Goal: Task Accomplishment & Management: Manage account settings

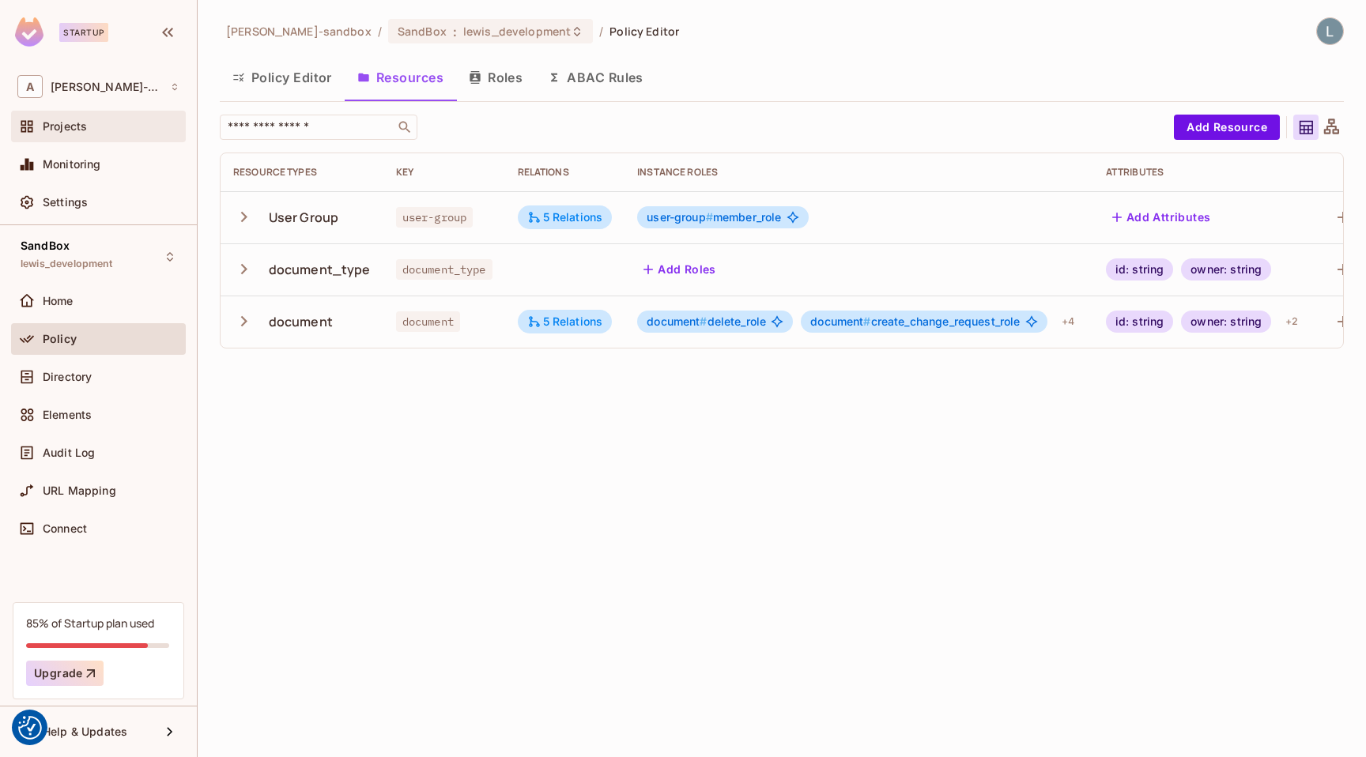
click at [101, 121] on div "Projects" at bounding box center [111, 126] width 137 height 13
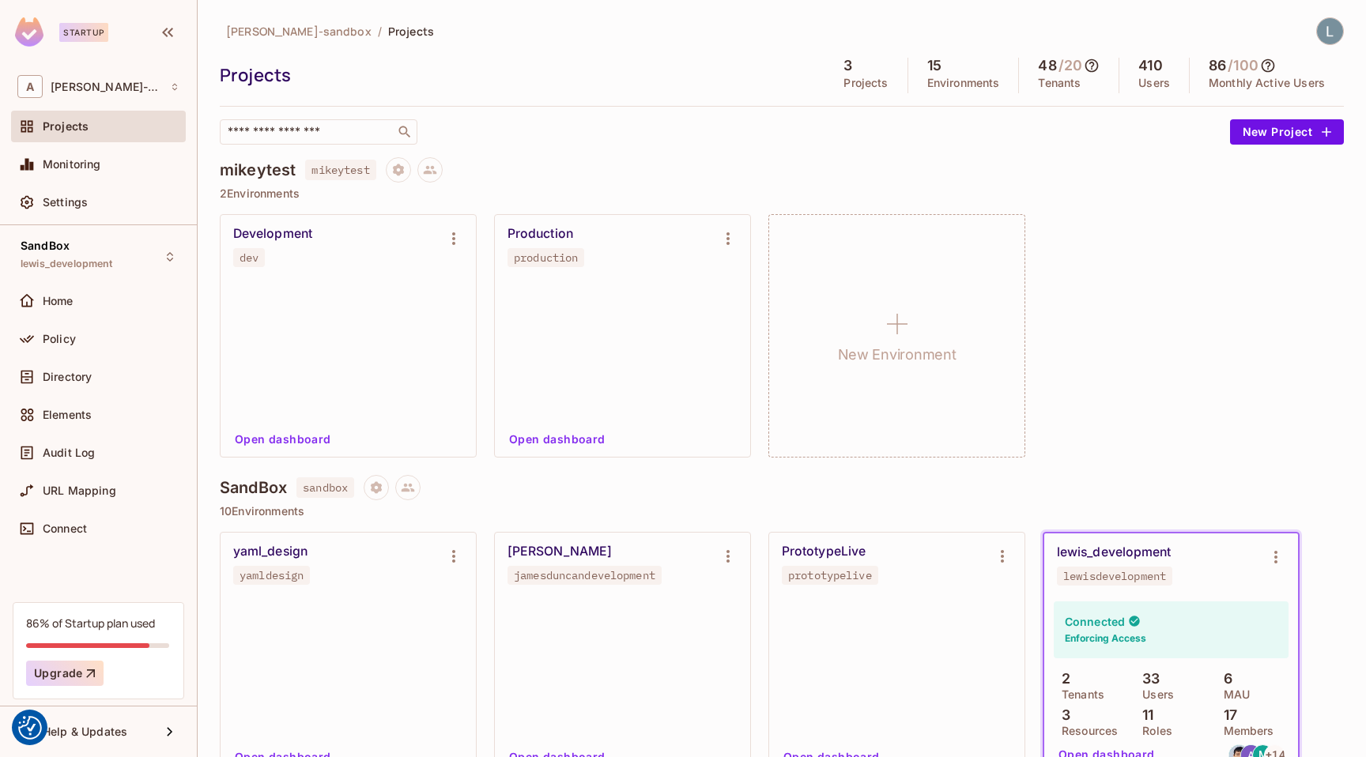
scroll to position [875, 0]
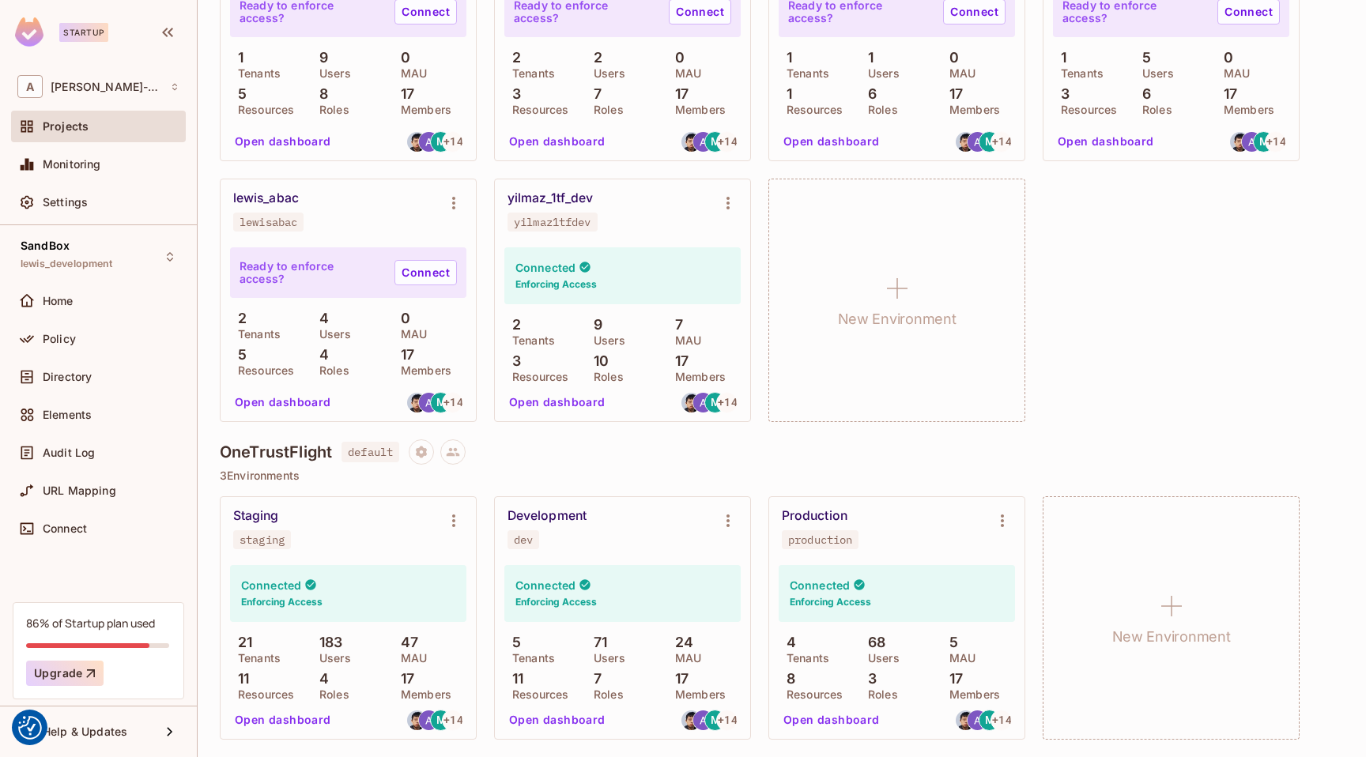
click at [558, 726] on button "Open dashboard" at bounding box center [557, 719] width 109 height 25
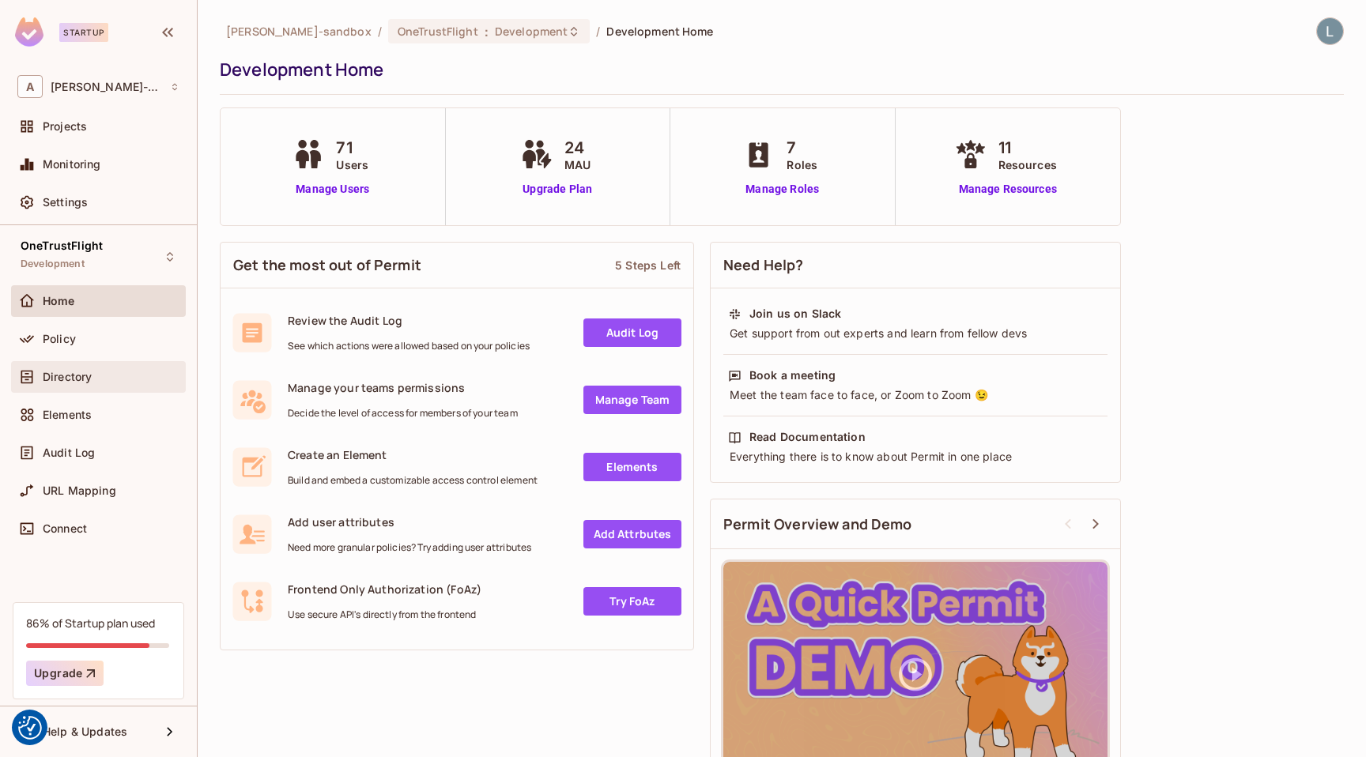
click at [66, 375] on span "Directory" at bounding box center [67, 377] width 49 height 13
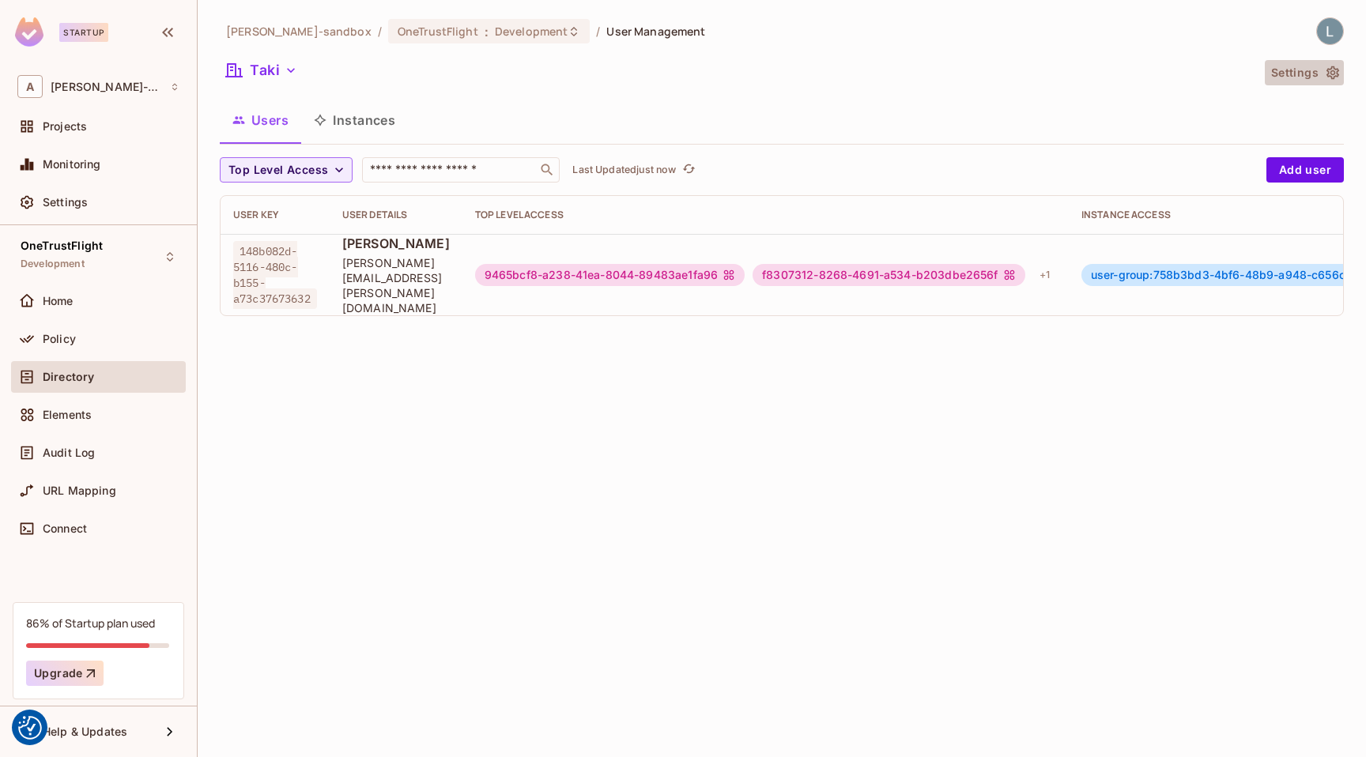
click at [1332, 75] on icon "button" at bounding box center [1333, 73] width 16 height 16
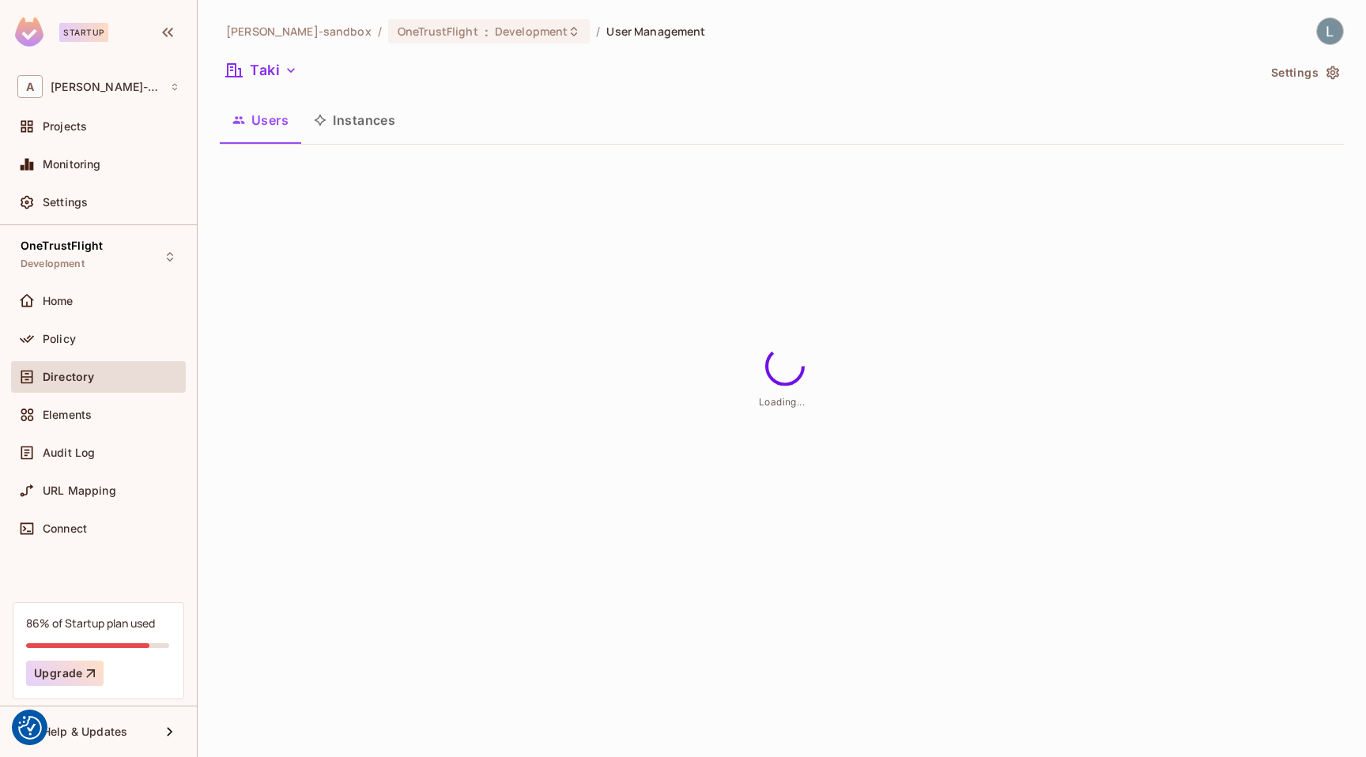
click at [1333, 70] on icon "button" at bounding box center [1332, 72] width 13 height 13
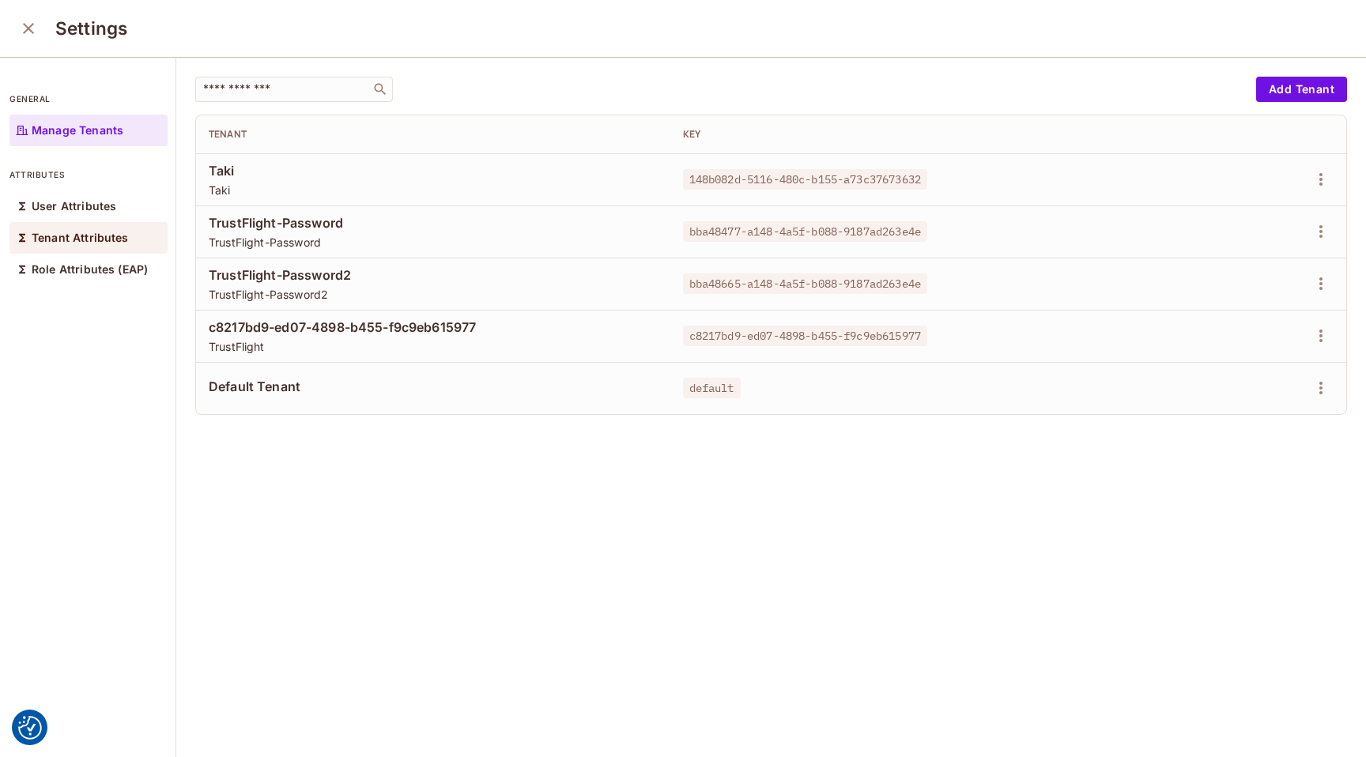
click at [99, 234] on p "Tenant Attributes" at bounding box center [80, 238] width 97 height 13
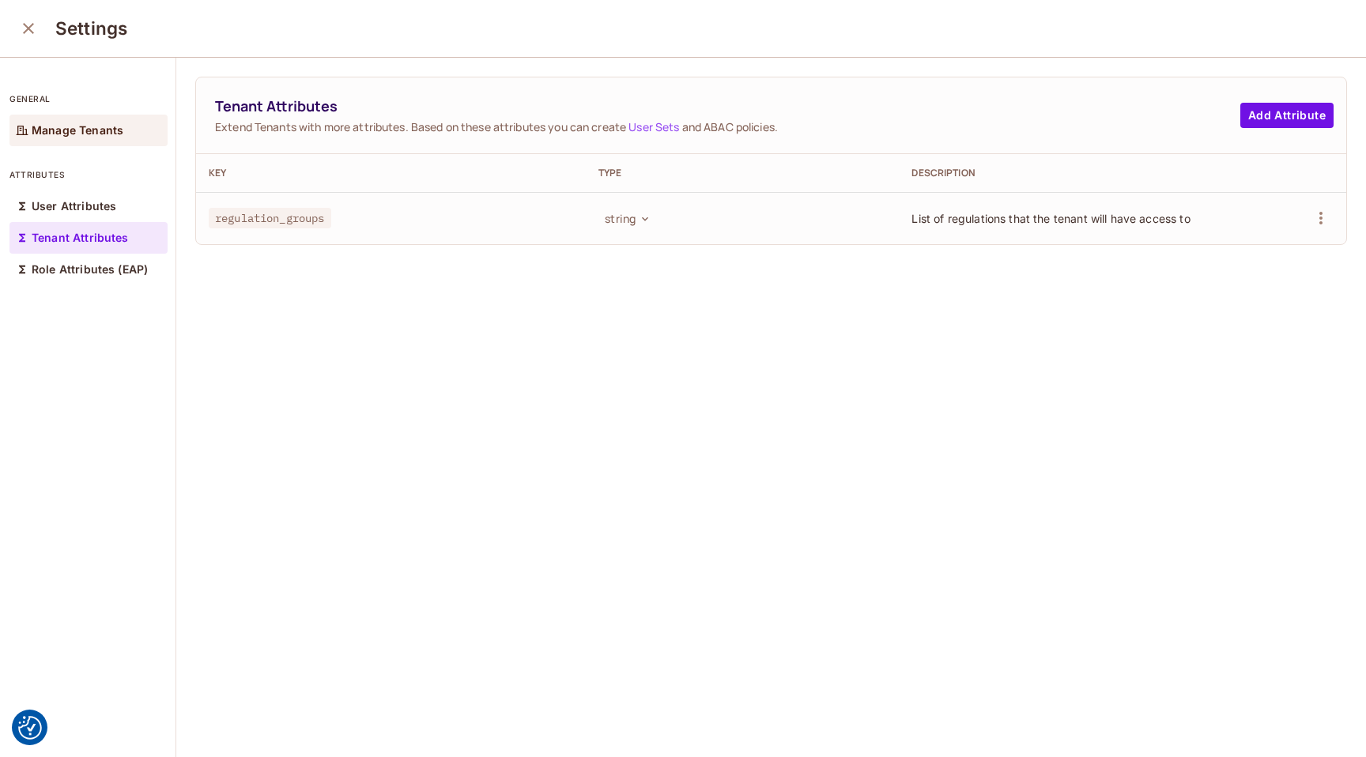
click at [98, 134] on p "Manage Tenants" at bounding box center [78, 130] width 92 height 13
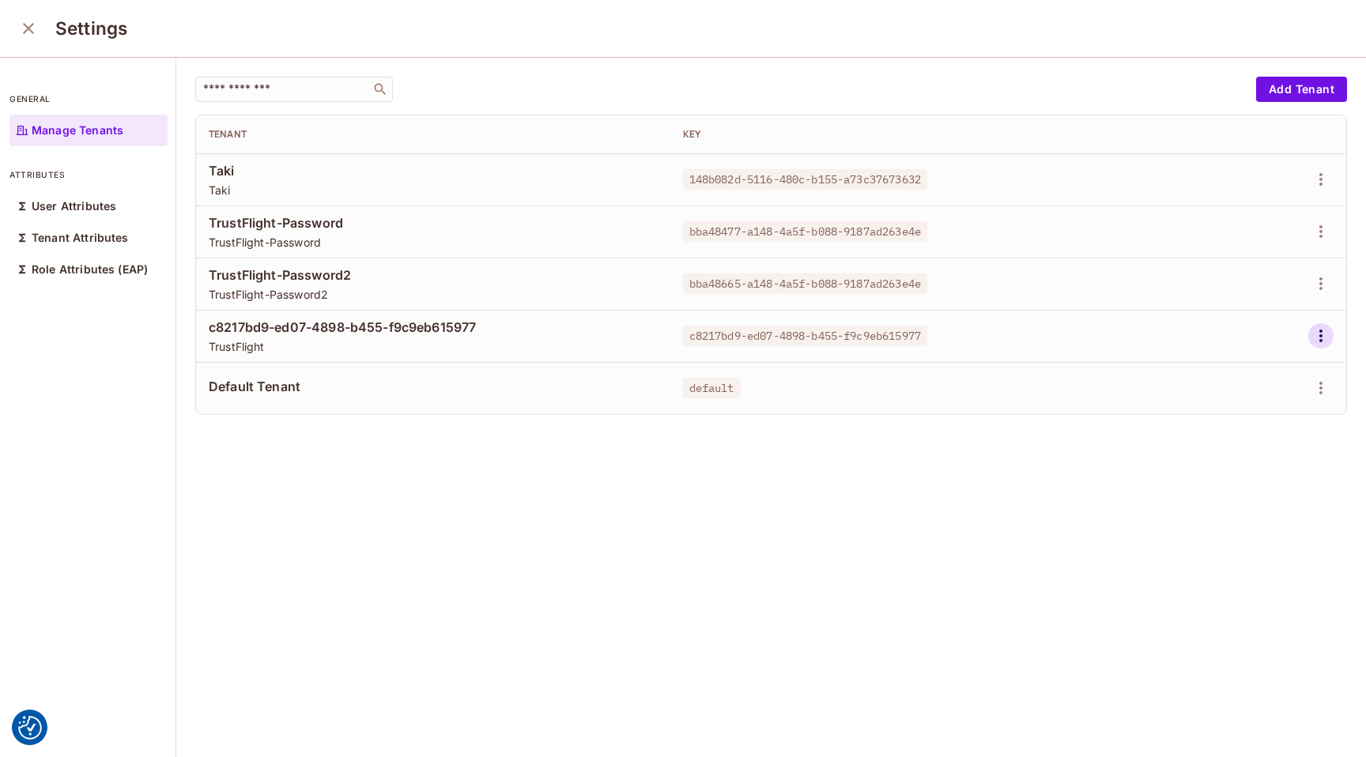
click at [1325, 338] on icon "button" at bounding box center [1320, 335] width 19 height 19
click at [1258, 401] on div "Edit Attributes" at bounding box center [1266, 407] width 78 height 16
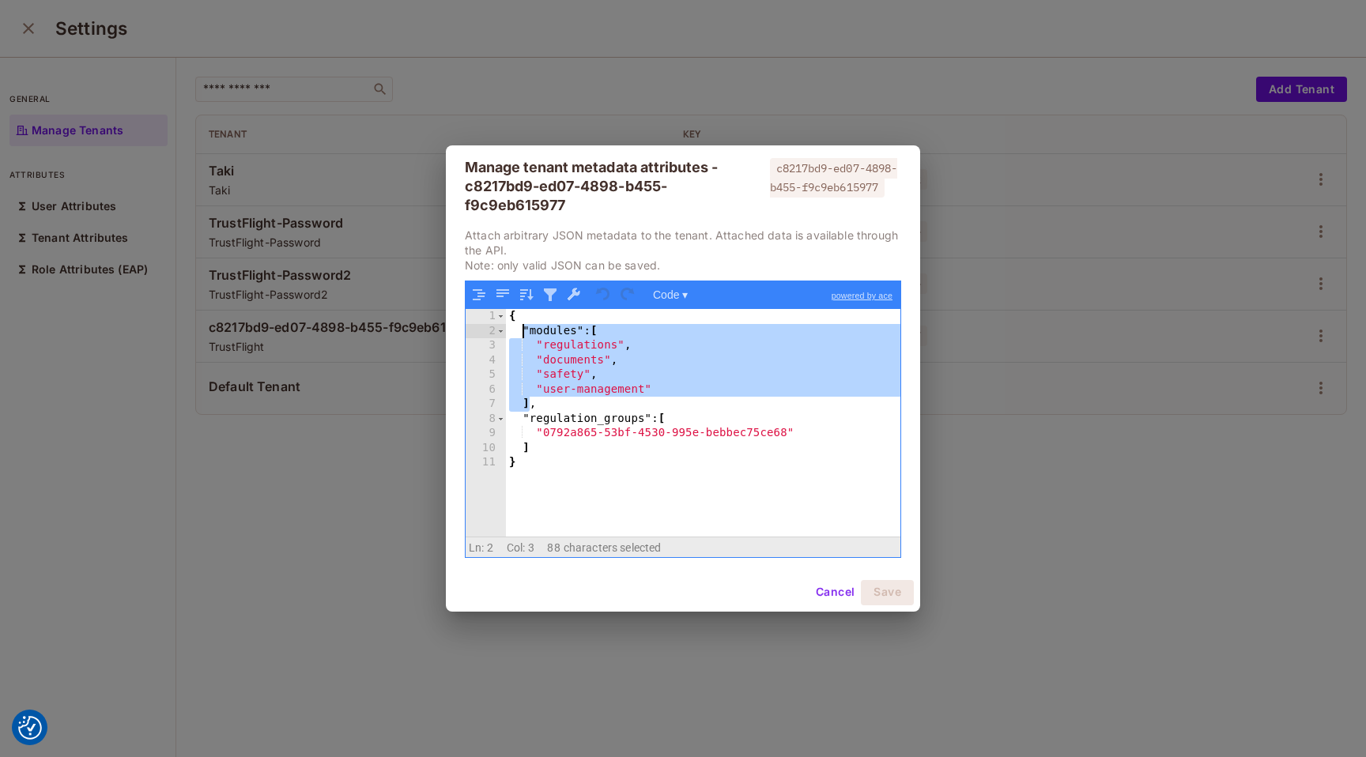
drag, startPoint x: 532, startPoint y: 405, endPoint x: 524, endPoint y: 333, distance: 72.4
click at [524, 333] on div "{ "modules" : [ "regulations" , "documents" , "safety" , "user-management" ] , …" at bounding box center [703, 437] width 394 height 256
click at [832, 592] on button "Cancel" at bounding box center [834, 592] width 51 height 25
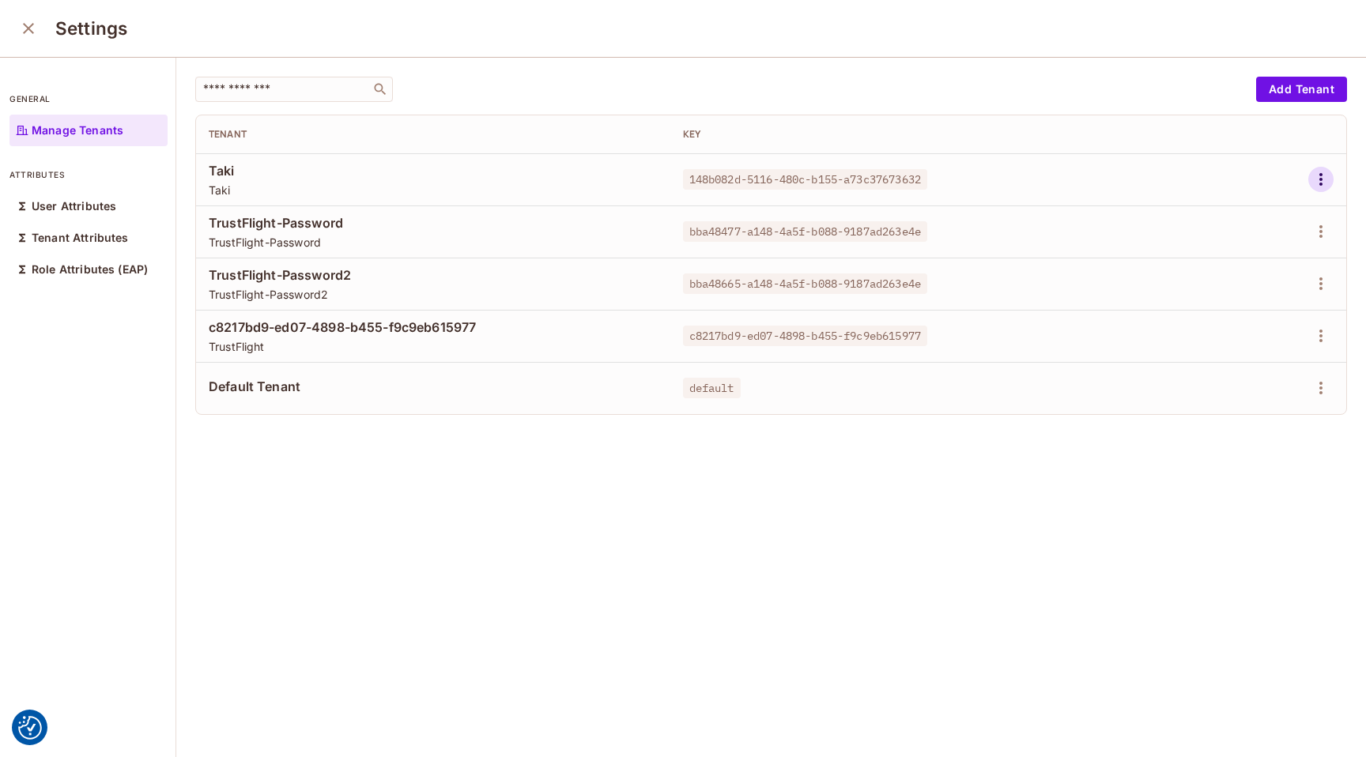
click at [1328, 178] on icon "button" at bounding box center [1320, 179] width 19 height 19
click at [1243, 214] on div "Edit" at bounding box center [1237, 216] width 21 height 16
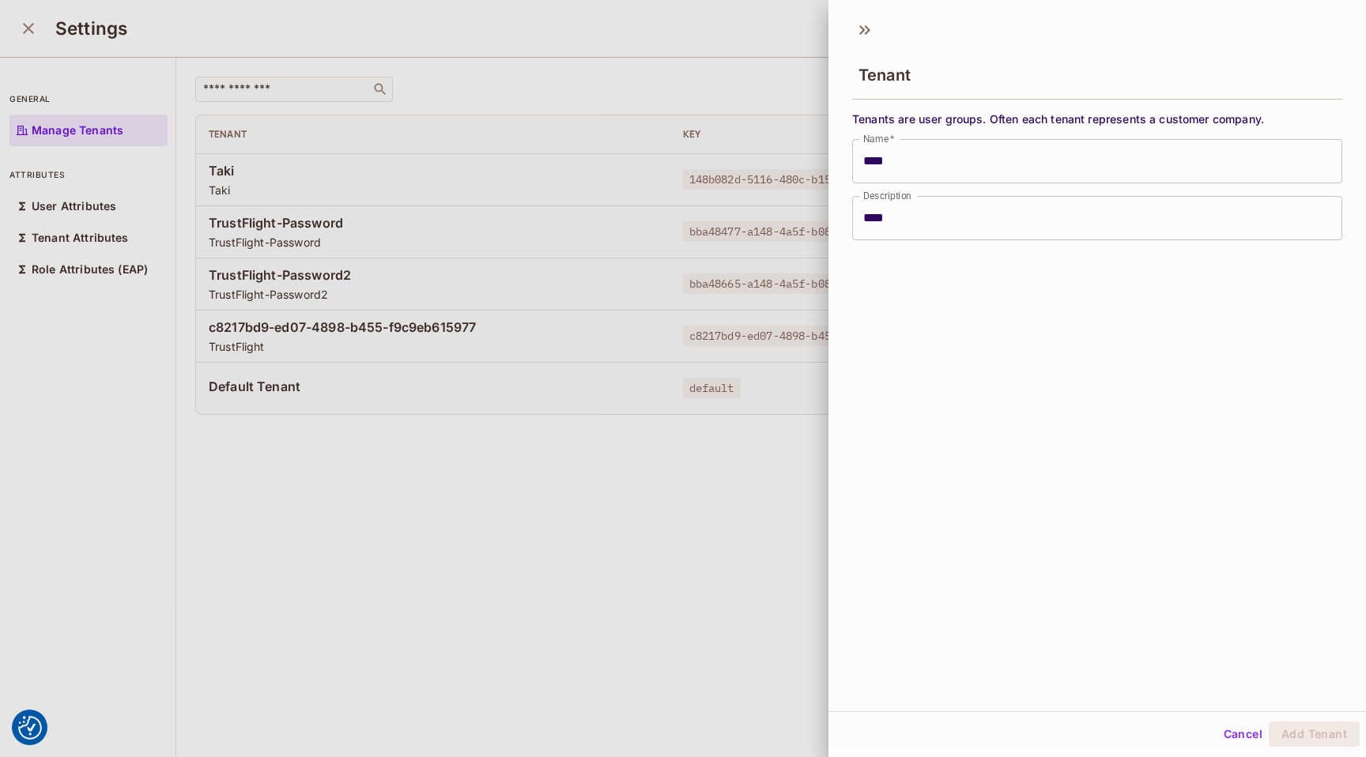
click at [701, 421] on div at bounding box center [683, 378] width 1366 height 757
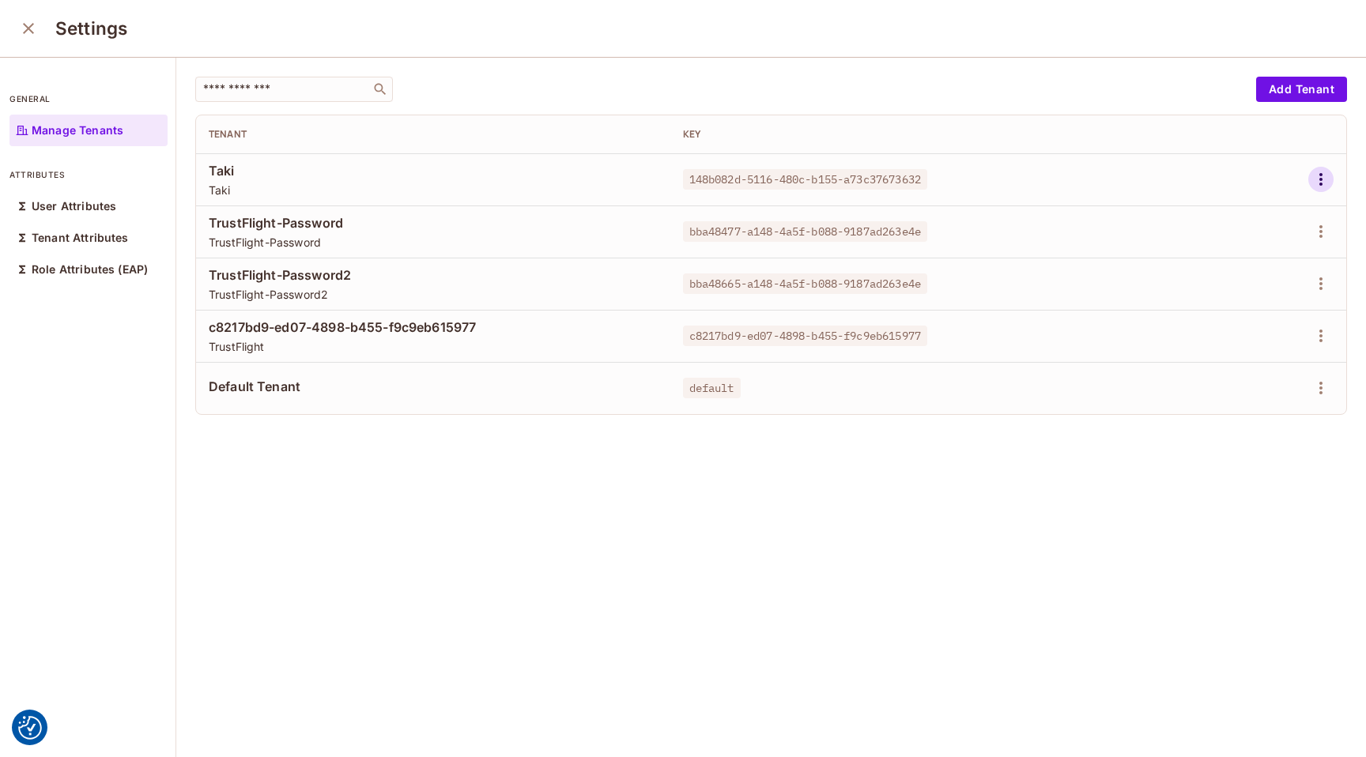
click at [1325, 179] on icon "button" at bounding box center [1320, 179] width 19 height 19
click at [1222, 247] on span "Edit Attributes" at bounding box center [1266, 250] width 88 height 25
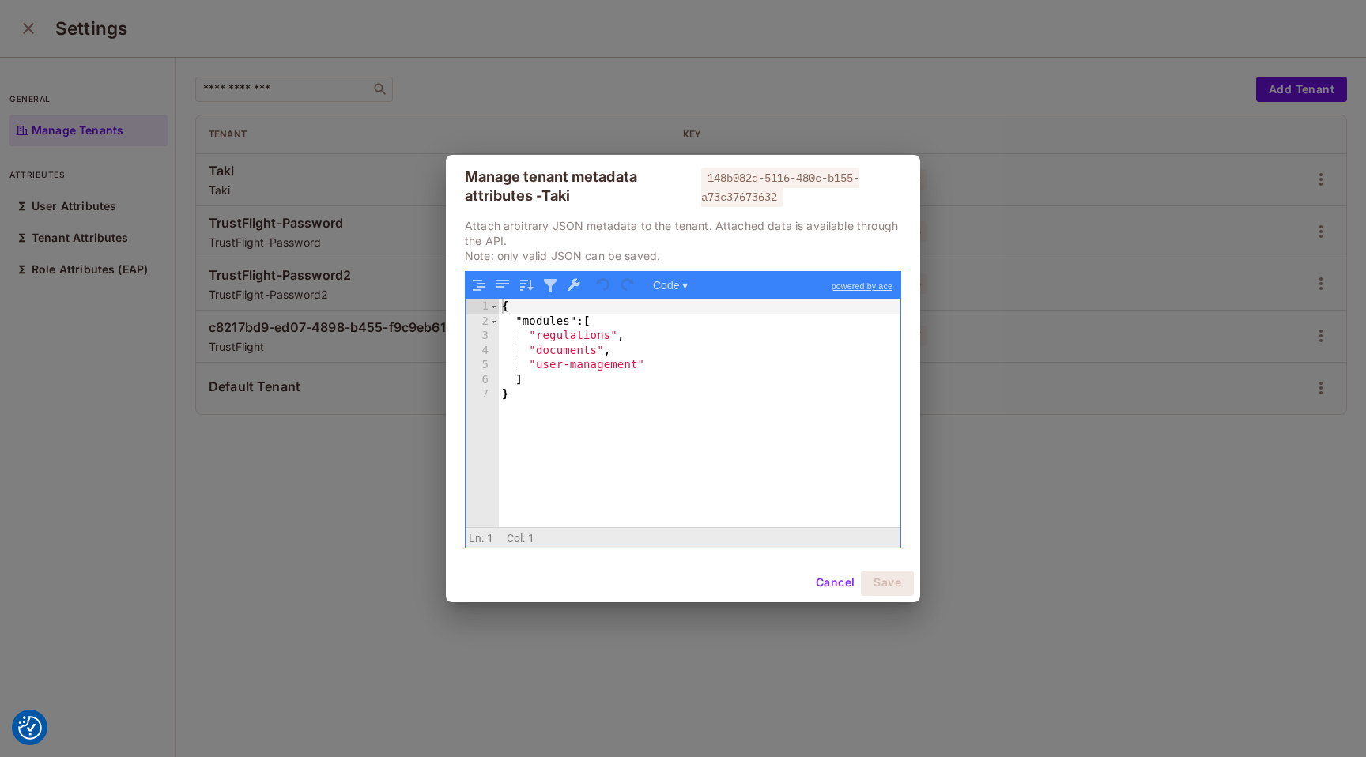
click at [830, 580] on button "Cancel" at bounding box center [834, 583] width 51 height 25
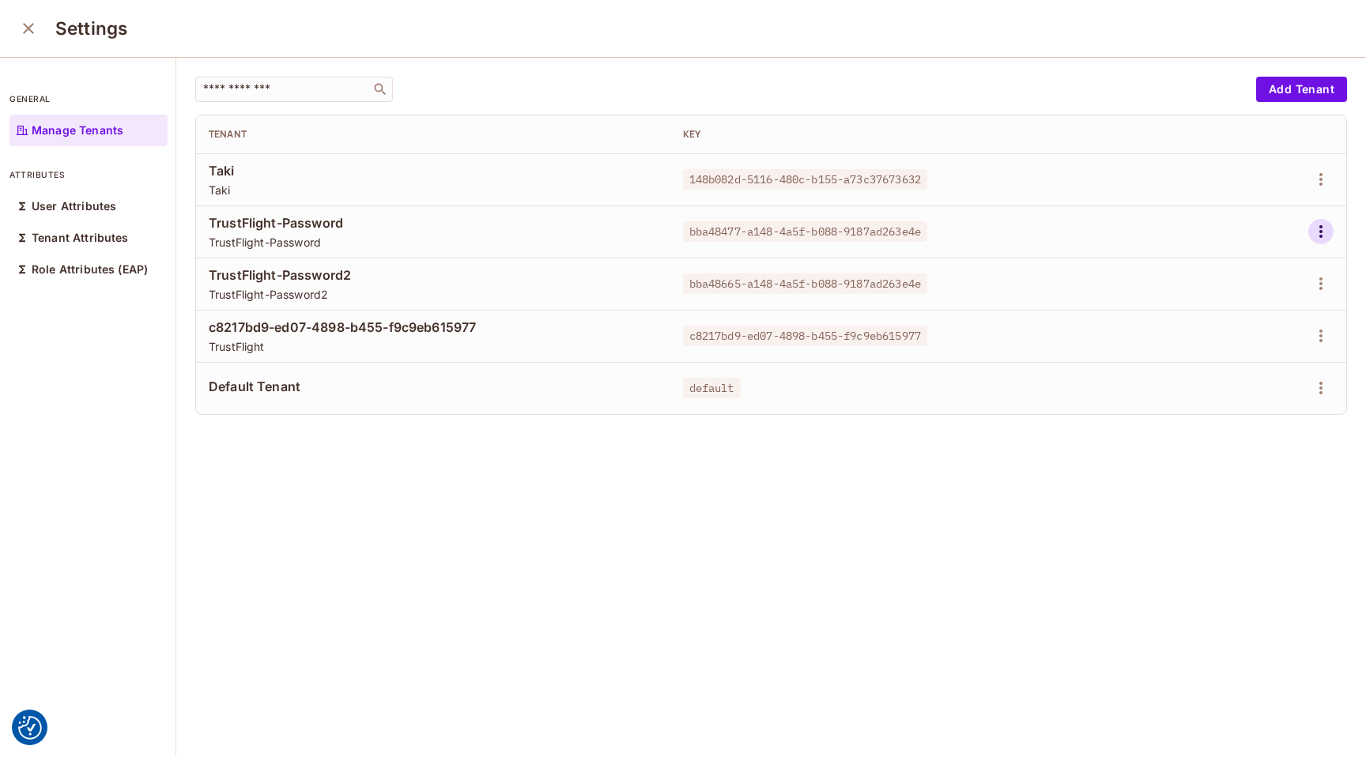
click at [1322, 236] on icon "button" at bounding box center [1320, 231] width 19 height 19
click at [1258, 298] on div "Edit Attributes" at bounding box center [1266, 303] width 78 height 16
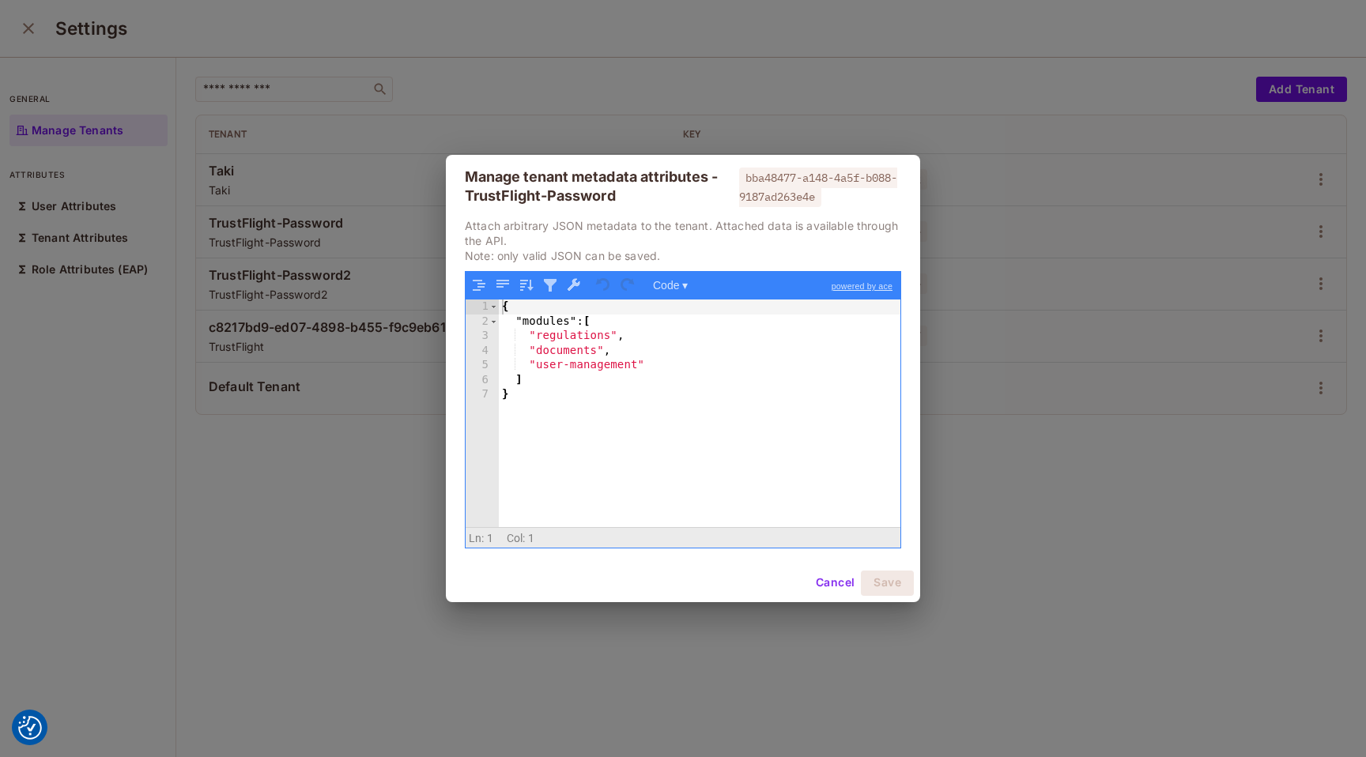
click at [832, 582] on button "Cancel" at bounding box center [834, 583] width 51 height 25
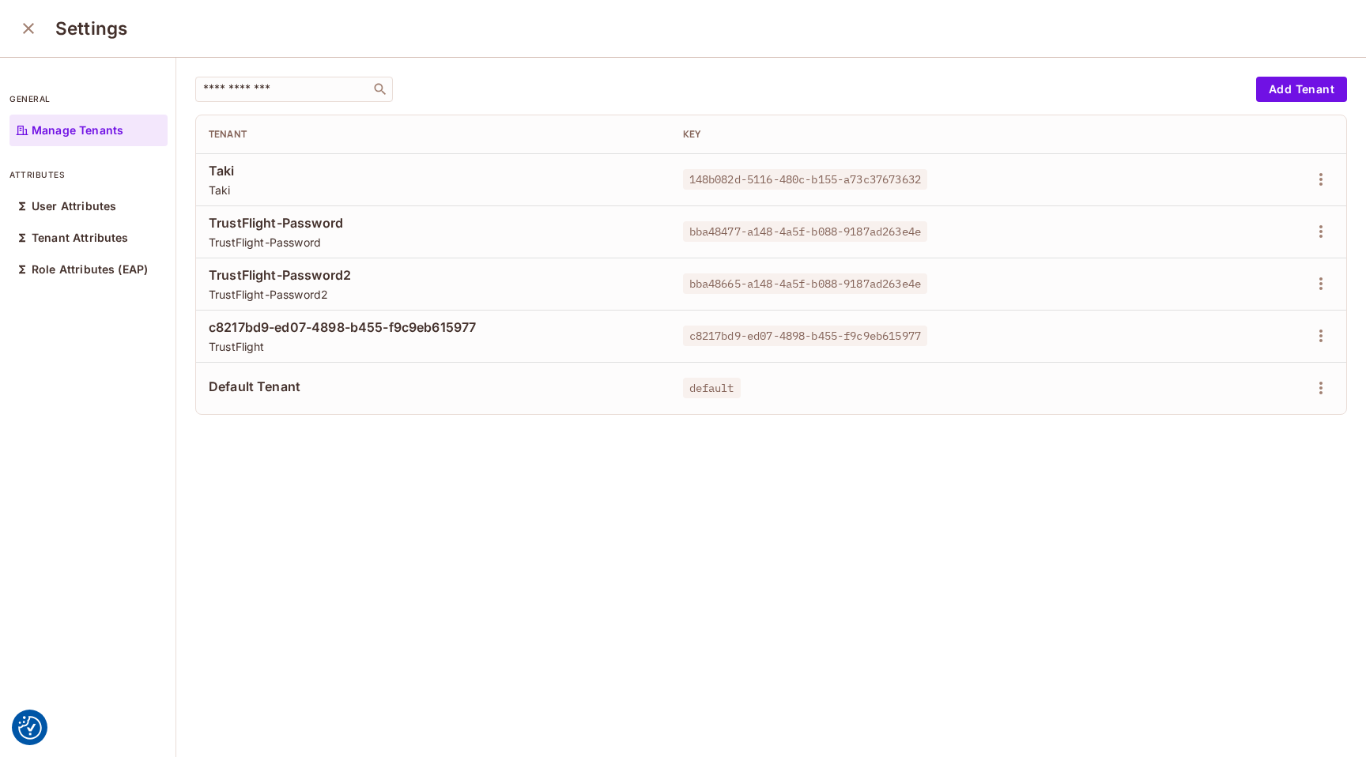
click at [23, 29] on icon "close" at bounding box center [28, 28] width 19 height 19
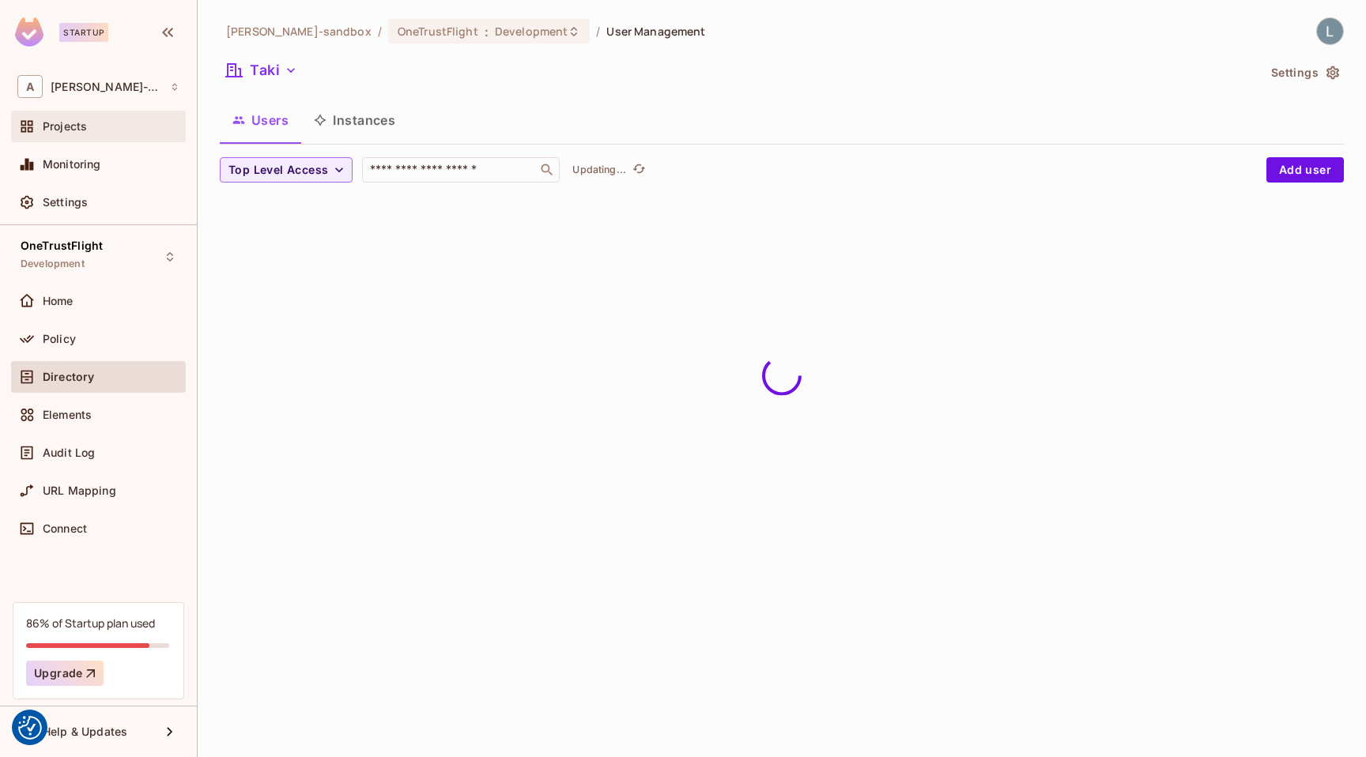
click at [98, 126] on div "Projects" at bounding box center [111, 126] width 137 height 13
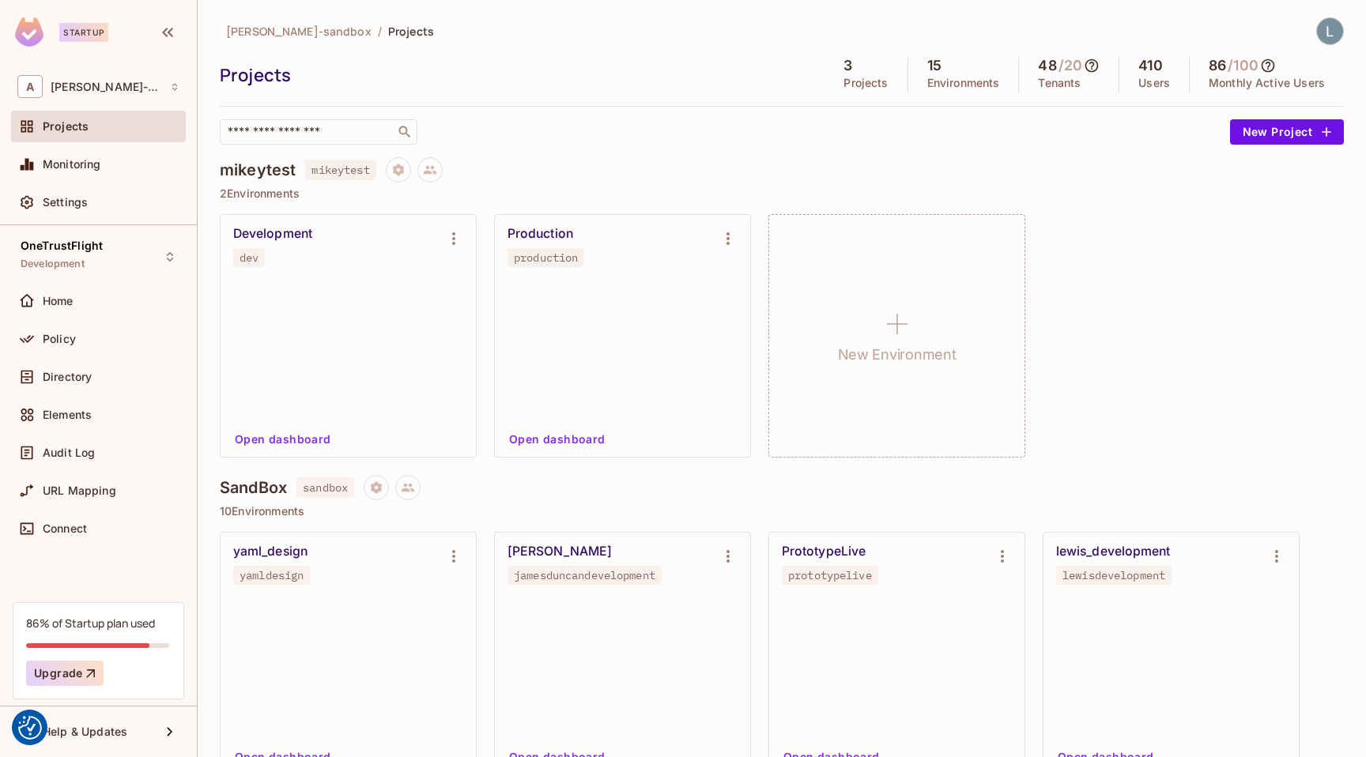
scroll to position [875, 0]
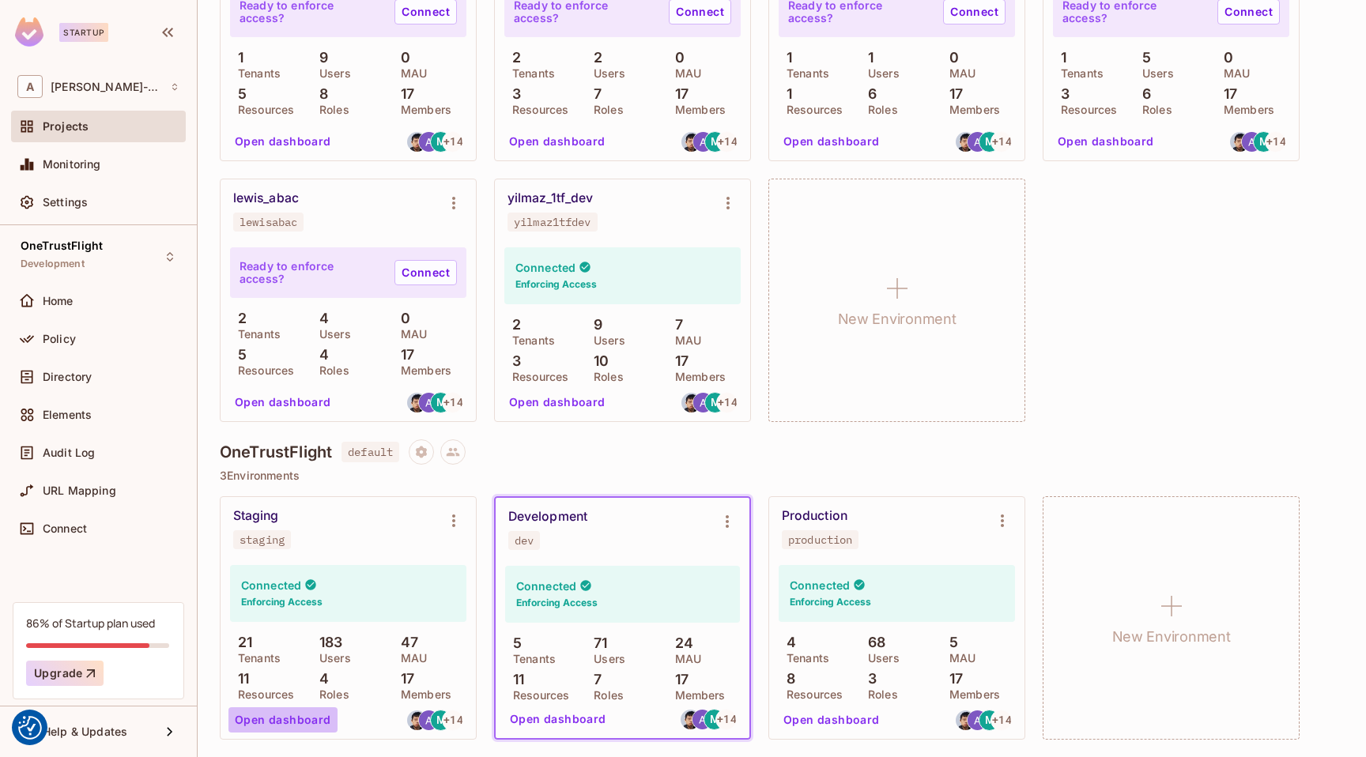
click at [306, 718] on button "Open dashboard" at bounding box center [282, 719] width 109 height 25
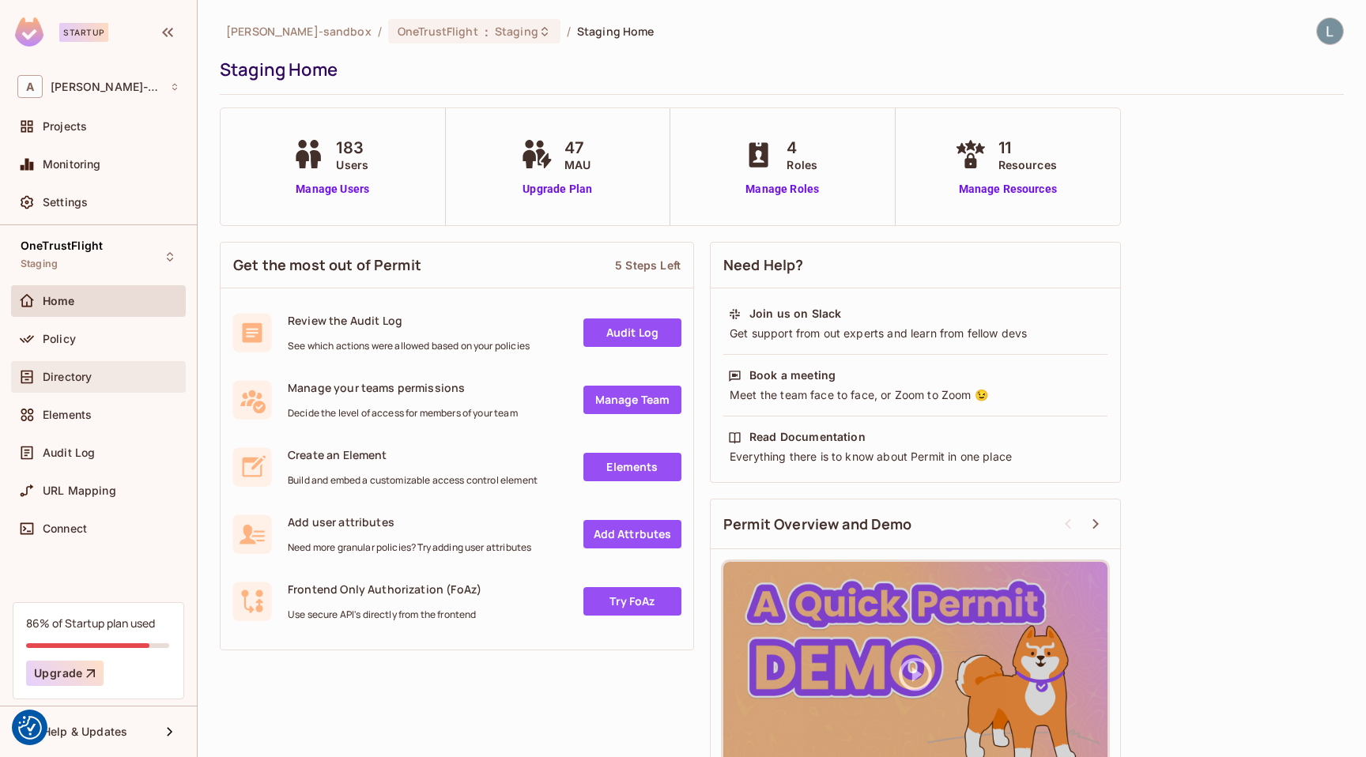
click at [106, 375] on div "Directory" at bounding box center [111, 377] width 137 height 13
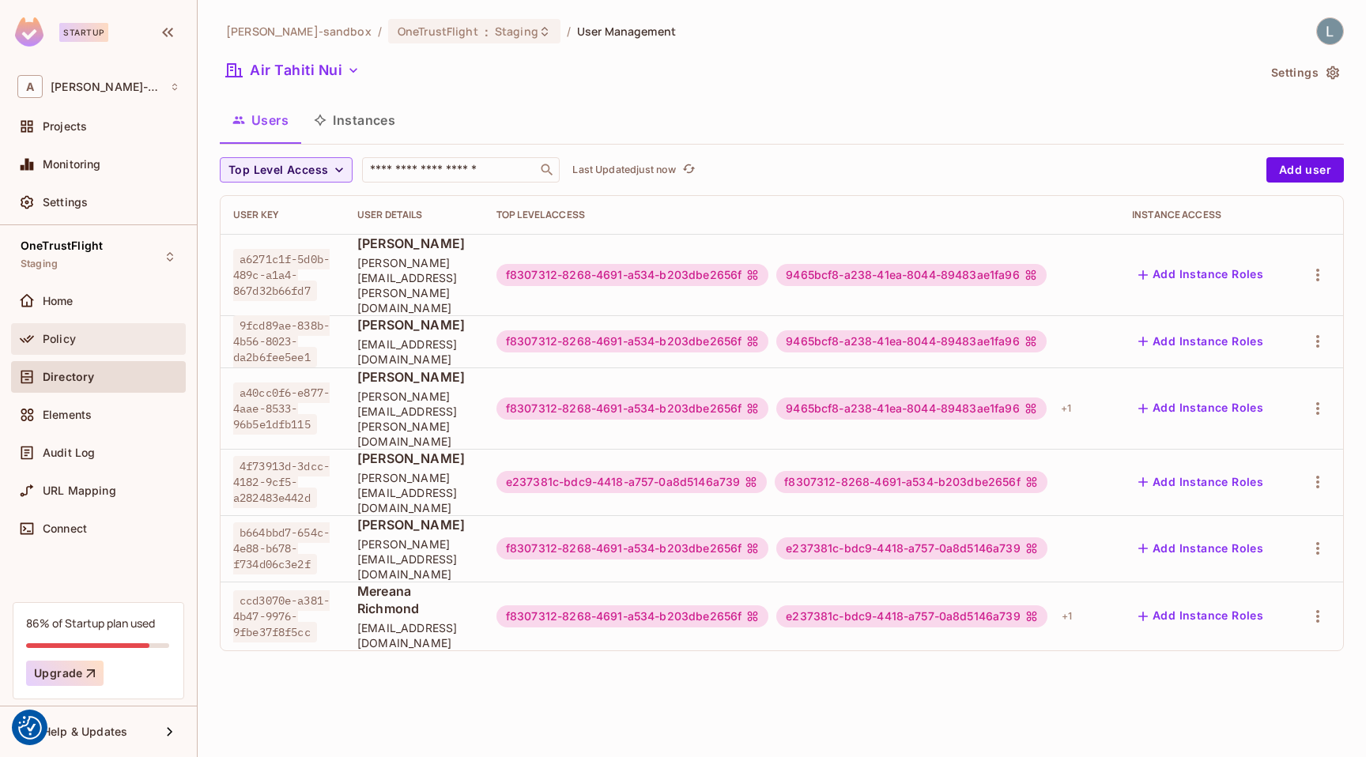
click at [106, 340] on div "Policy" at bounding box center [111, 339] width 137 height 13
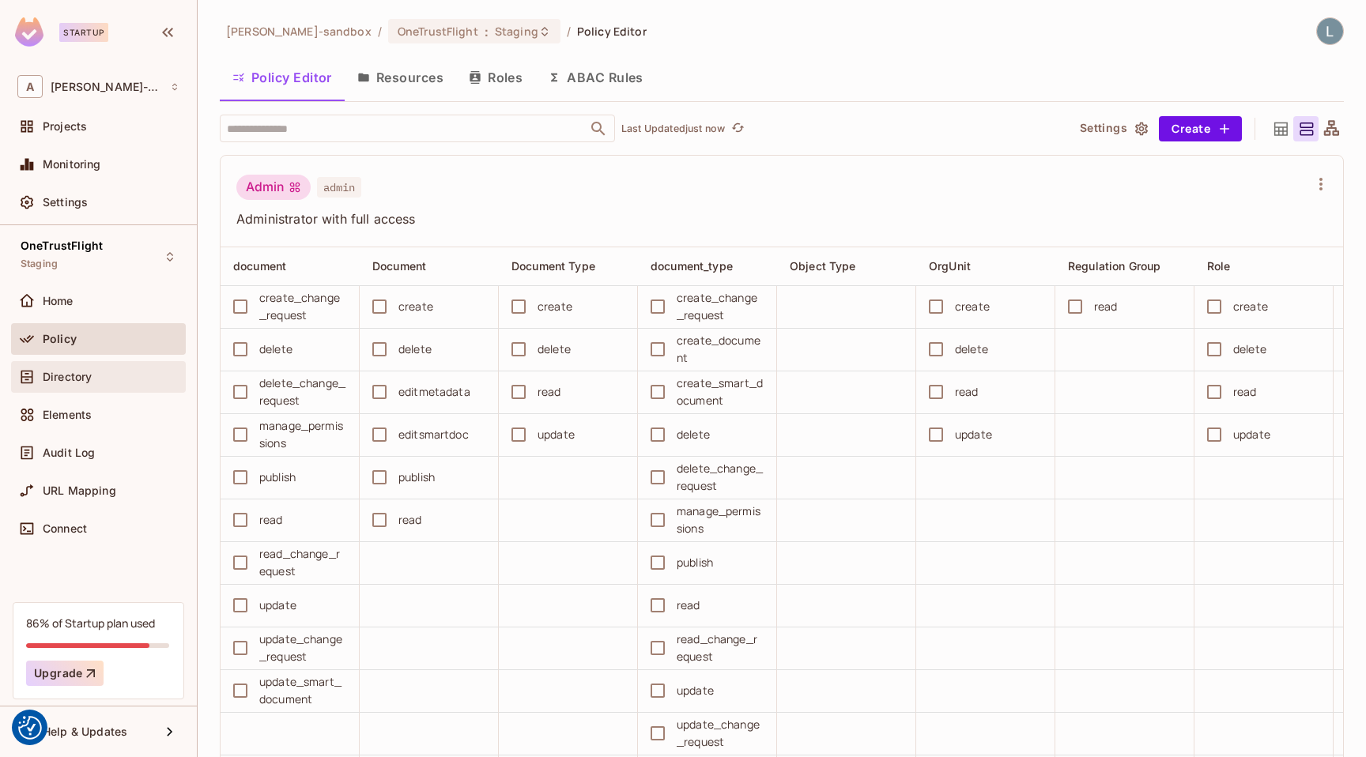
click at [53, 388] on div "Directory" at bounding box center [98, 377] width 175 height 32
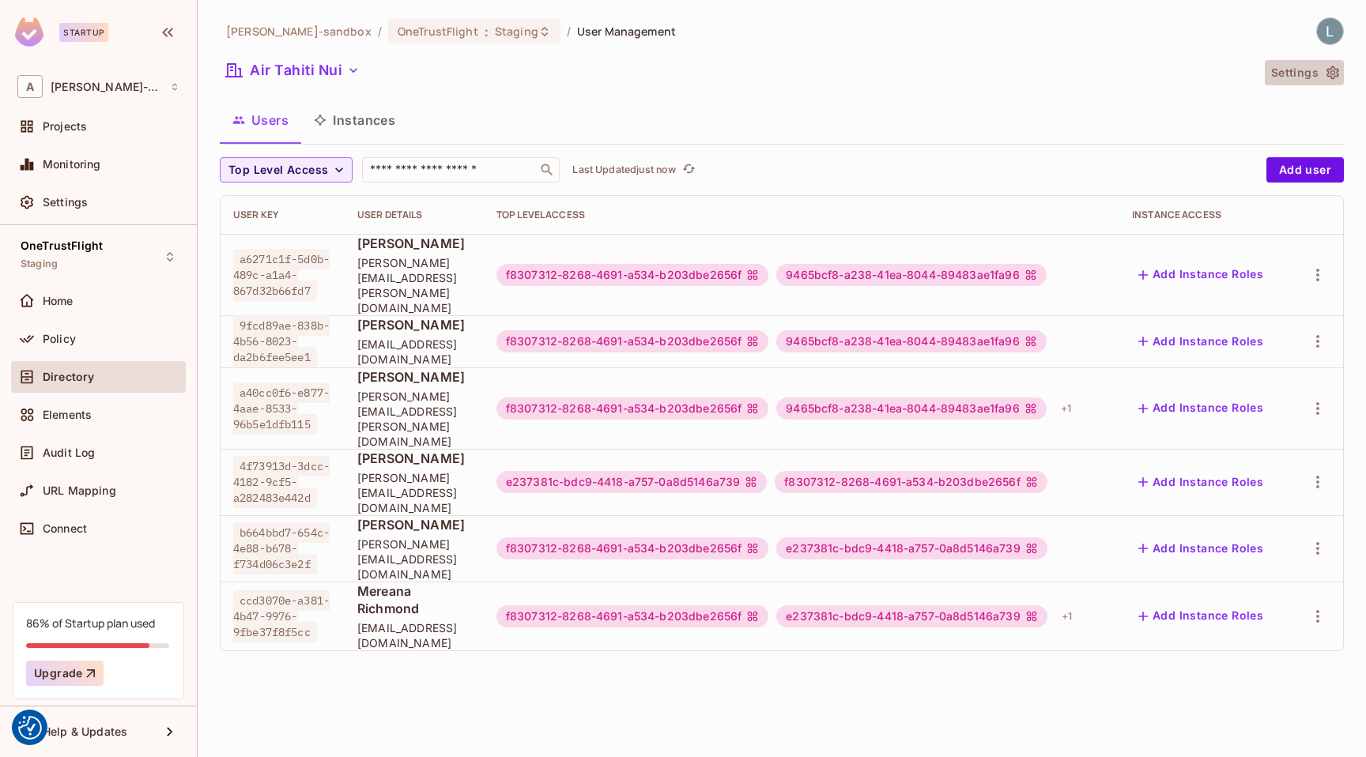
click at [1336, 74] on icon "button" at bounding box center [1333, 73] width 16 height 16
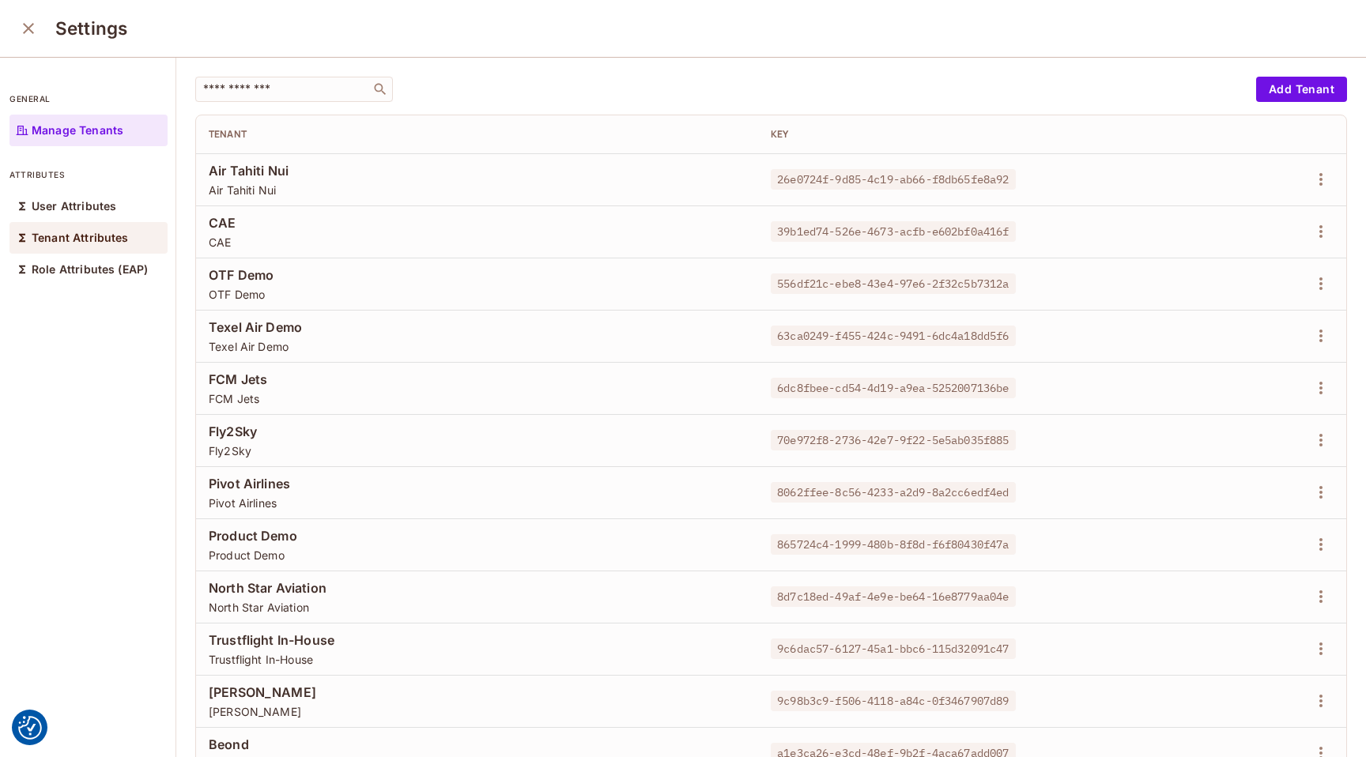
click at [57, 242] on p "Tenant Attributes" at bounding box center [80, 238] width 97 height 13
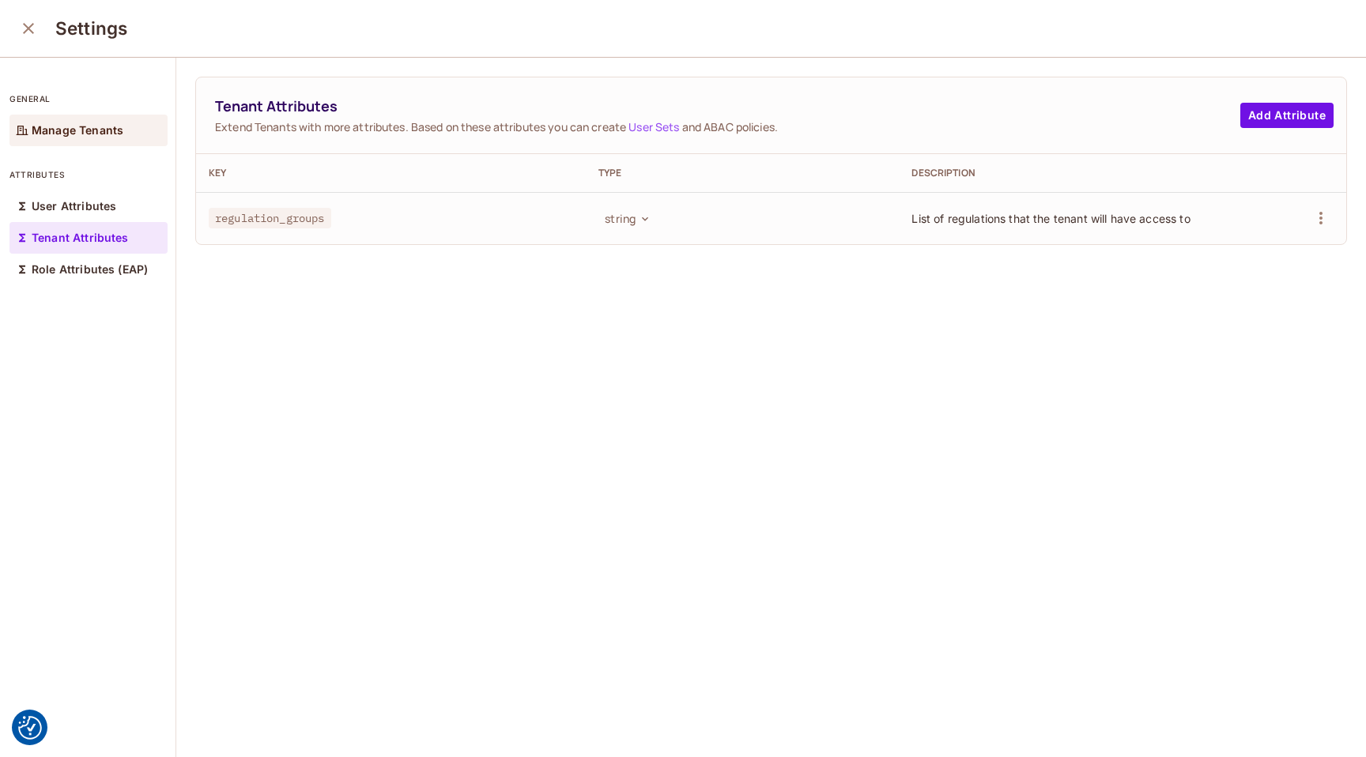
click at [96, 134] on p "Manage Tenants" at bounding box center [78, 130] width 92 height 13
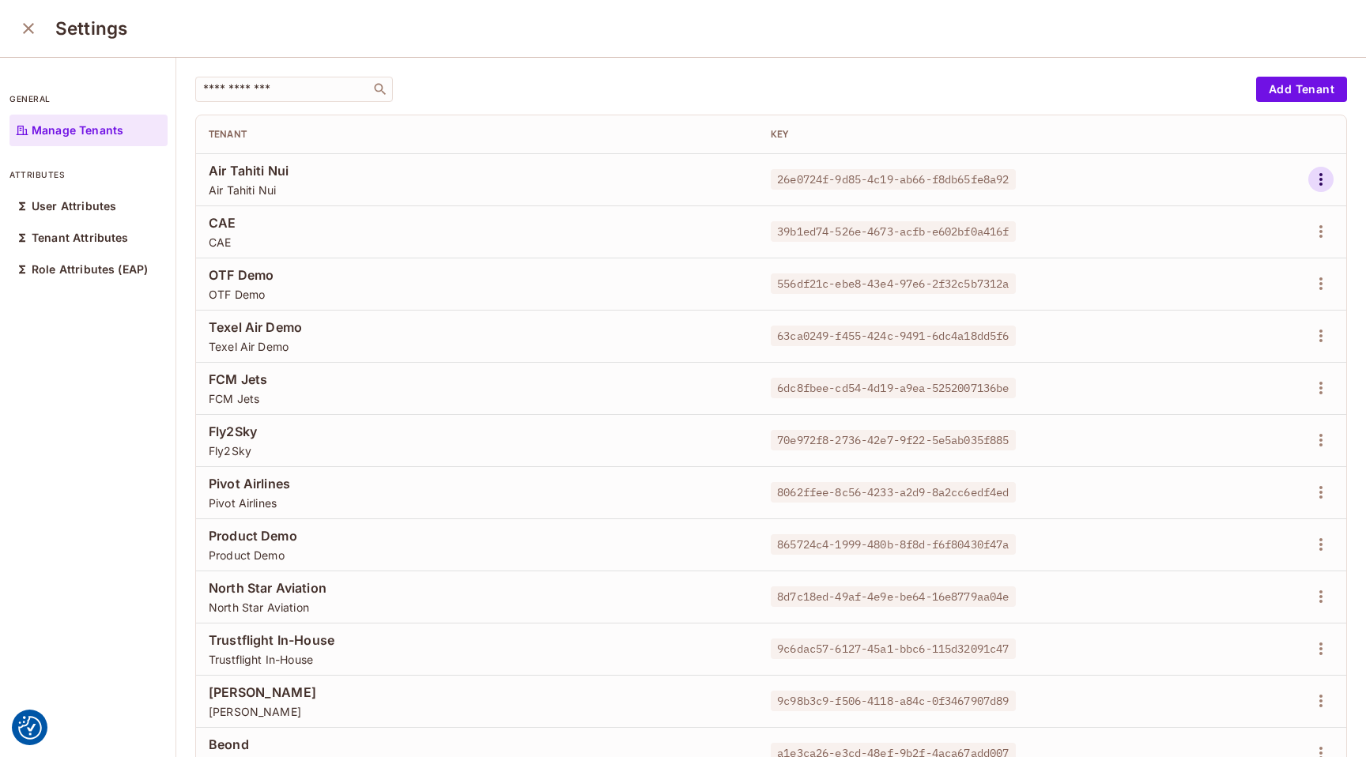
click at [1322, 184] on icon "button" at bounding box center [1320, 179] width 19 height 19
click at [1269, 258] on span "Edit Attributes" at bounding box center [1266, 250] width 88 height 25
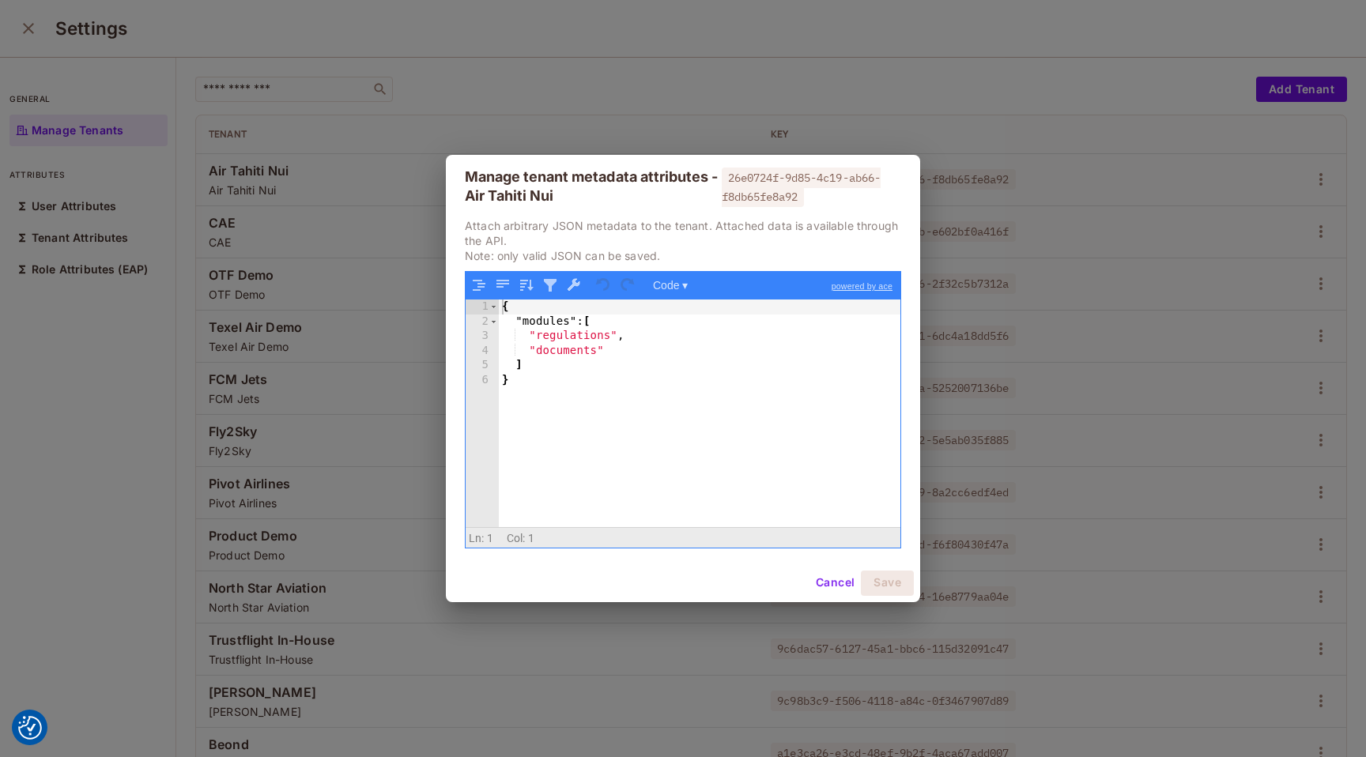
click at [668, 361] on div "{ "modules" : [ "regulations" , "documents" ] }" at bounding box center [700, 428] width 402 height 256
click at [660, 350] on div "{ "modules" : [ "regulations" , "documents" ] }" at bounding box center [700, 428] width 402 height 256
click at [428, 511] on div "Manage tenant metadata attributes - Air Tahiti Nui 26e0724f-9d85-4c19-ab66-f8db…" at bounding box center [683, 378] width 1366 height 757
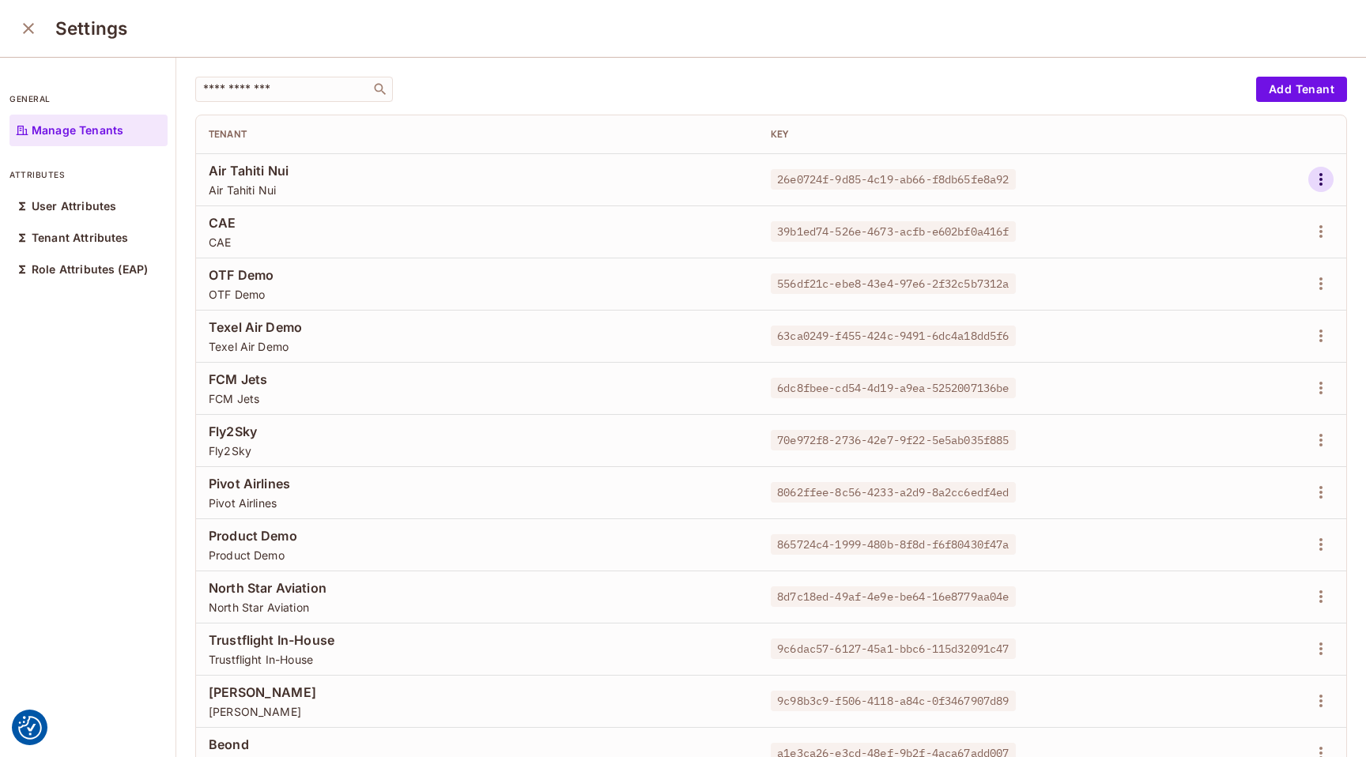
click at [1322, 178] on icon "button" at bounding box center [1320, 179] width 19 height 19
click at [1116, 334] on div at bounding box center [683, 378] width 1366 height 757
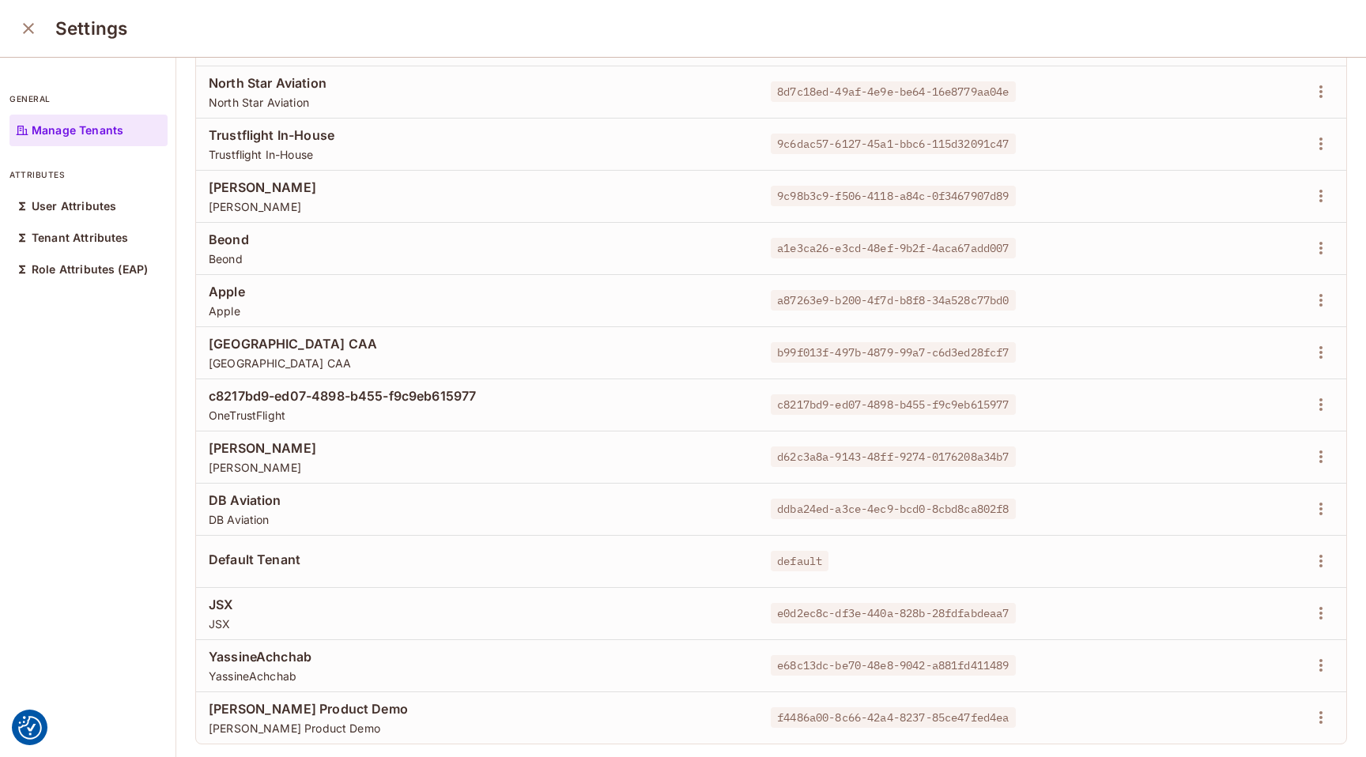
scroll to position [522, 0]
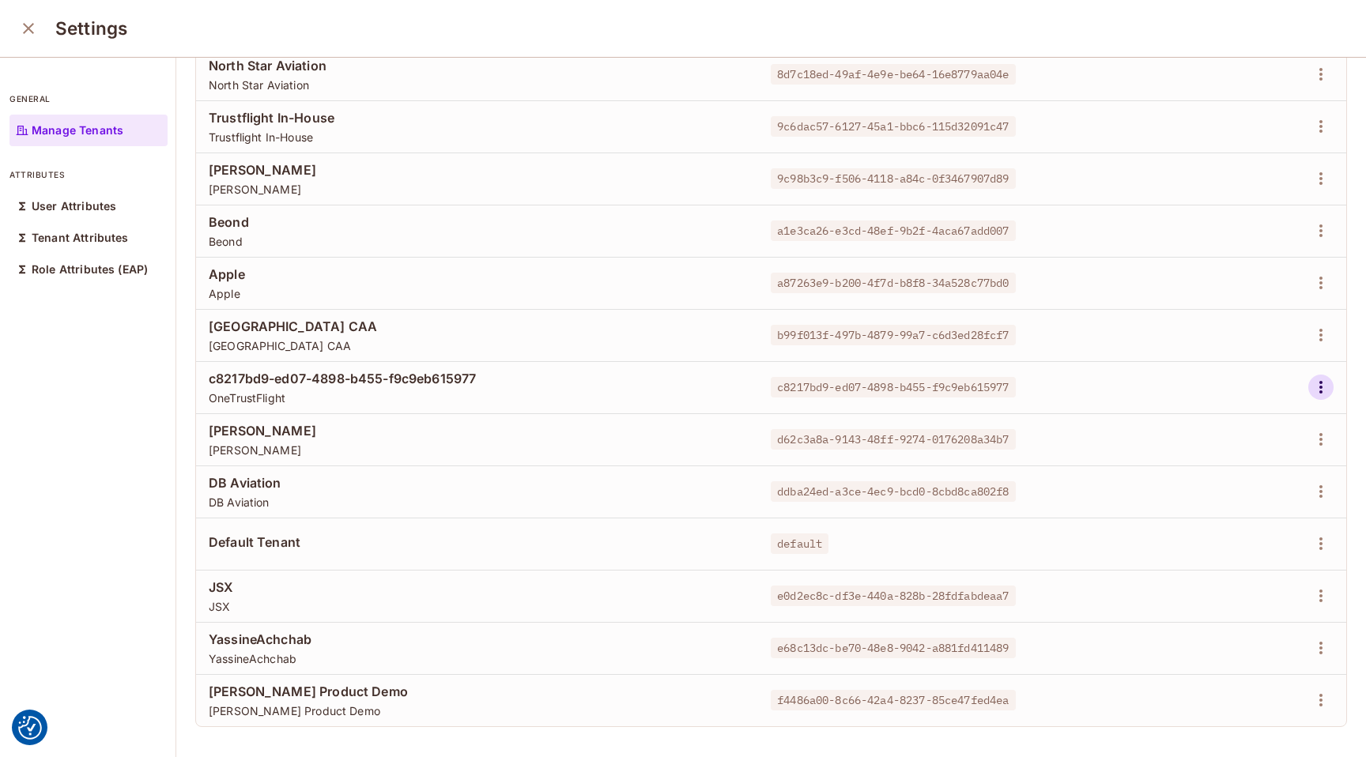
click at [1318, 385] on icon "button" at bounding box center [1320, 387] width 19 height 19
click at [1220, 449] on div "Edit Attributes" at bounding box center [1252, 458] width 115 height 25
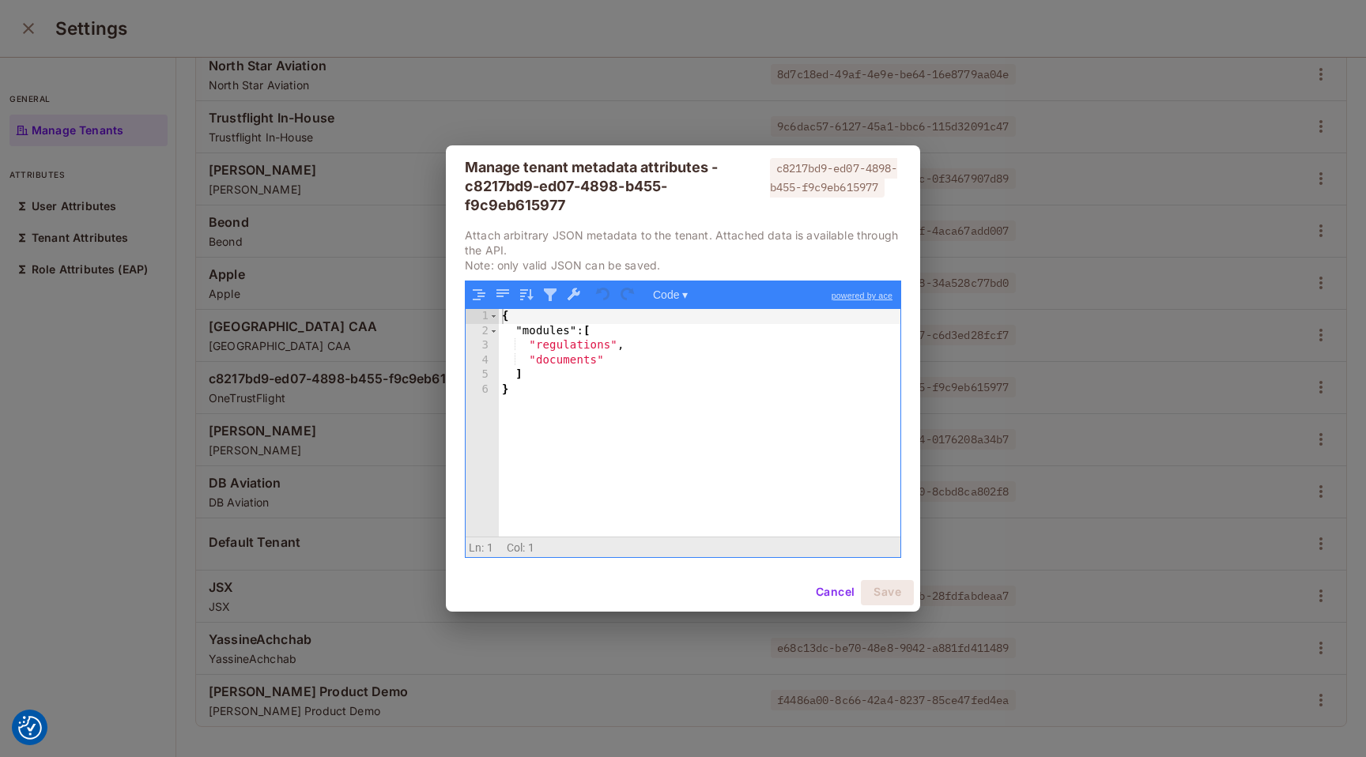
click at [1209, 442] on div "Manage tenant metadata attributes - c8217bd9-ed07-4898-b455-f9c9eb615977 c8217b…" at bounding box center [683, 378] width 1366 height 757
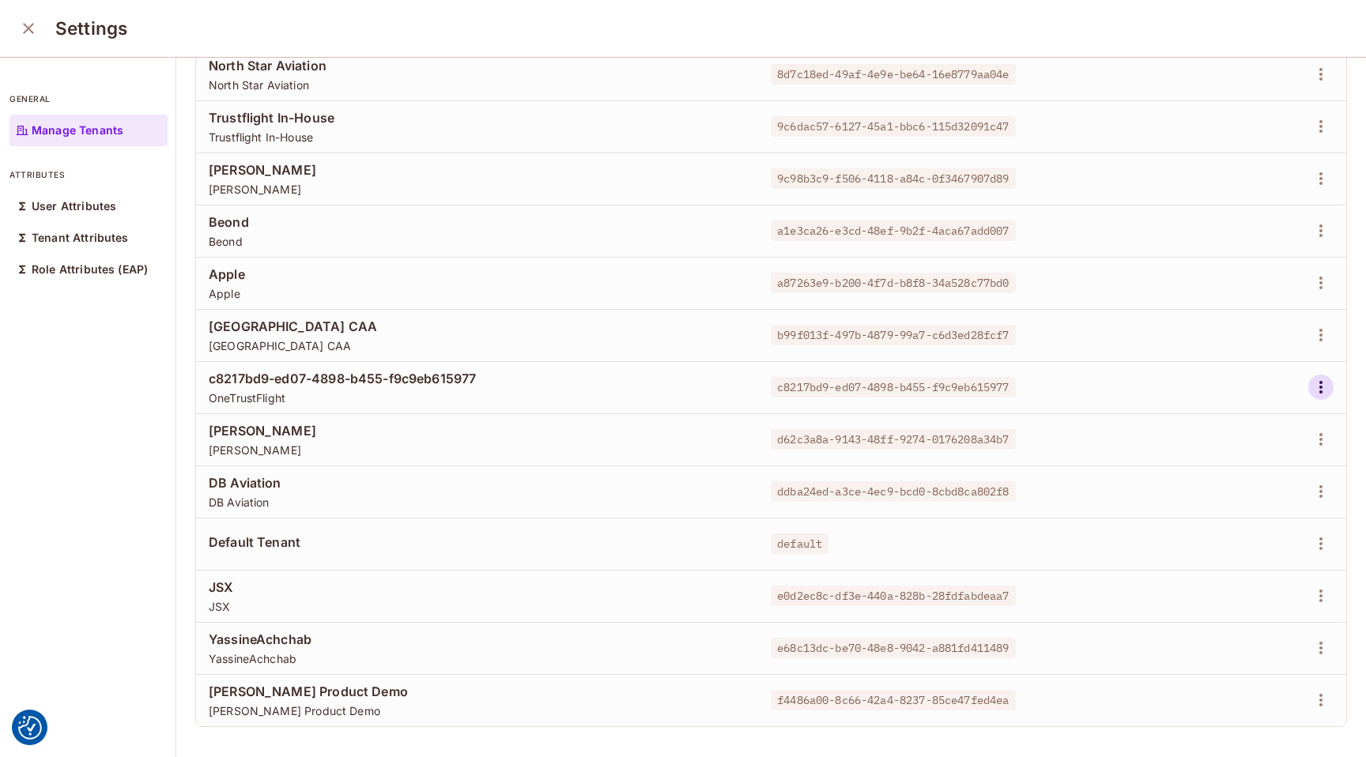
click at [1318, 390] on icon "button" at bounding box center [1320, 387] width 19 height 19
click at [1276, 472] on li "Edit Attributes" at bounding box center [1252, 458] width 140 height 35
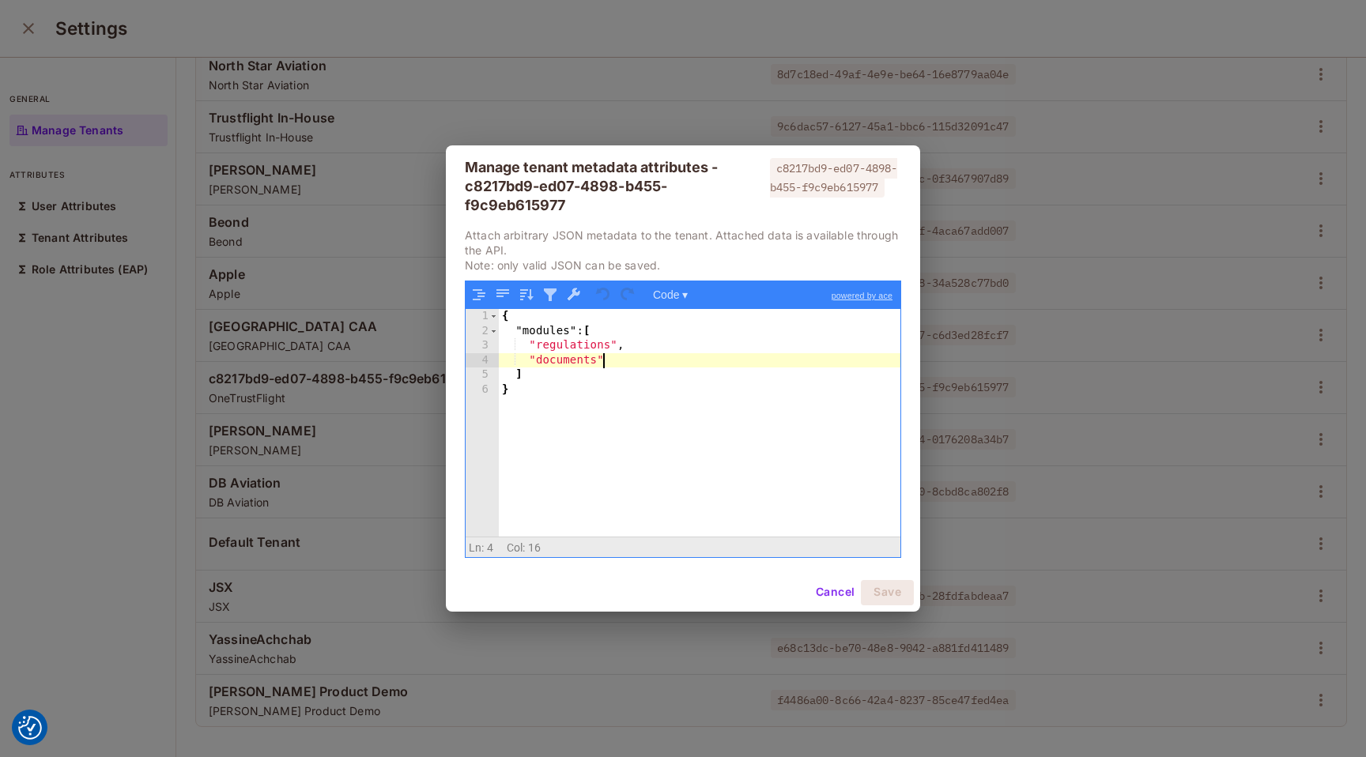
click at [611, 359] on div "{ "modules" : [ "regulations" , "documents" ] }" at bounding box center [700, 437] width 402 height 256
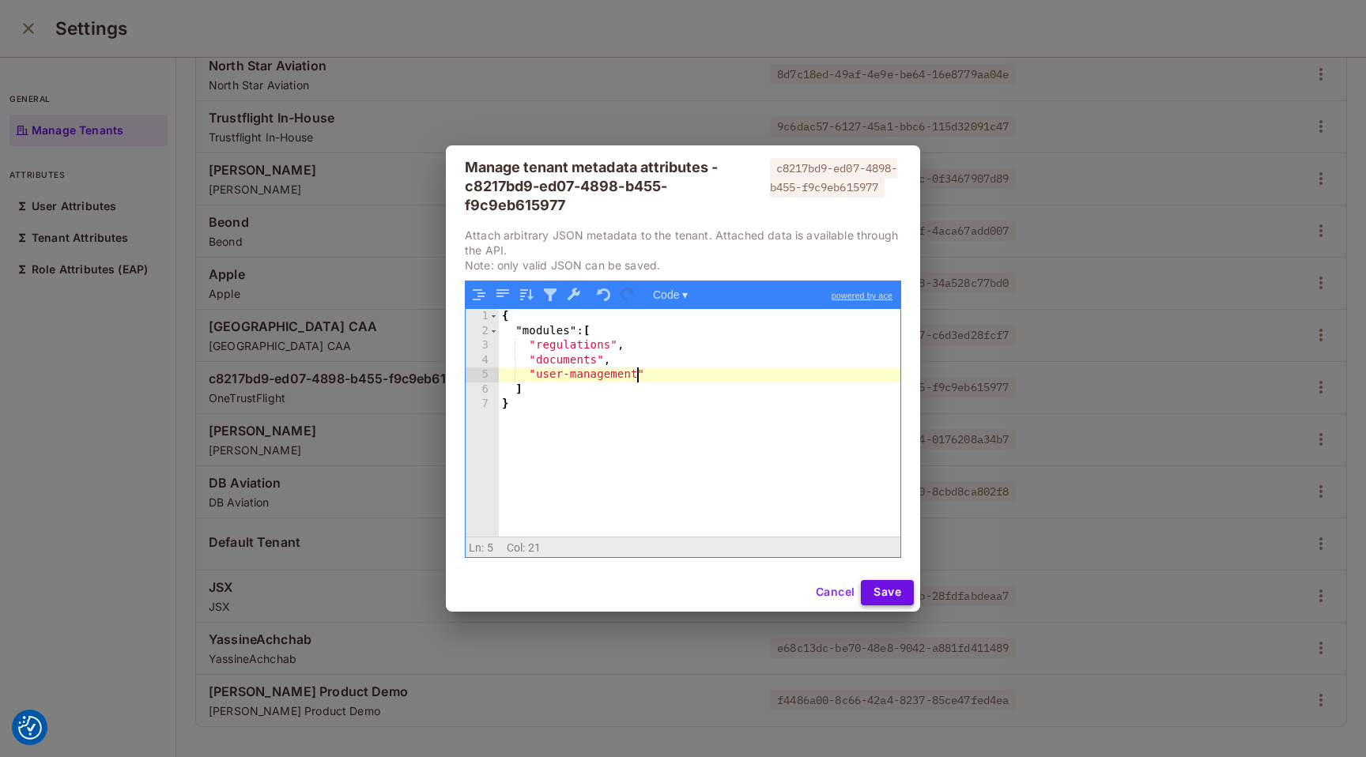
click at [892, 591] on button "Save" at bounding box center [887, 592] width 53 height 25
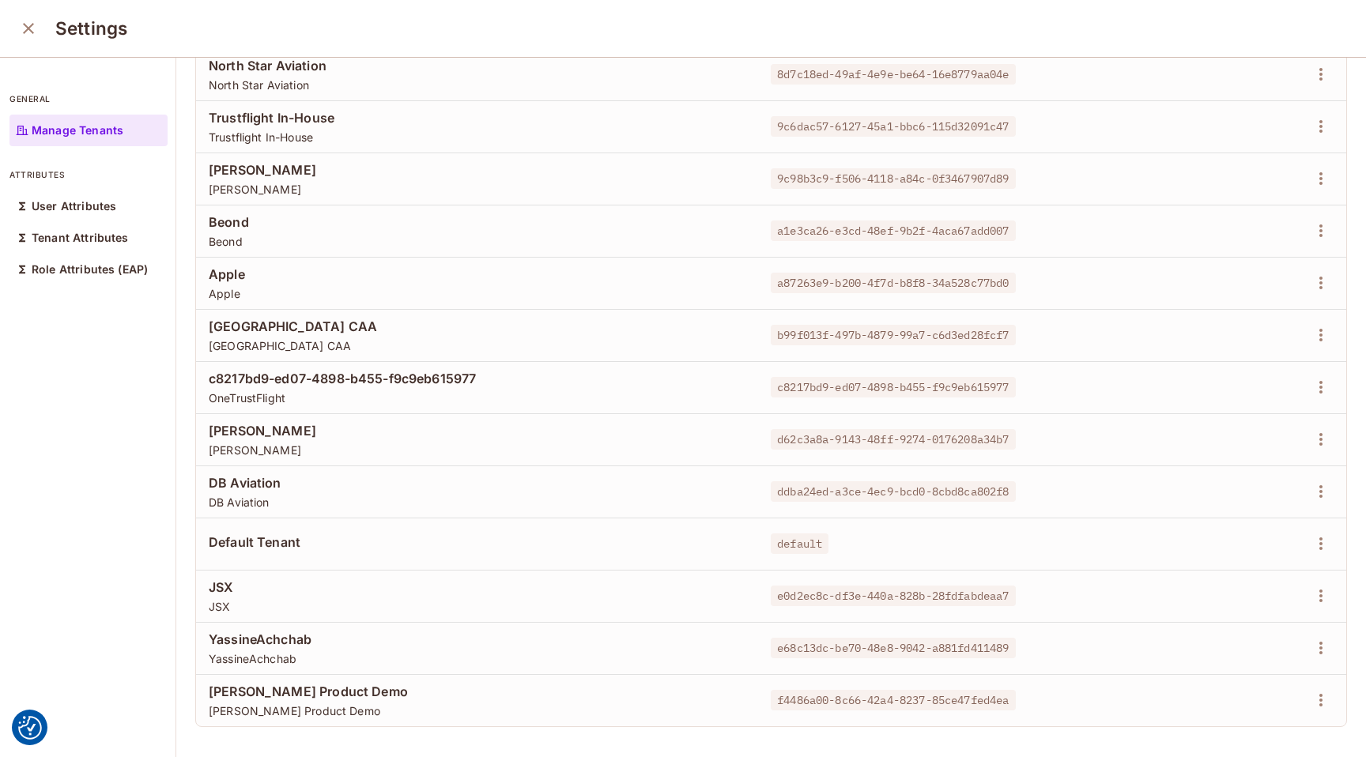
scroll to position [0, 0]
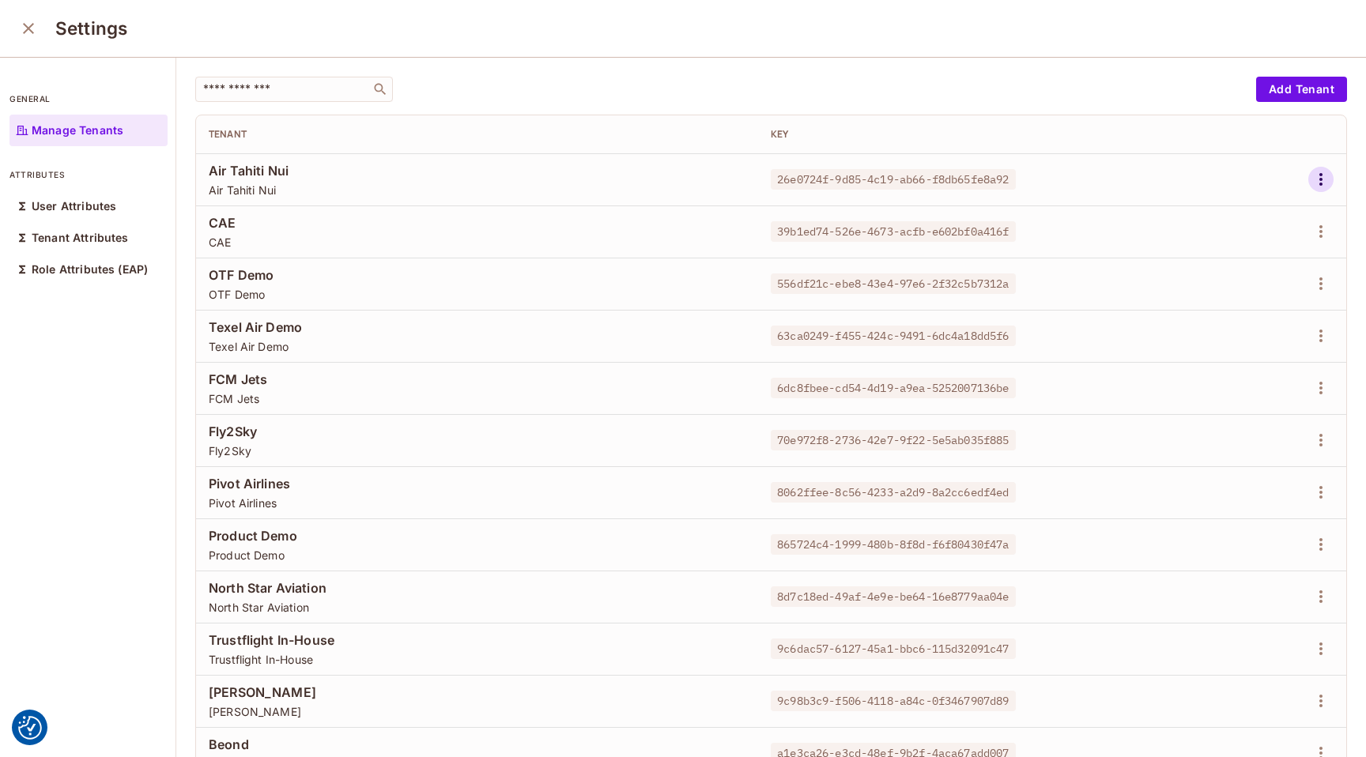
click at [1320, 176] on icon "button" at bounding box center [1320, 179] width 19 height 19
click at [1273, 252] on div "Edit Attributes" at bounding box center [1266, 251] width 78 height 16
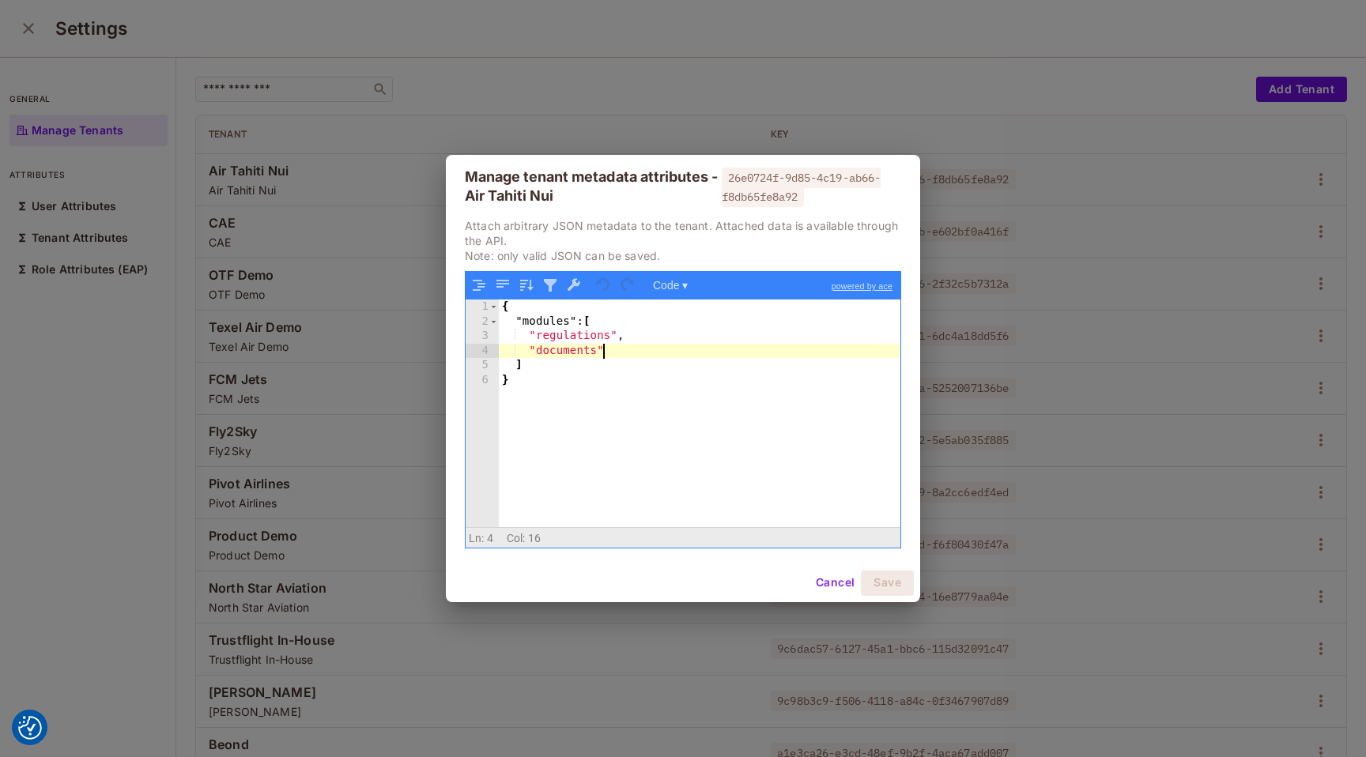
click at [639, 355] on div "{ "modules" : [ "regulations" , "documents" ] }" at bounding box center [700, 428] width 402 height 256
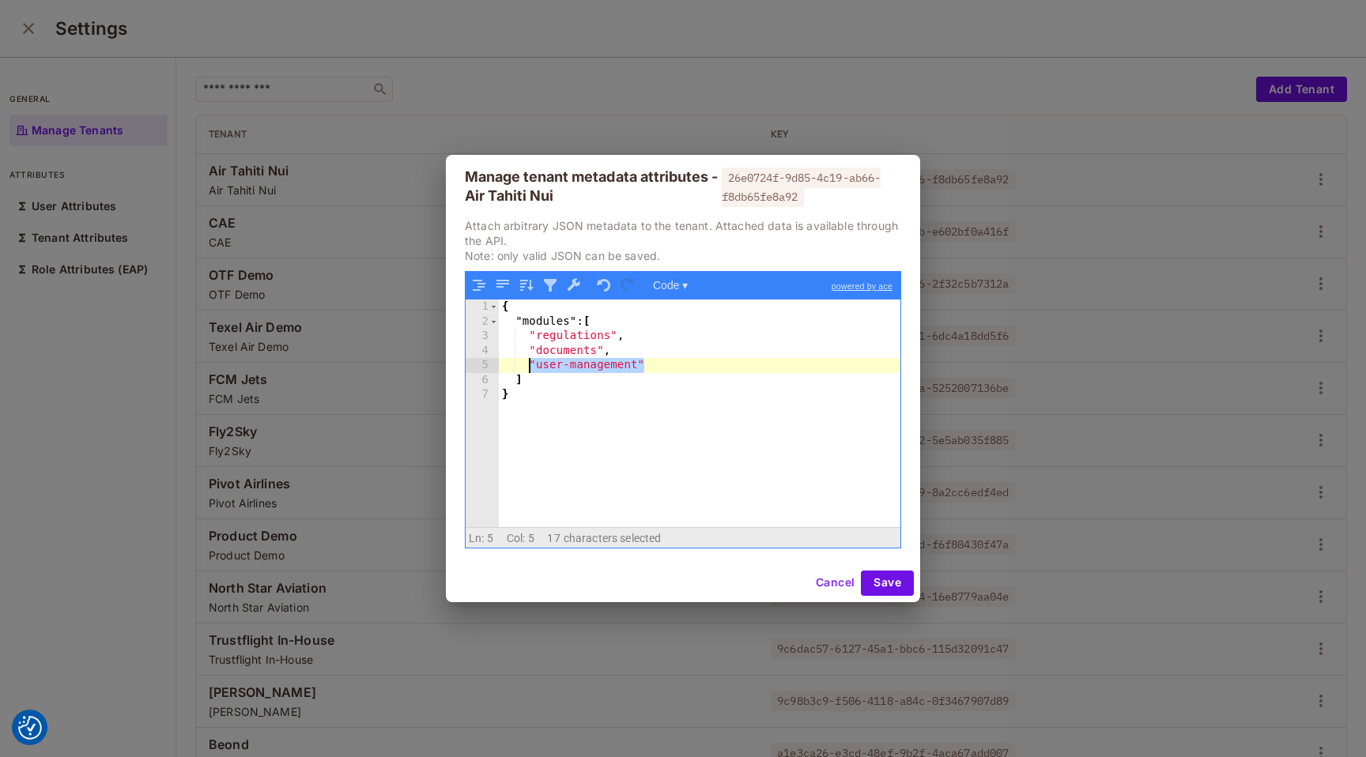
drag, startPoint x: 674, startPoint y: 371, endPoint x: 530, endPoint y: 371, distance: 143.9
click at [530, 371] on div "{ "modules" : [ "regulations" , "documents" , "user-management" ] }" at bounding box center [700, 428] width 402 height 256
click at [895, 584] on button "Save" at bounding box center [887, 583] width 53 height 25
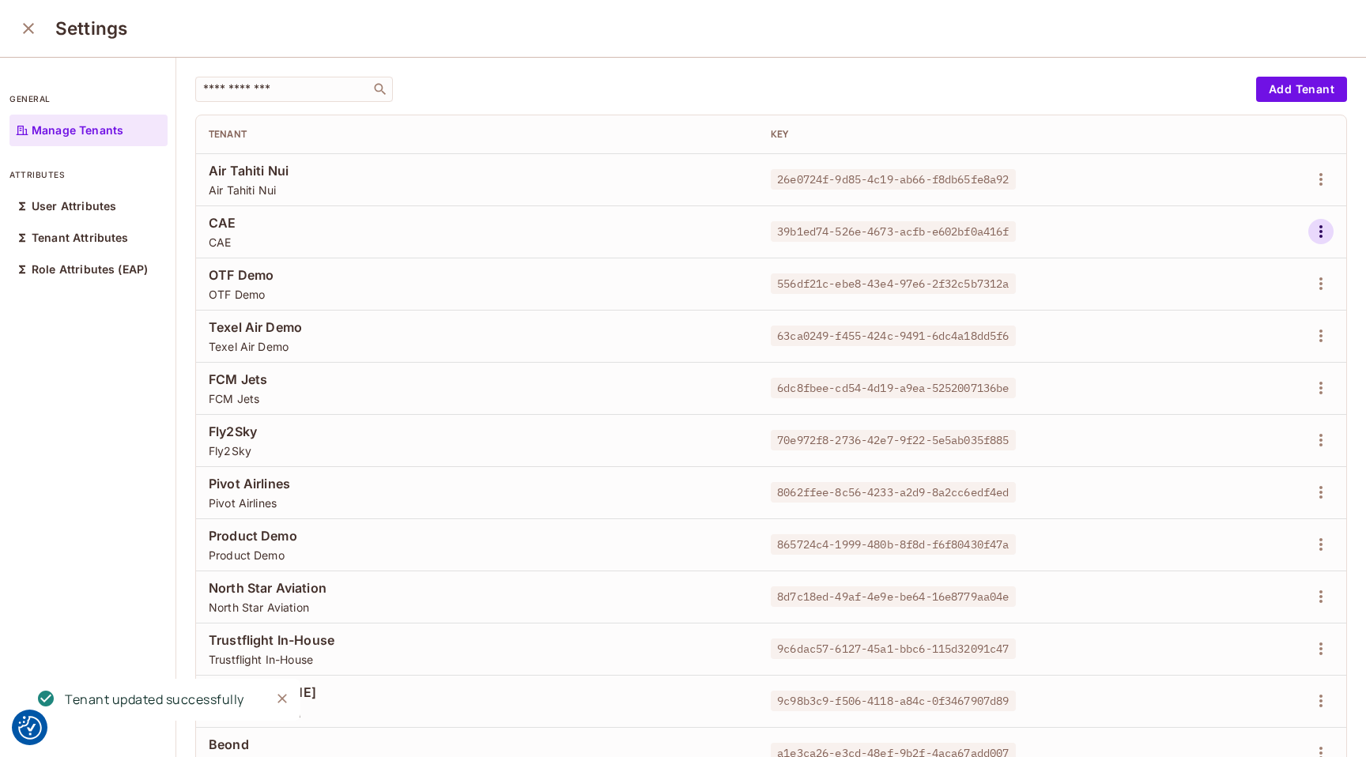
click at [1318, 236] on icon "button" at bounding box center [1320, 231] width 19 height 19
click at [1225, 305] on span "Edit Attributes" at bounding box center [1266, 302] width 88 height 25
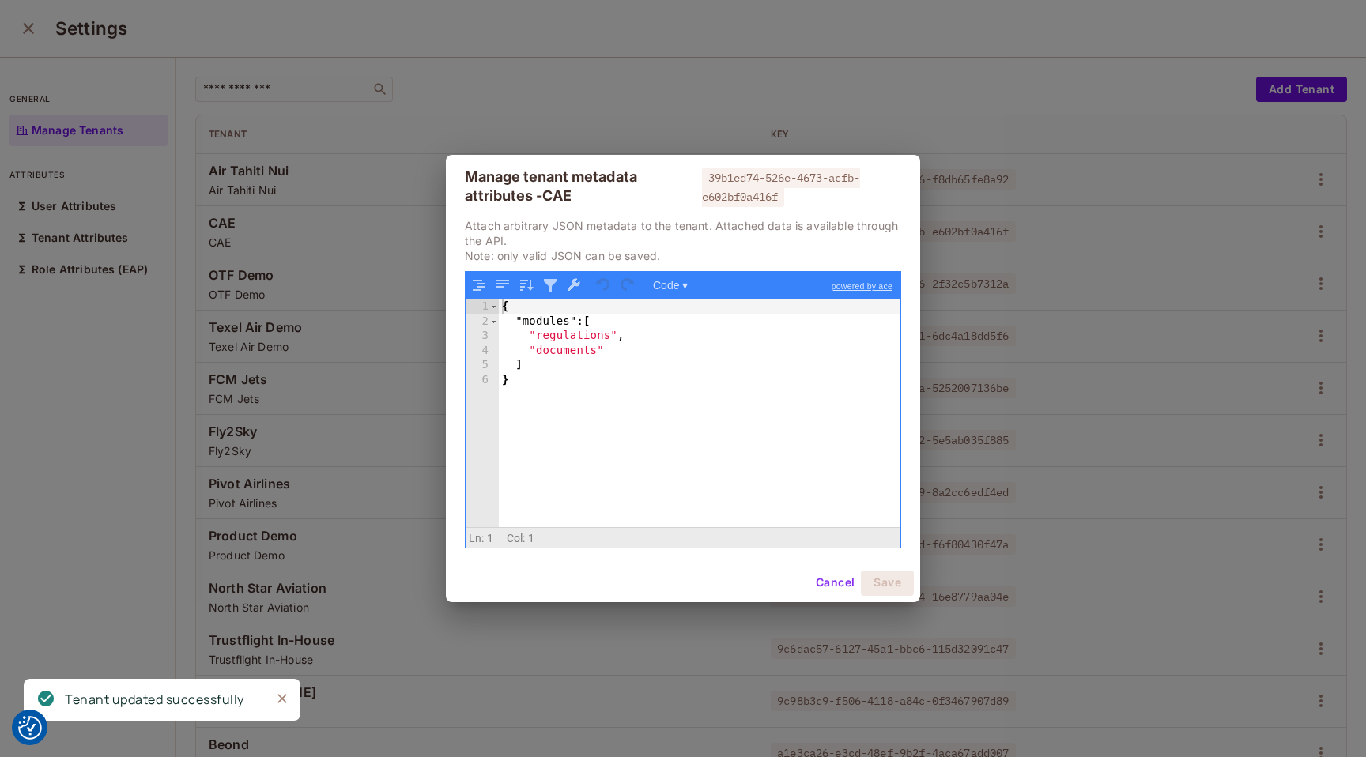
click at [620, 357] on div "{ "modules" : [ "regulations" , "documents" ] }" at bounding box center [700, 428] width 402 height 256
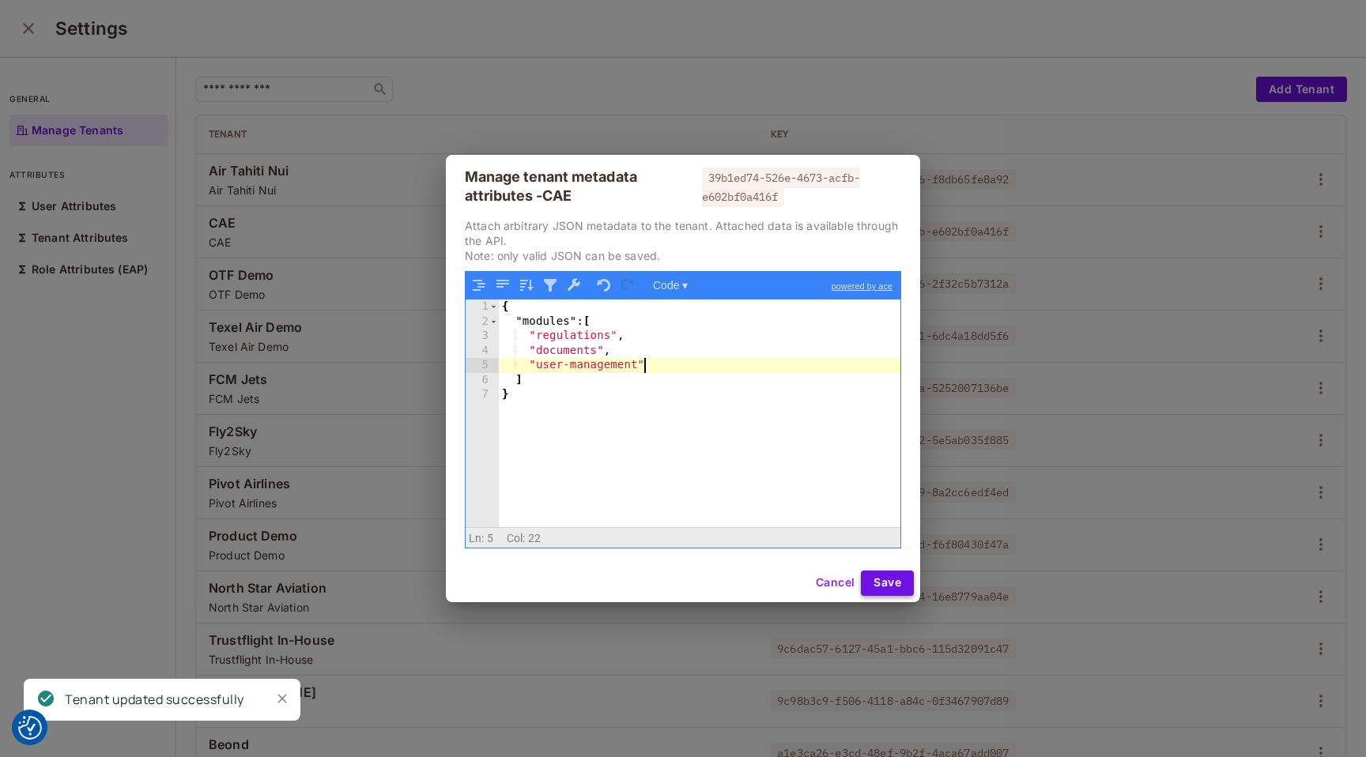
click at [889, 583] on button "Save" at bounding box center [887, 583] width 53 height 25
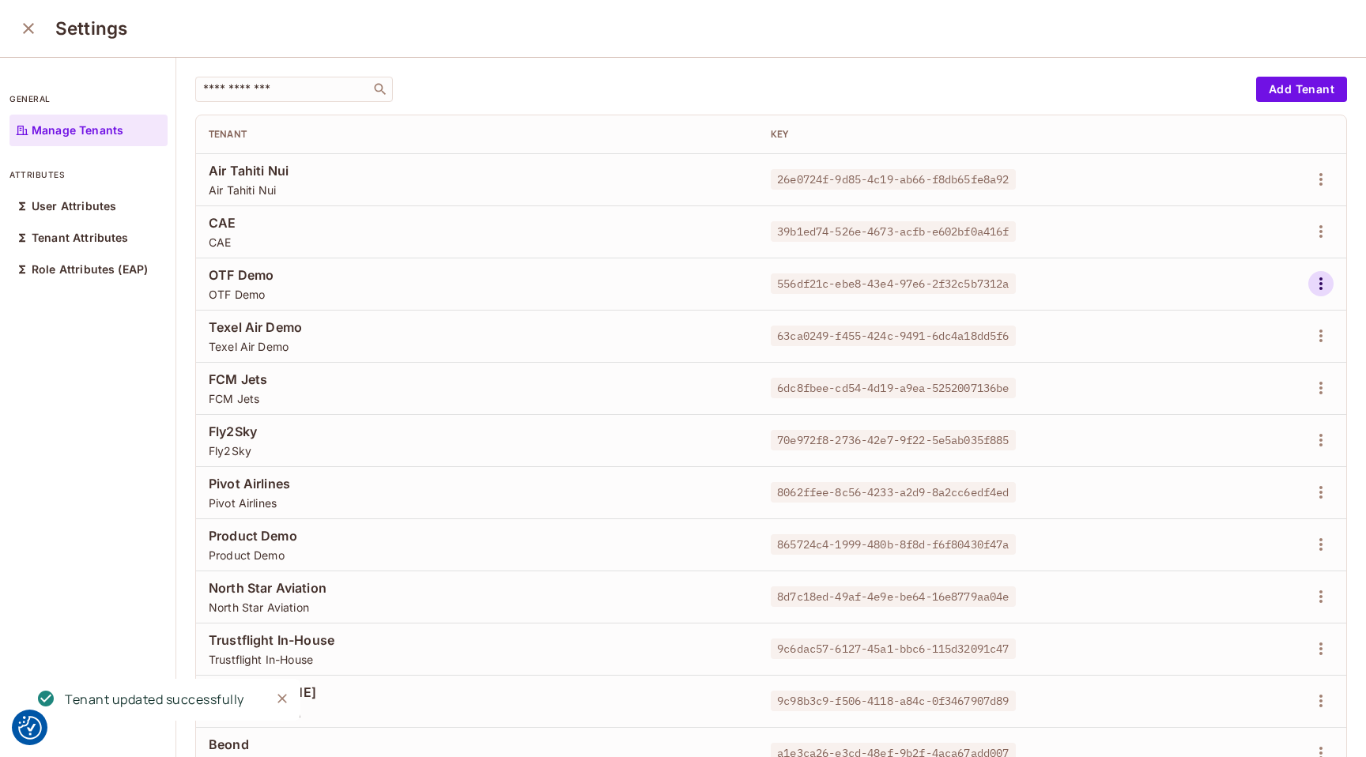
click at [1321, 282] on icon "button" at bounding box center [1320, 283] width 3 height 13
click at [1252, 355] on div "Edit Attributes" at bounding box center [1266, 355] width 78 height 16
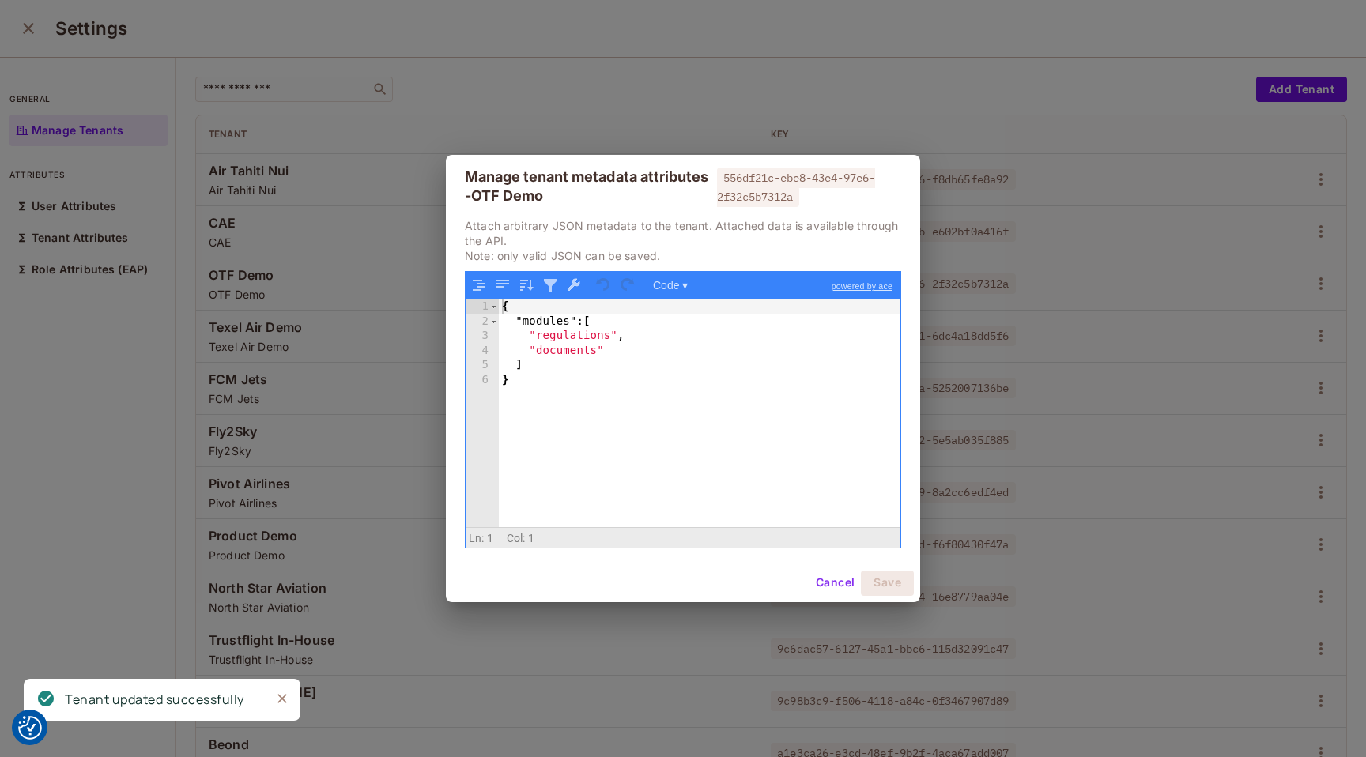
click at [643, 358] on div "{ "modules" : [ "regulations" , "documents" ] }" at bounding box center [700, 428] width 402 height 256
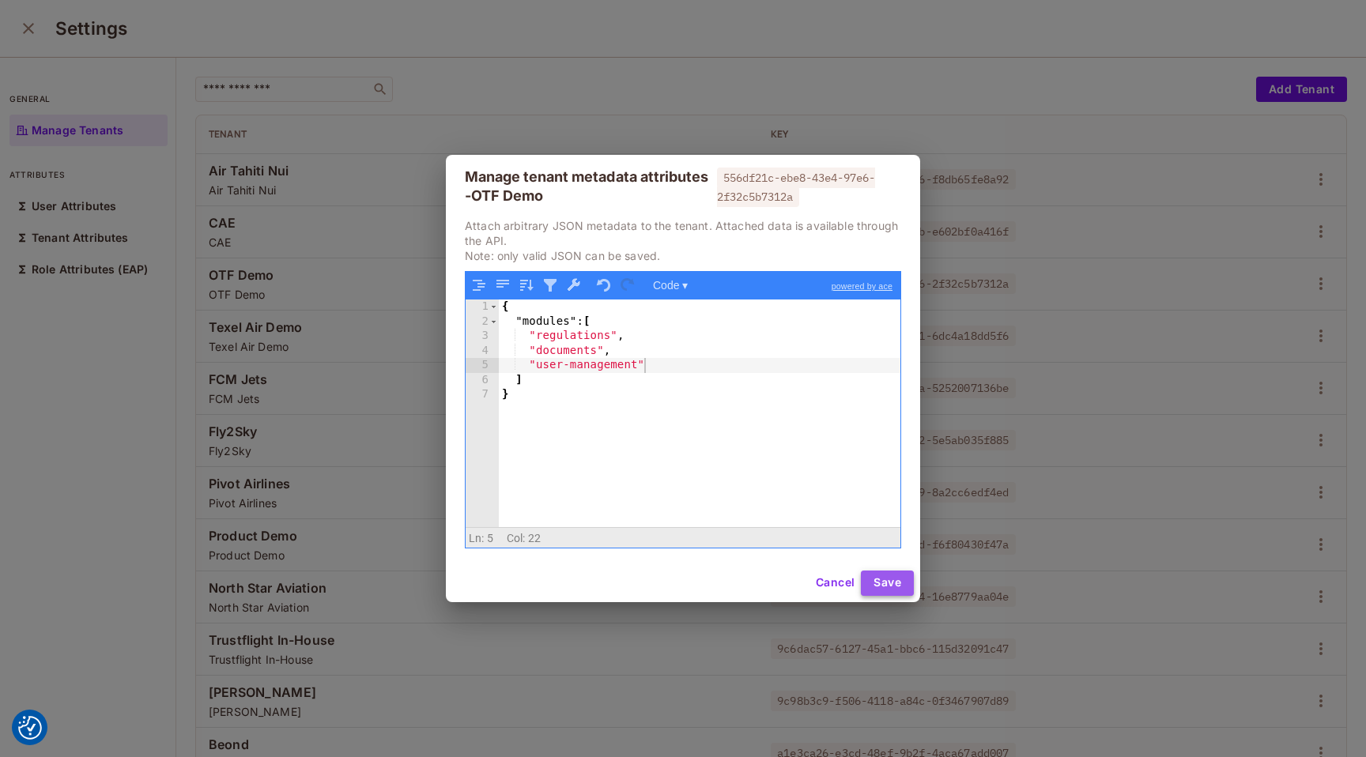
click at [885, 584] on button "Save" at bounding box center [887, 583] width 53 height 25
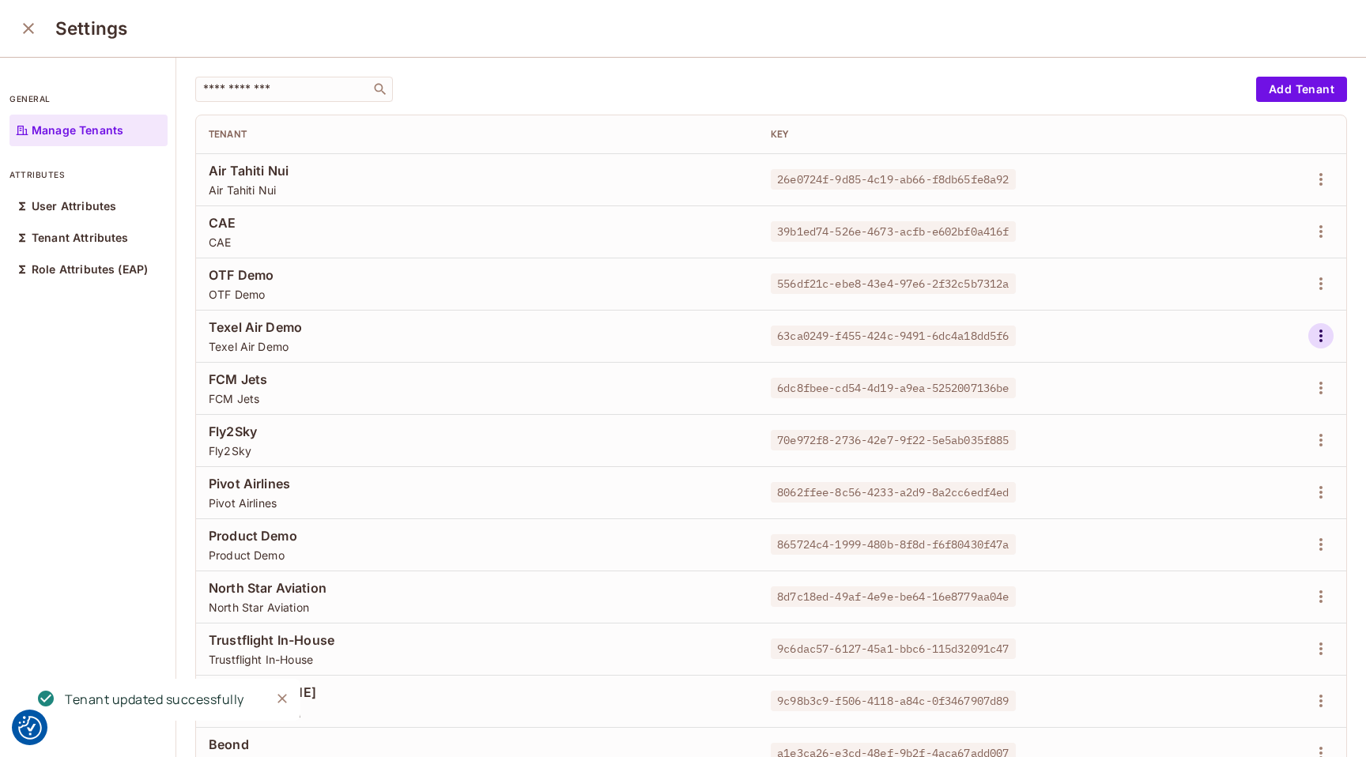
click at [1318, 332] on icon "button" at bounding box center [1320, 335] width 19 height 19
click at [1264, 401] on div "Edit Attributes" at bounding box center [1266, 407] width 78 height 16
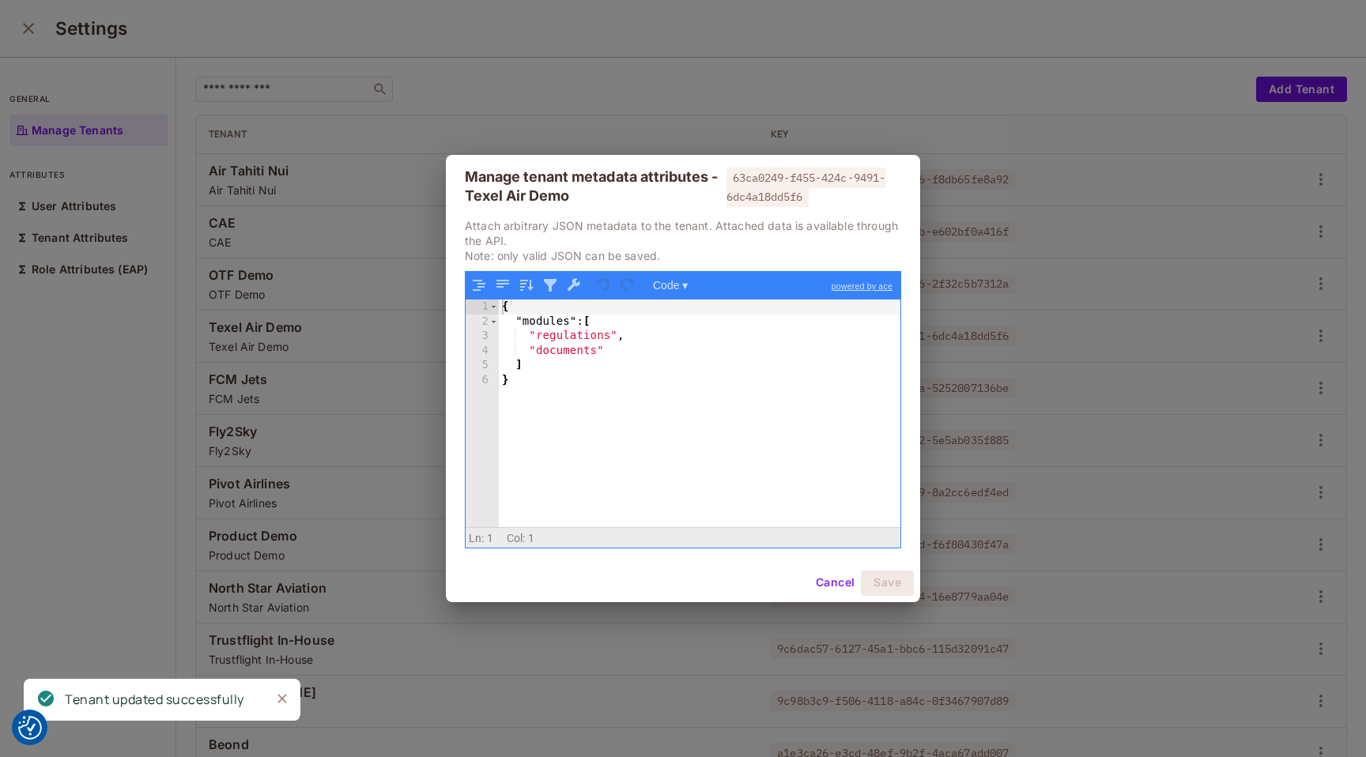
click at [666, 352] on div "{ "modules" : [ "regulations" , "documents" ] }" at bounding box center [700, 428] width 402 height 256
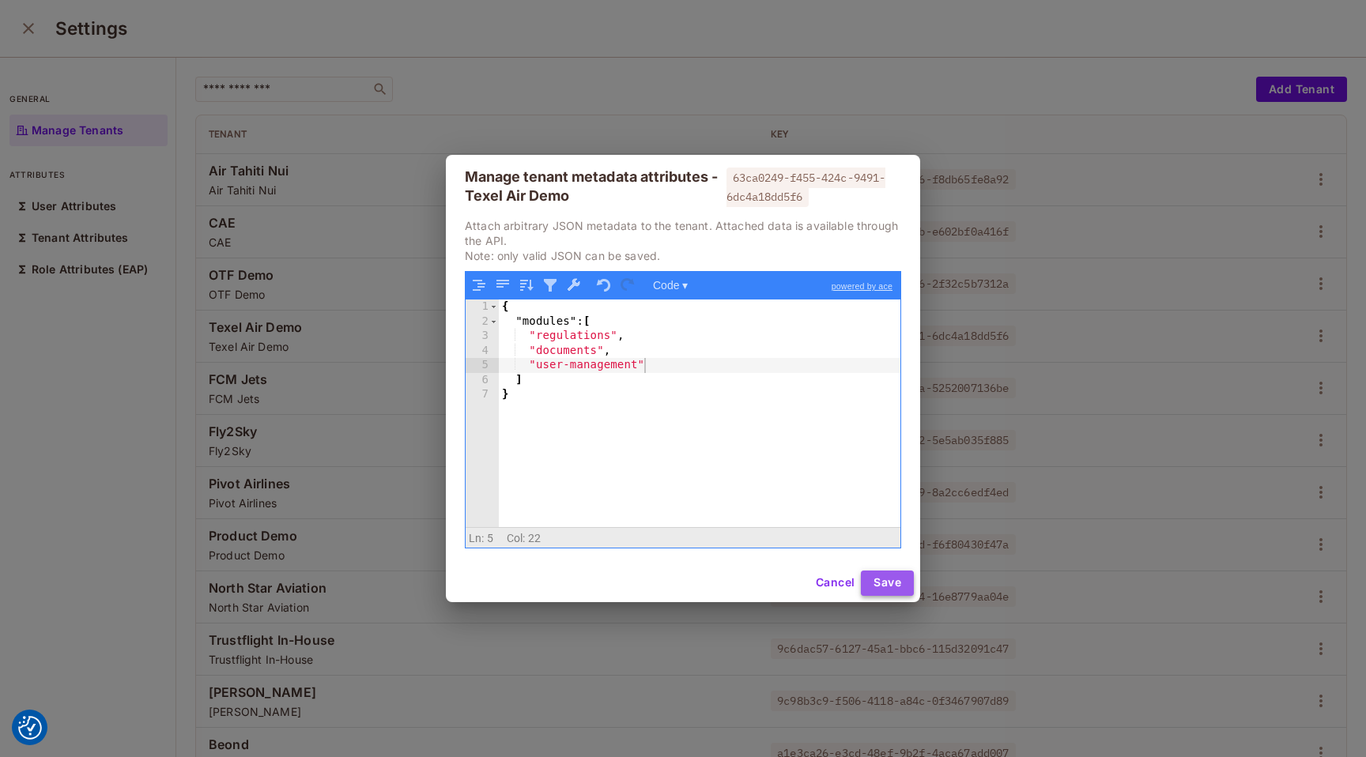
click at [884, 579] on button "Save" at bounding box center [887, 583] width 53 height 25
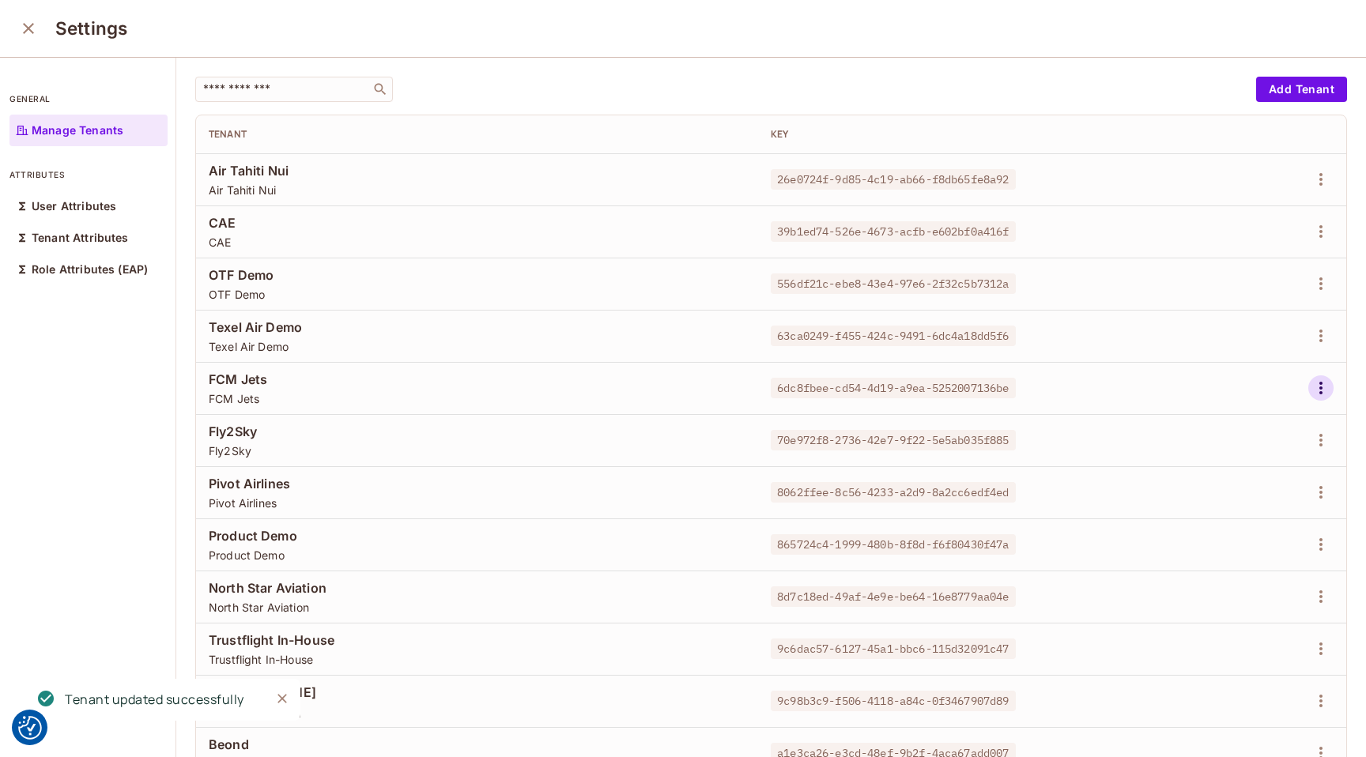
click at [1316, 394] on icon "button" at bounding box center [1320, 388] width 19 height 19
click at [1250, 458] on div "Edit Attributes" at bounding box center [1266, 459] width 78 height 16
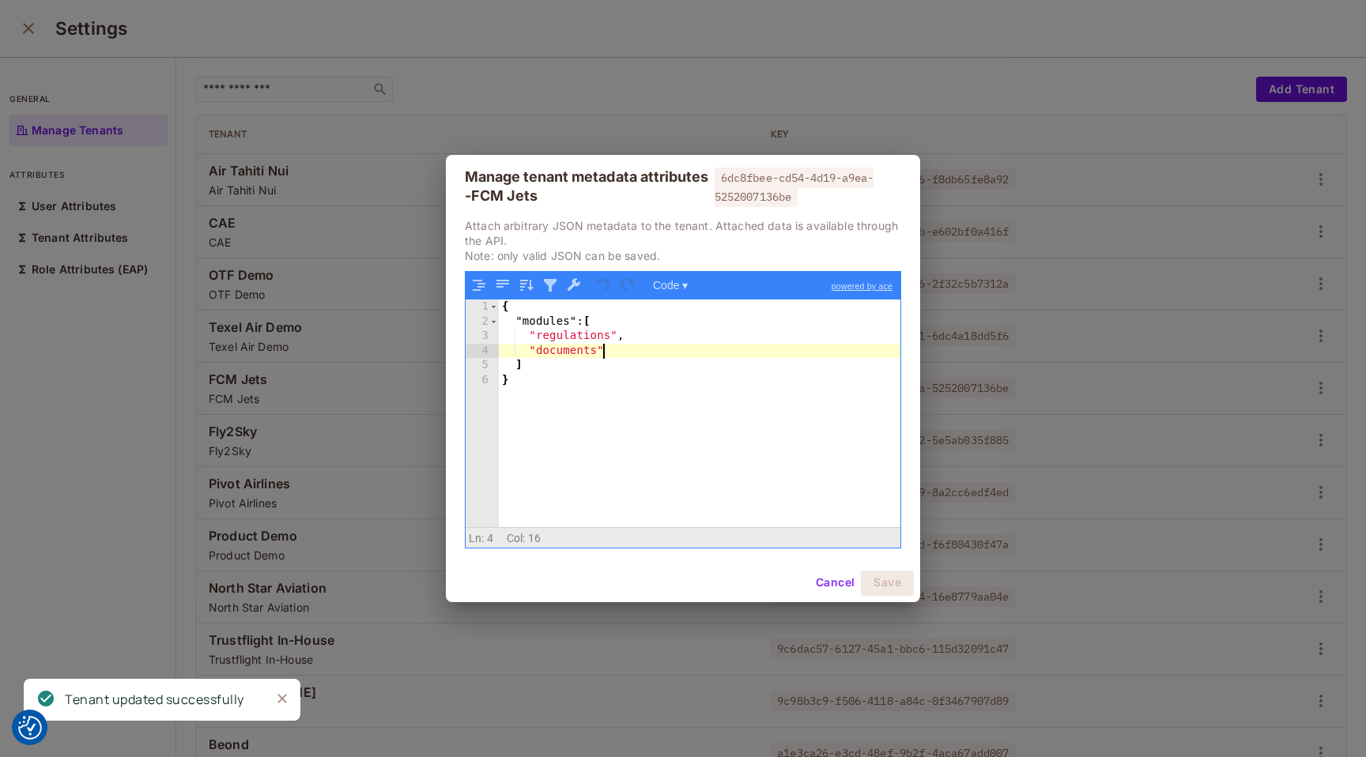
click at [670, 345] on div "{ "modules" : [ "regulations" , "documents" ] }" at bounding box center [700, 428] width 402 height 256
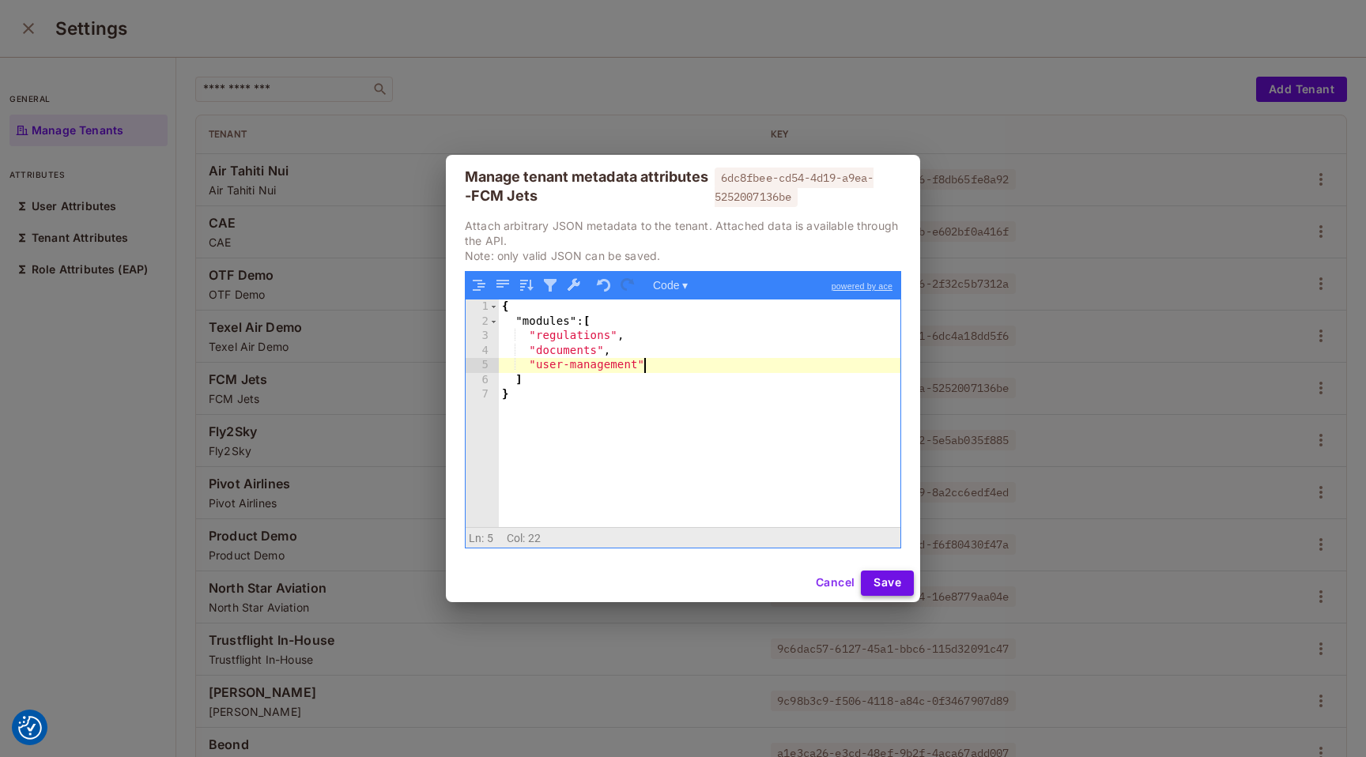
click at [896, 583] on button "Save" at bounding box center [887, 583] width 53 height 25
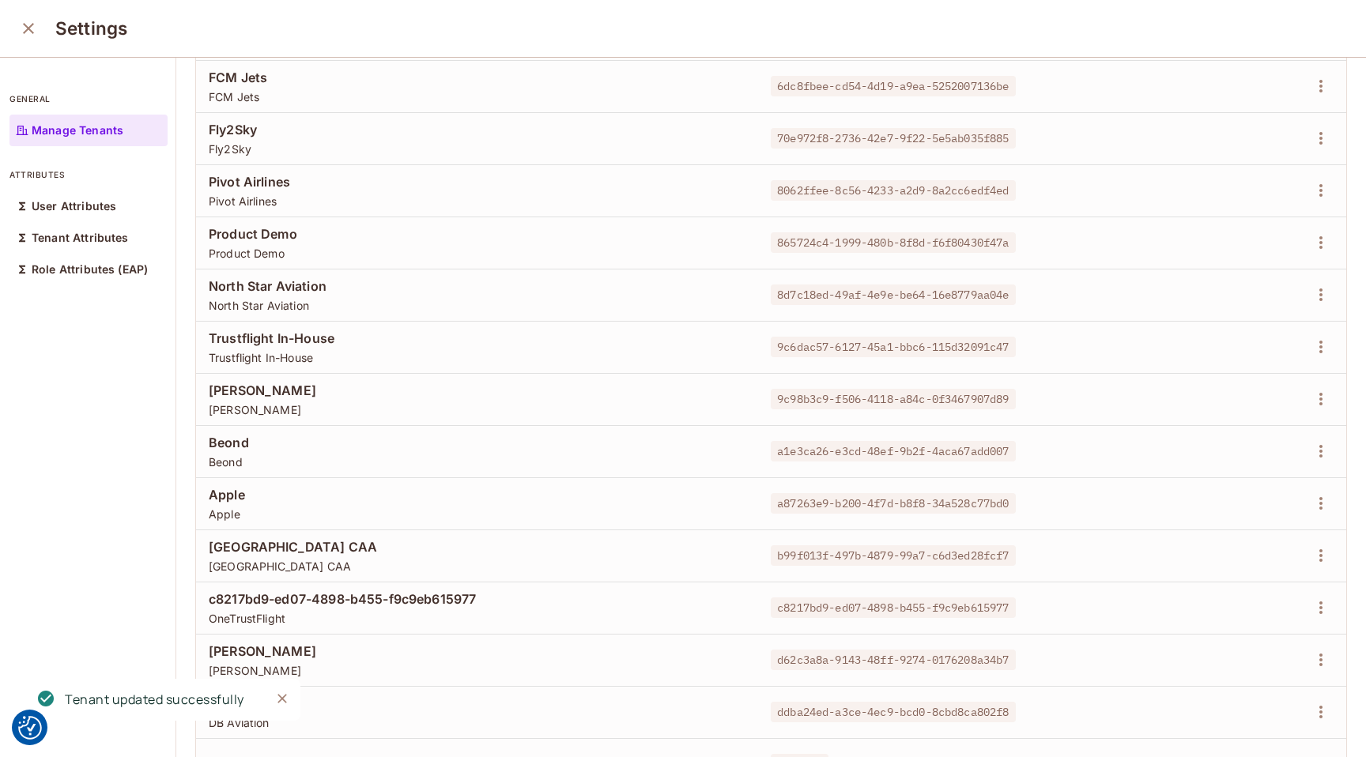
scroll to position [307, 0]
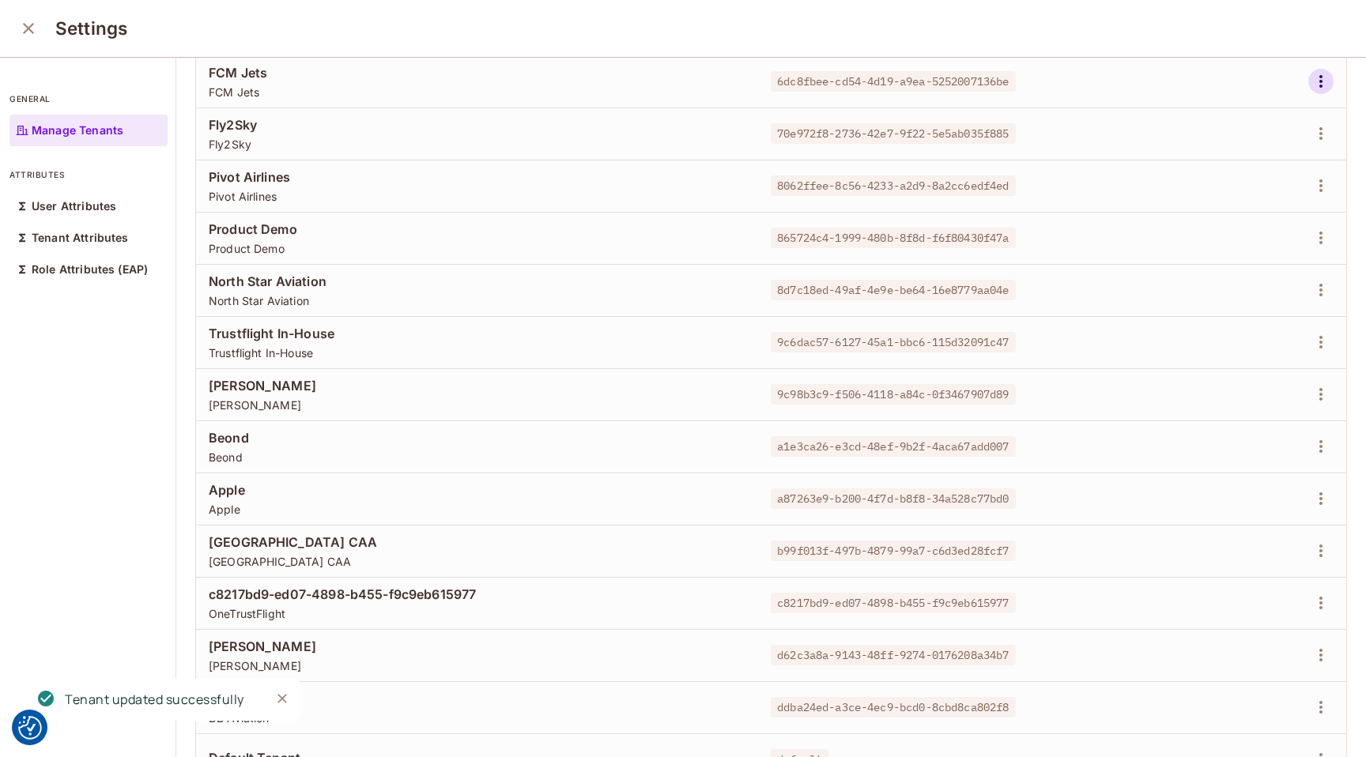
click at [1321, 85] on icon "button" at bounding box center [1320, 81] width 3 height 13
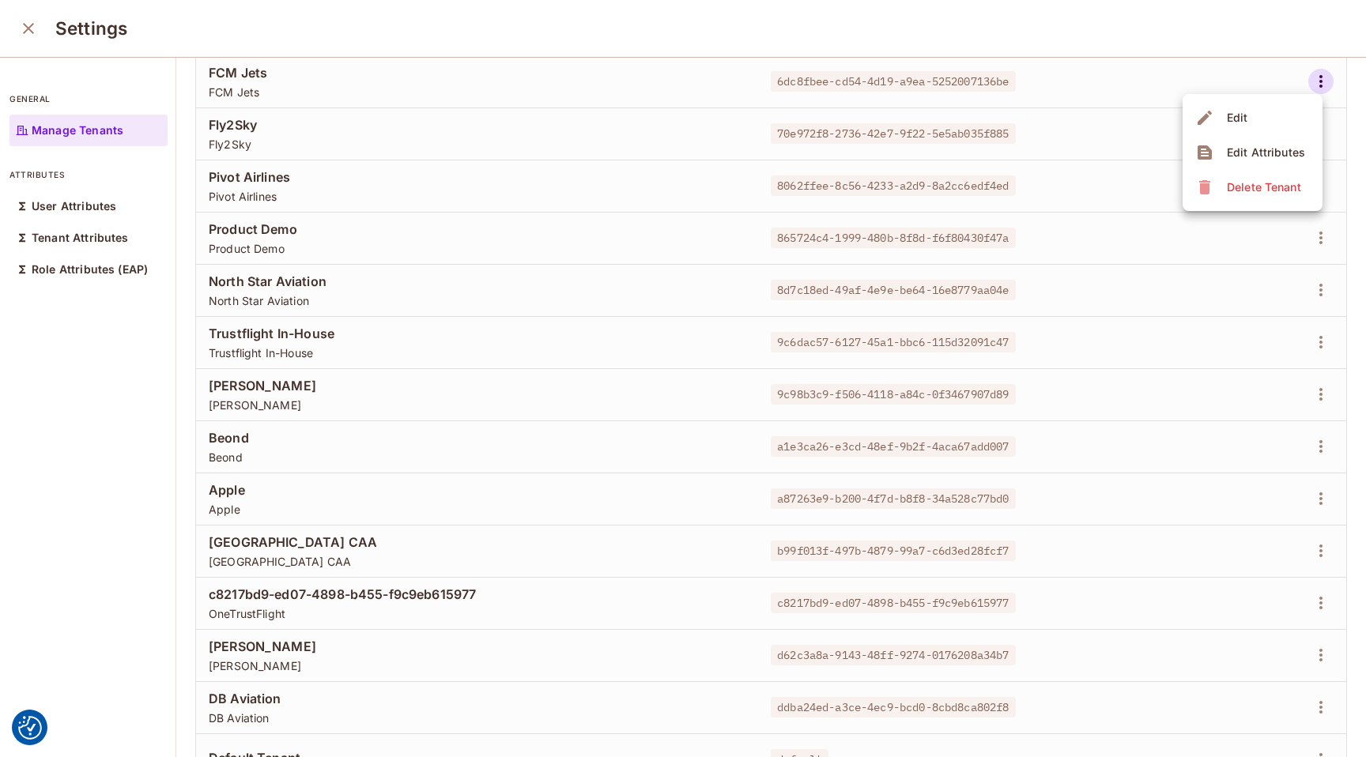
click at [1286, 155] on div "Edit Attributes" at bounding box center [1266, 153] width 78 height 16
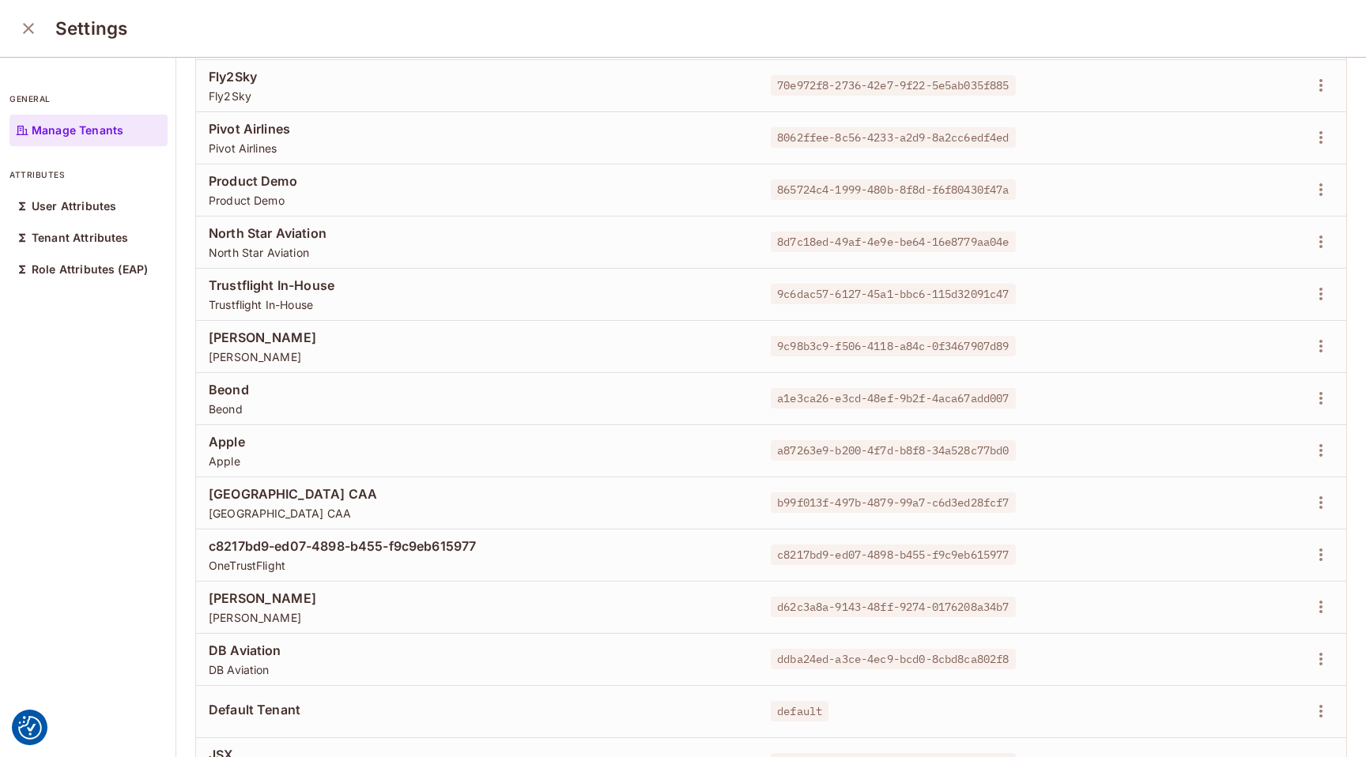
scroll to position [356, 0]
click at [1326, 86] on icon "button" at bounding box center [1320, 83] width 19 height 19
click at [1272, 149] on div "Edit Attributes" at bounding box center [1266, 155] width 78 height 16
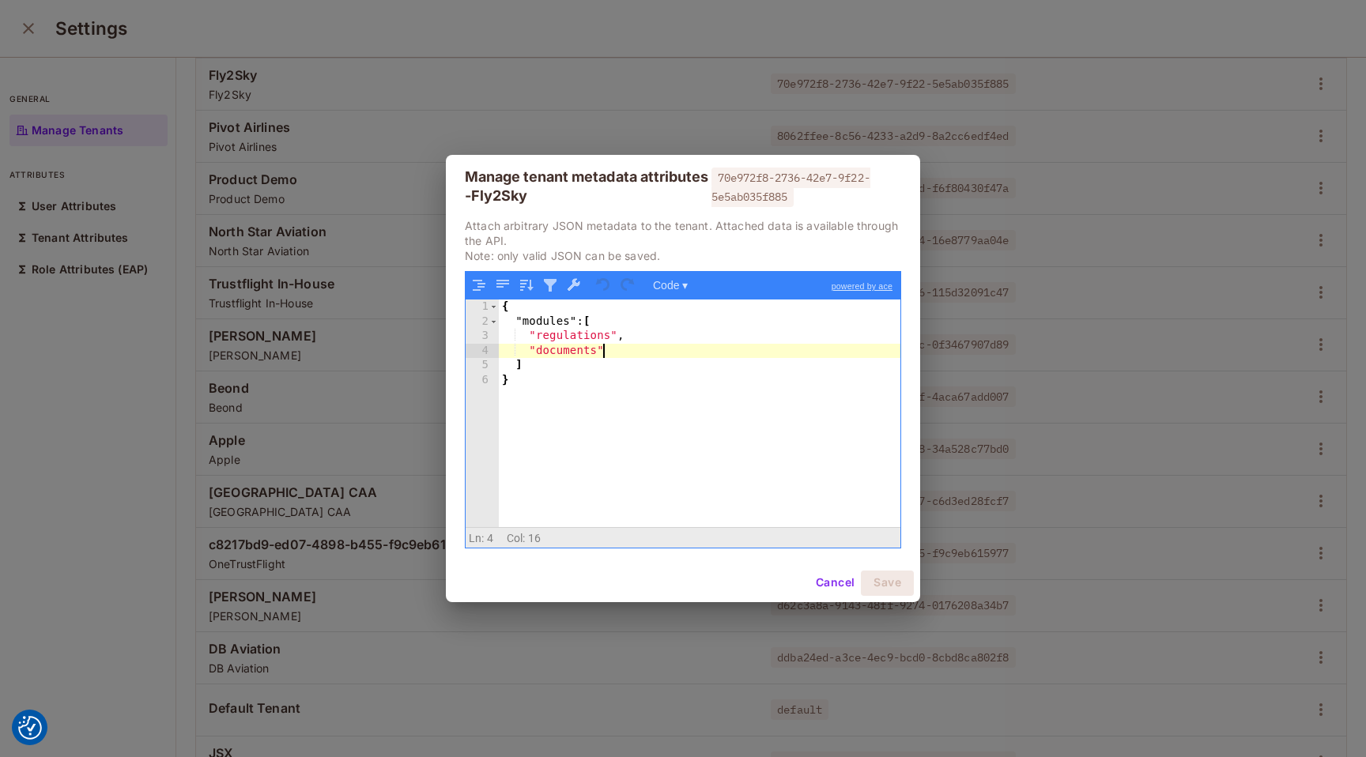
click at [743, 349] on div "{ "modules" : [ "regulations" , "documents" ] }" at bounding box center [700, 428] width 402 height 256
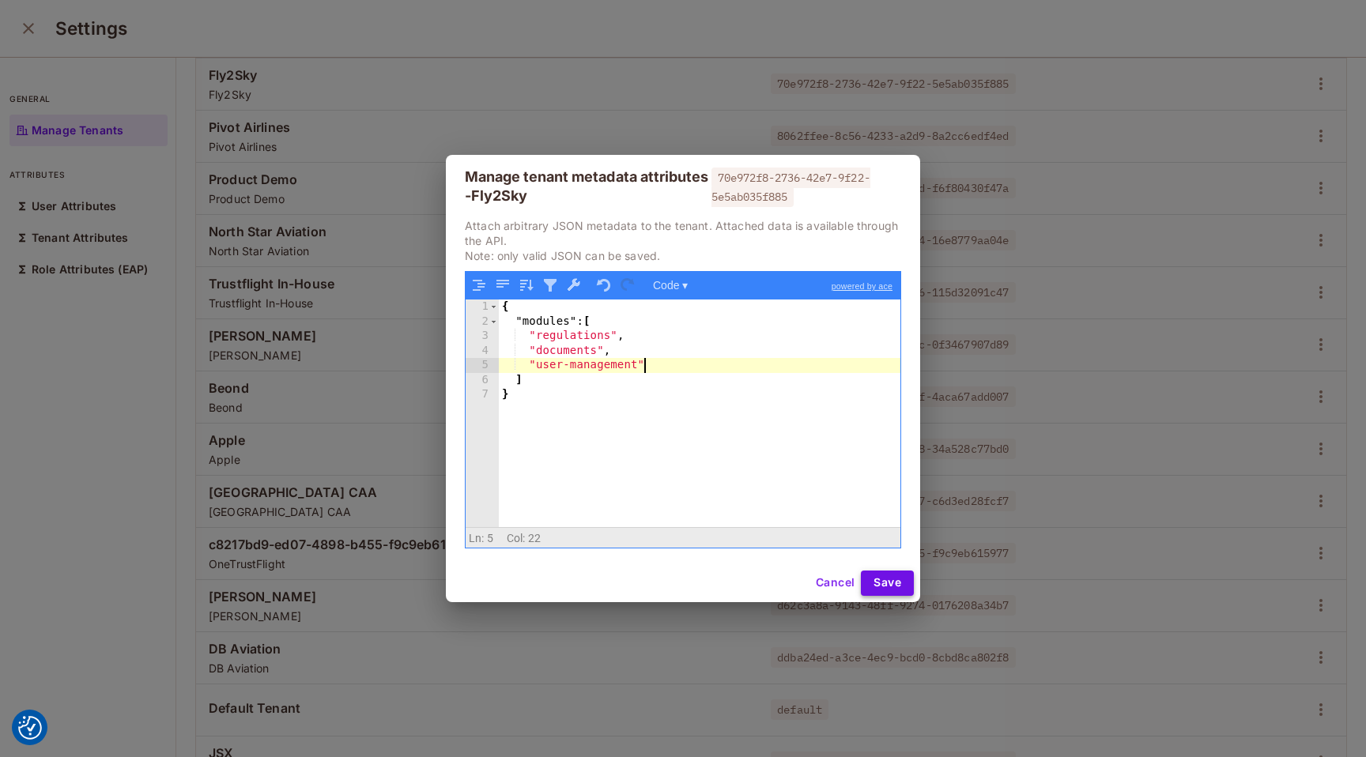
click at [888, 589] on button "Save" at bounding box center [887, 583] width 53 height 25
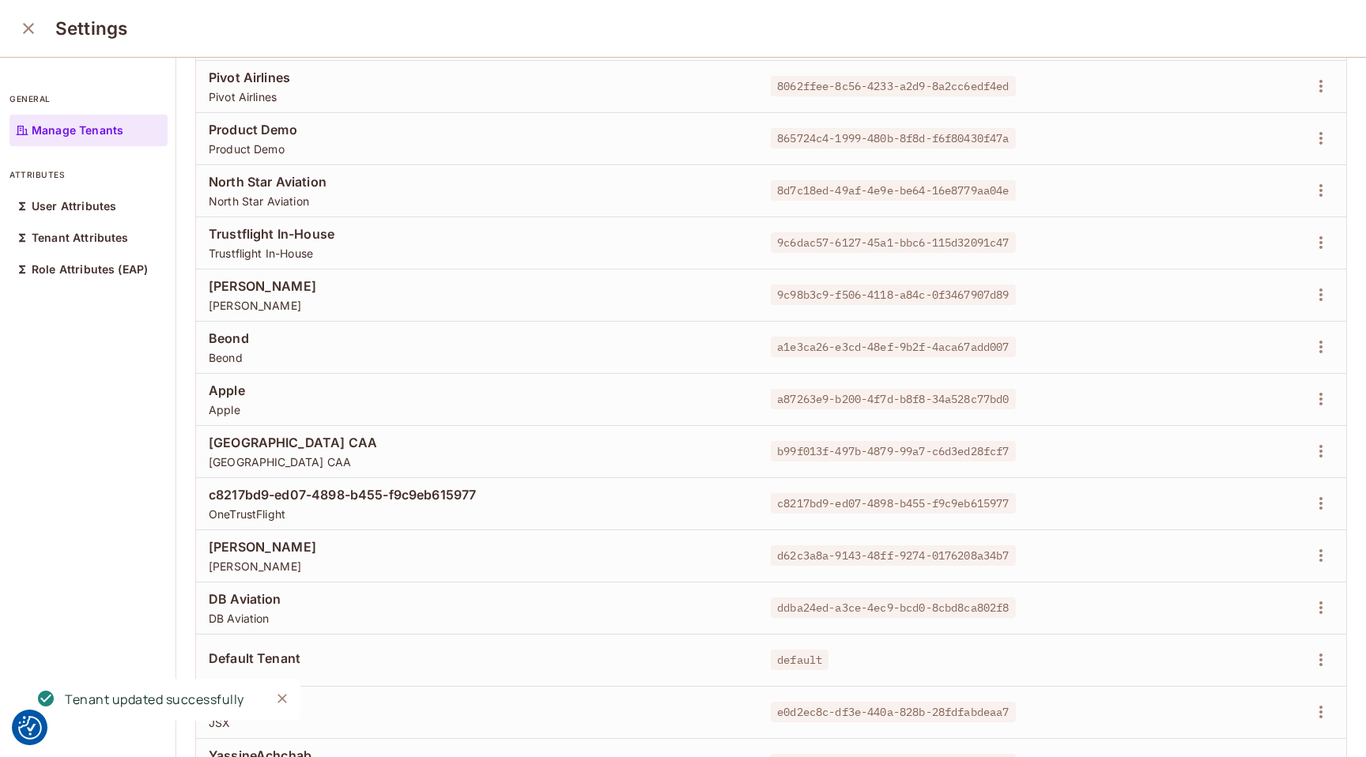
scroll to position [413, 0]
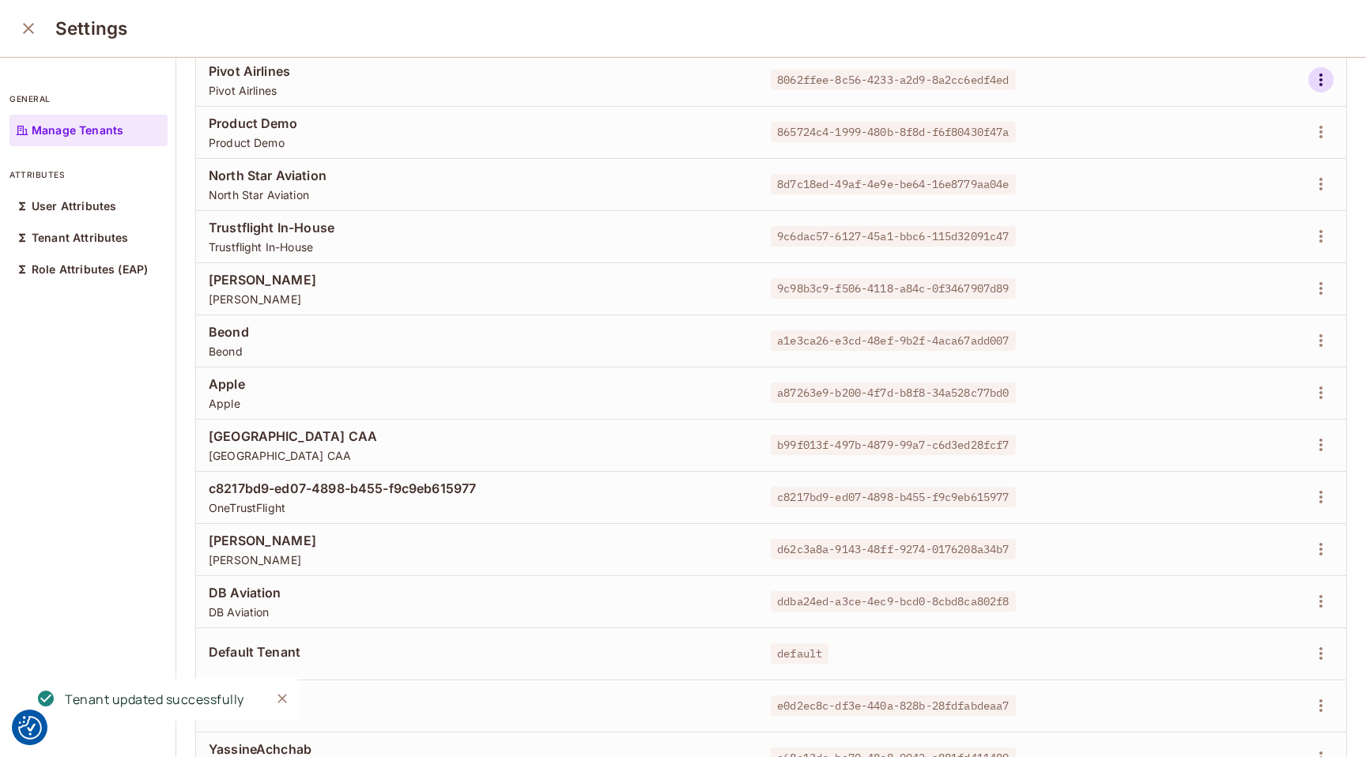
click at [1318, 89] on button "button" at bounding box center [1320, 79] width 25 height 25
click at [1279, 150] on div "Edit Attributes" at bounding box center [1266, 151] width 78 height 16
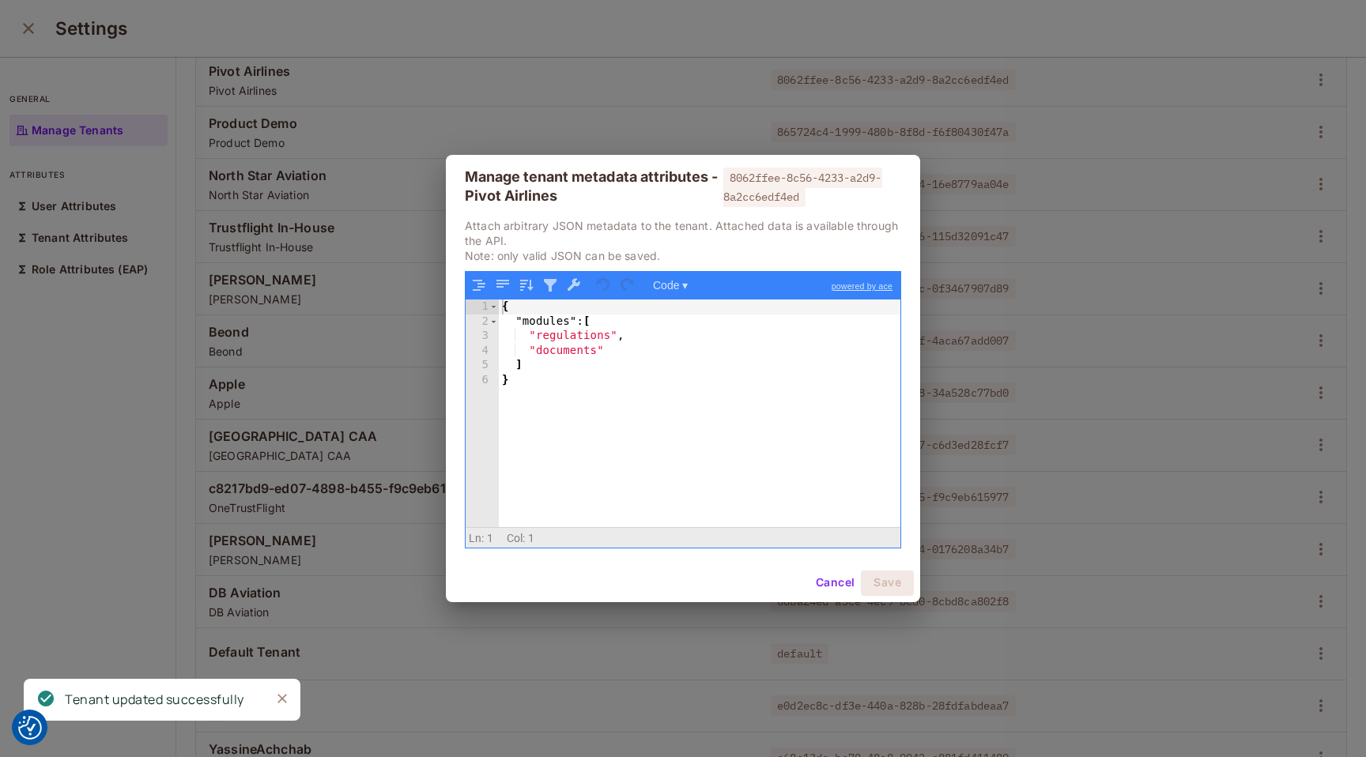
click at [718, 357] on div "{ "modules" : [ "regulations" , "documents" ] }" at bounding box center [700, 428] width 402 height 256
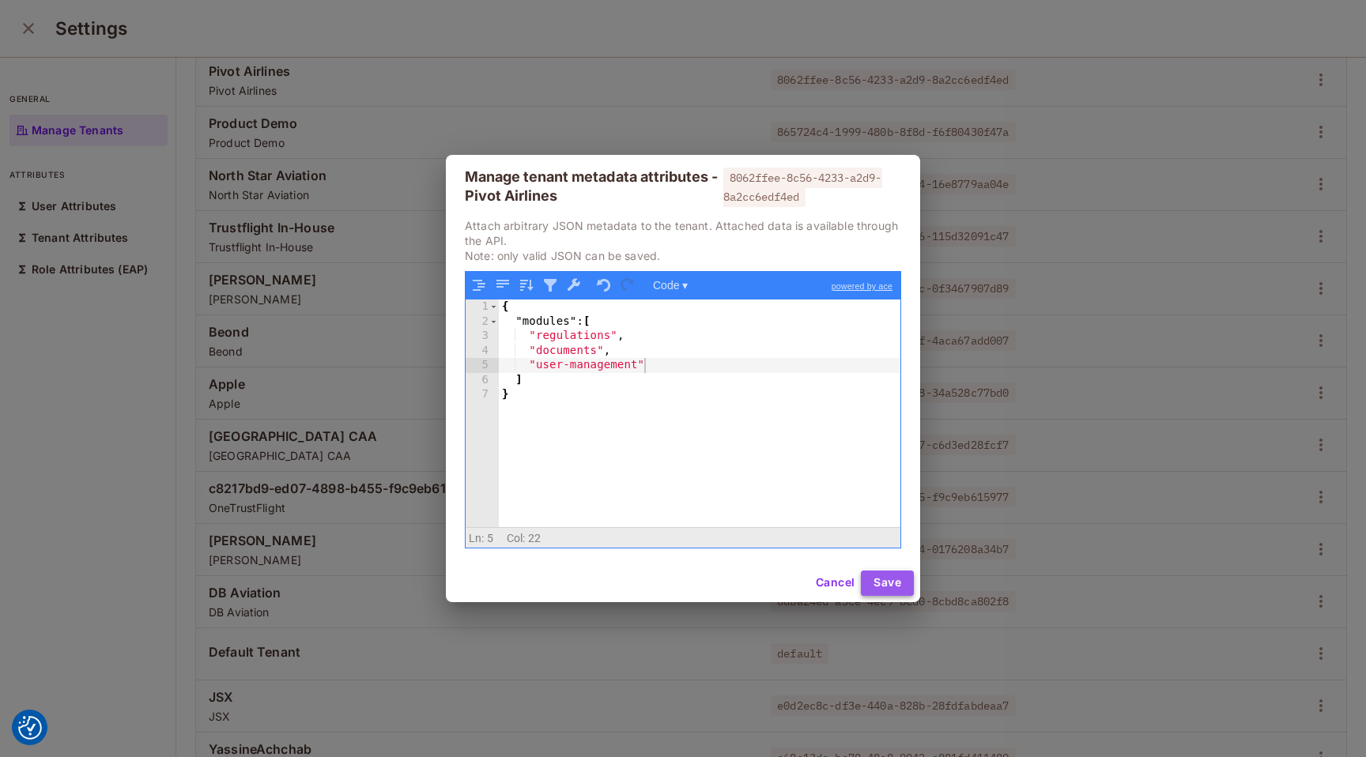
click at [885, 579] on button "Save" at bounding box center [887, 583] width 53 height 25
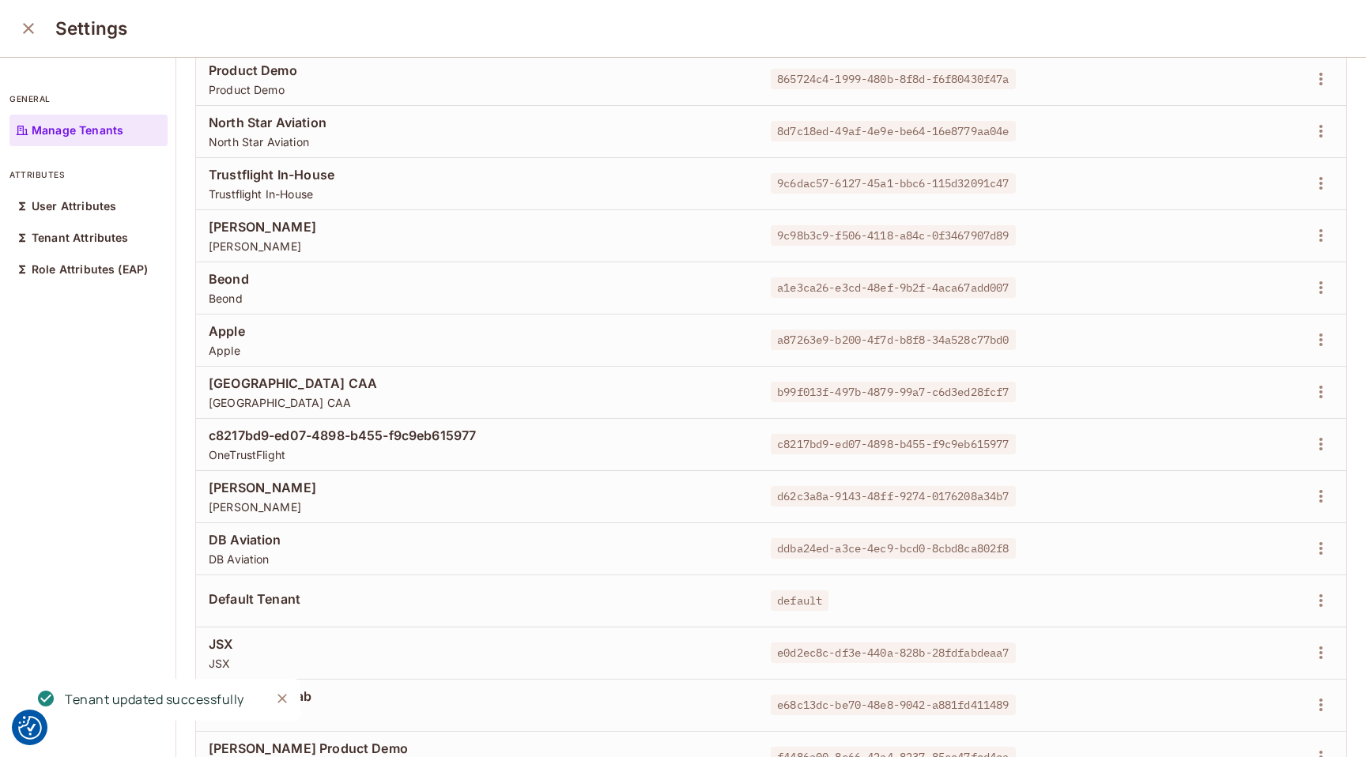
scroll to position [467, 0]
click at [1326, 77] on icon "button" at bounding box center [1320, 77] width 19 height 19
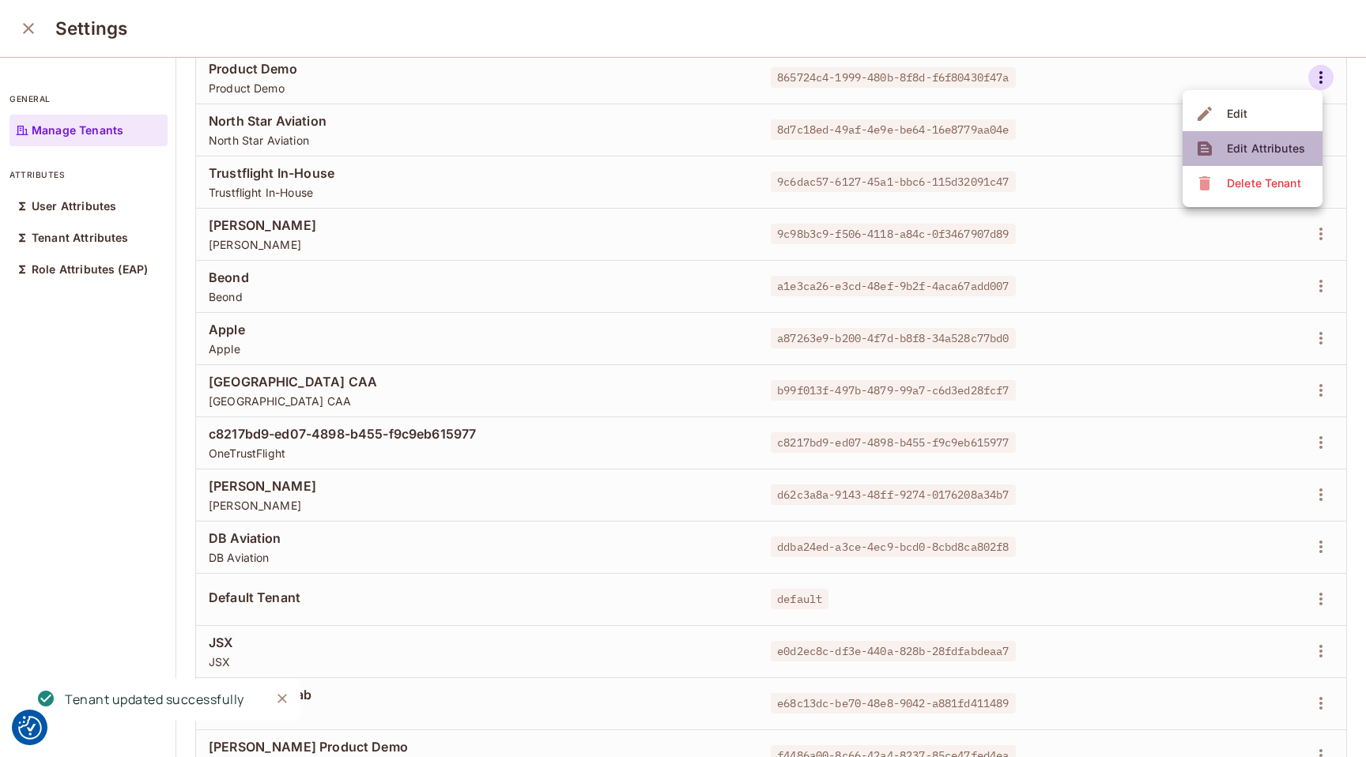
click at [1277, 157] on span "Edit Attributes" at bounding box center [1266, 148] width 88 height 25
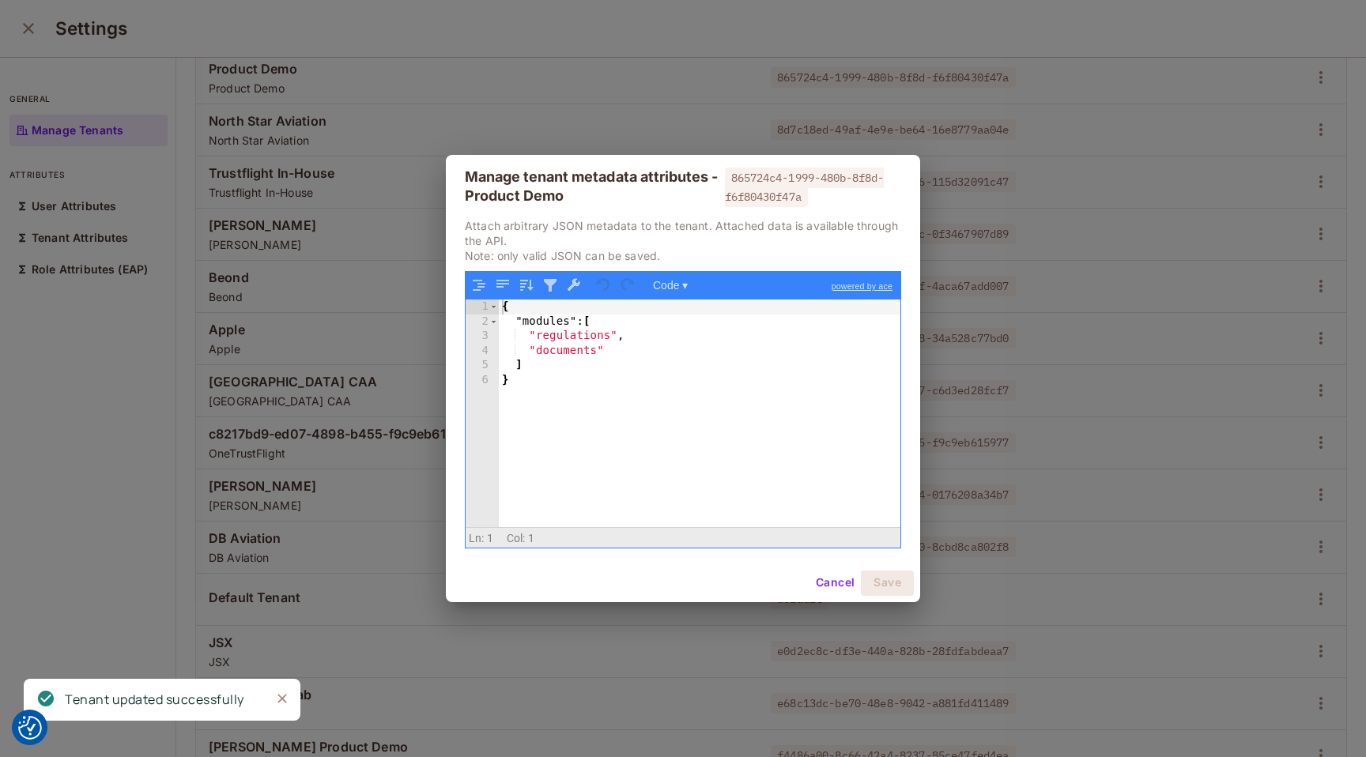
click at [689, 362] on div "{ "modules" : [ "regulations" , "documents" ] }" at bounding box center [700, 428] width 402 height 256
click at [680, 349] on div "{ "modules" : [ "regulations" , "documents" ] }" at bounding box center [700, 428] width 402 height 256
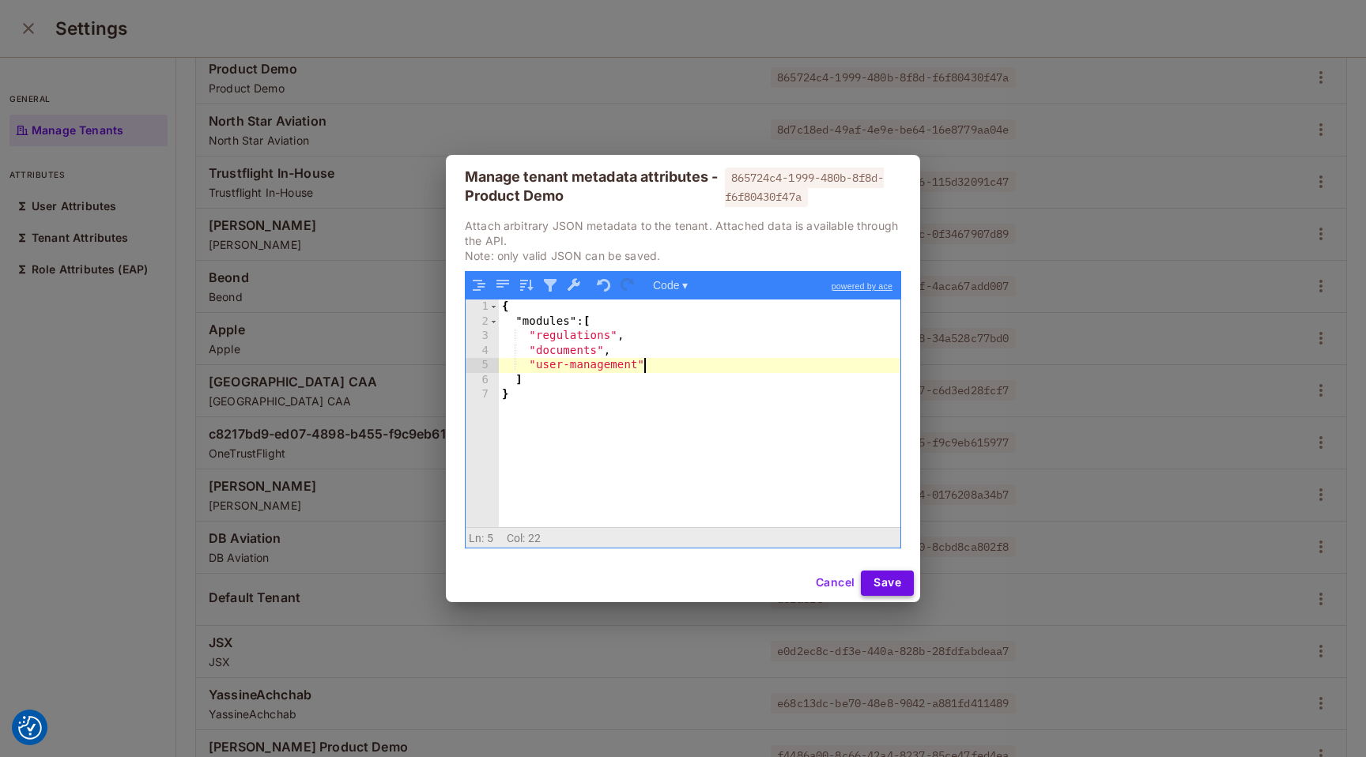
click at [895, 584] on button "Save" at bounding box center [887, 583] width 53 height 25
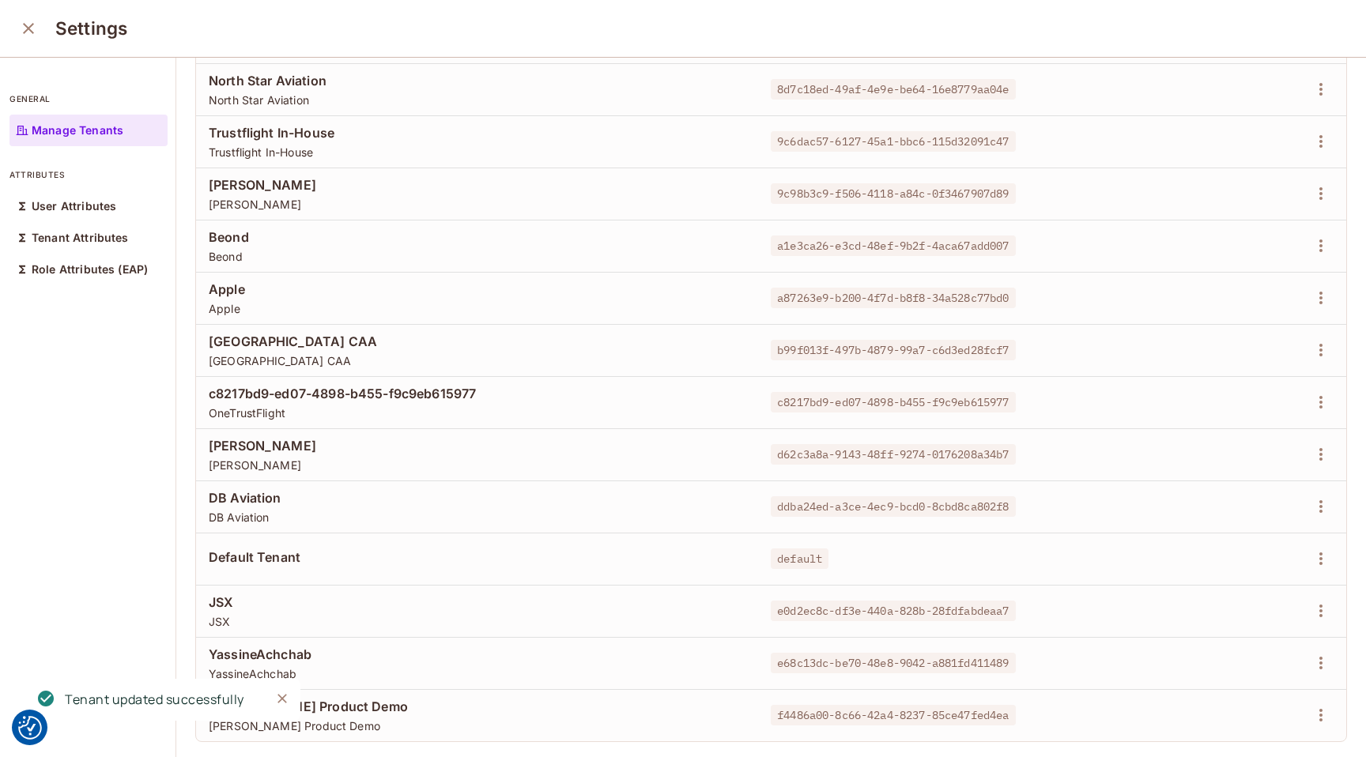
scroll to position [515, 0]
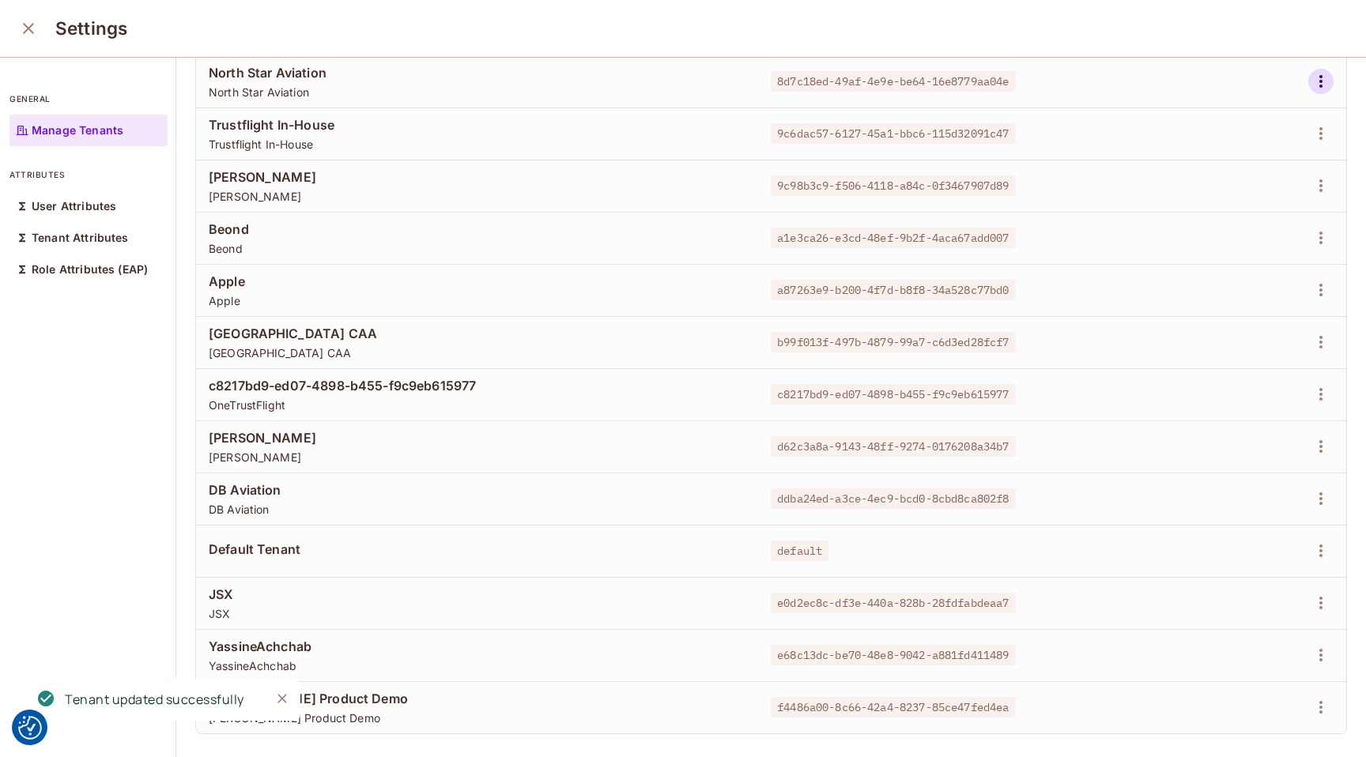
click at [1330, 80] on button "button" at bounding box center [1320, 81] width 25 height 25
click at [1245, 157] on div "Edit Attributes" at bounding box center [1266, 153] width 78 height 16
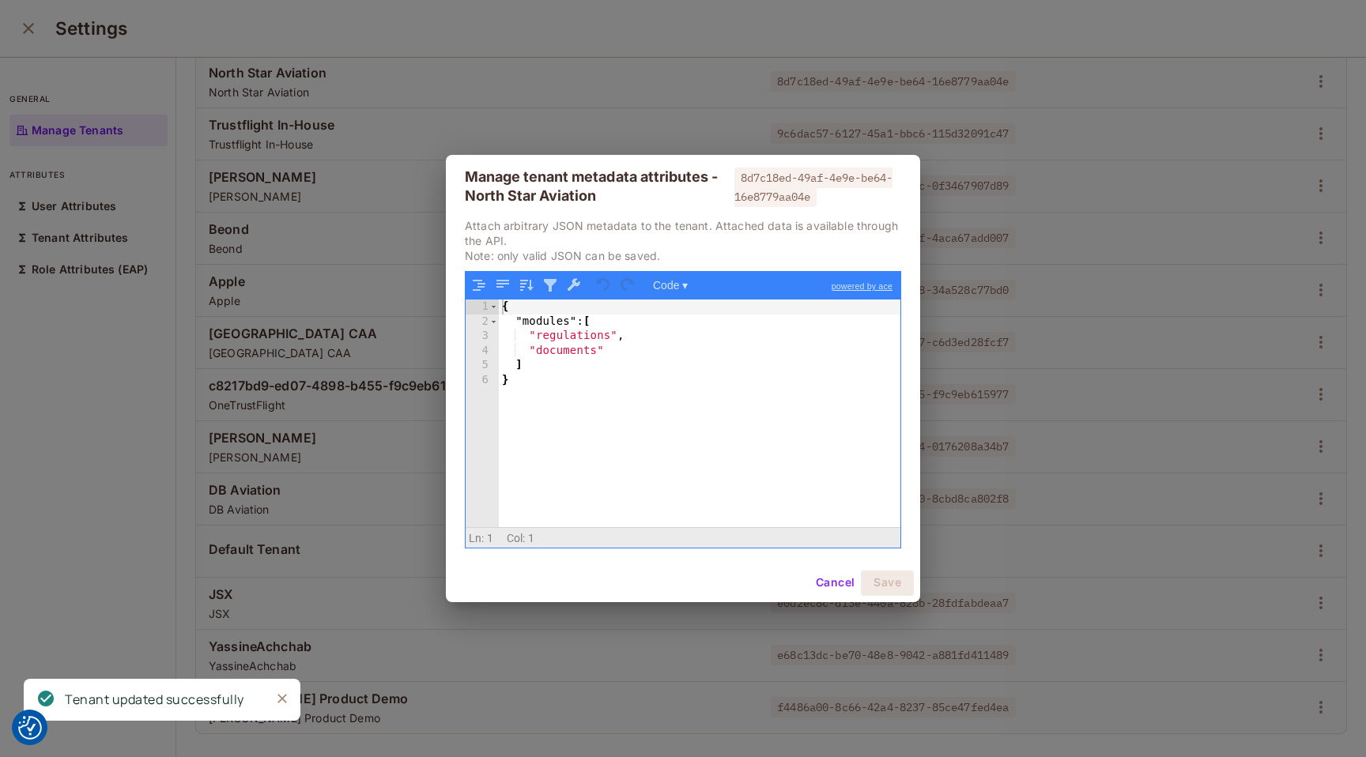
click at [693, 357] on div "{ "modules" : [ "regulations" , "documents" ] }" at bounding box center [700, 428] width 402 height 256
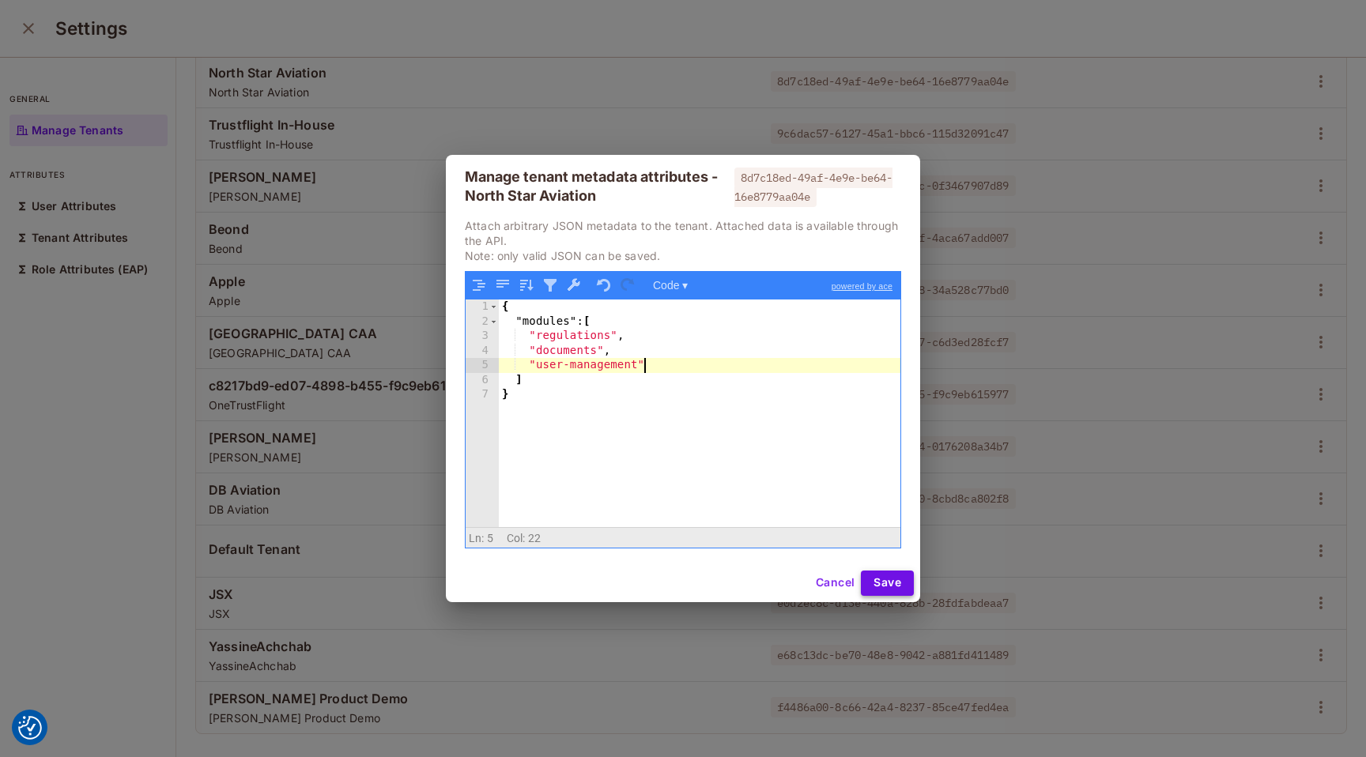
click at [884, 576] on button "Save" at bounding box center [887, 583] width 53 height 25
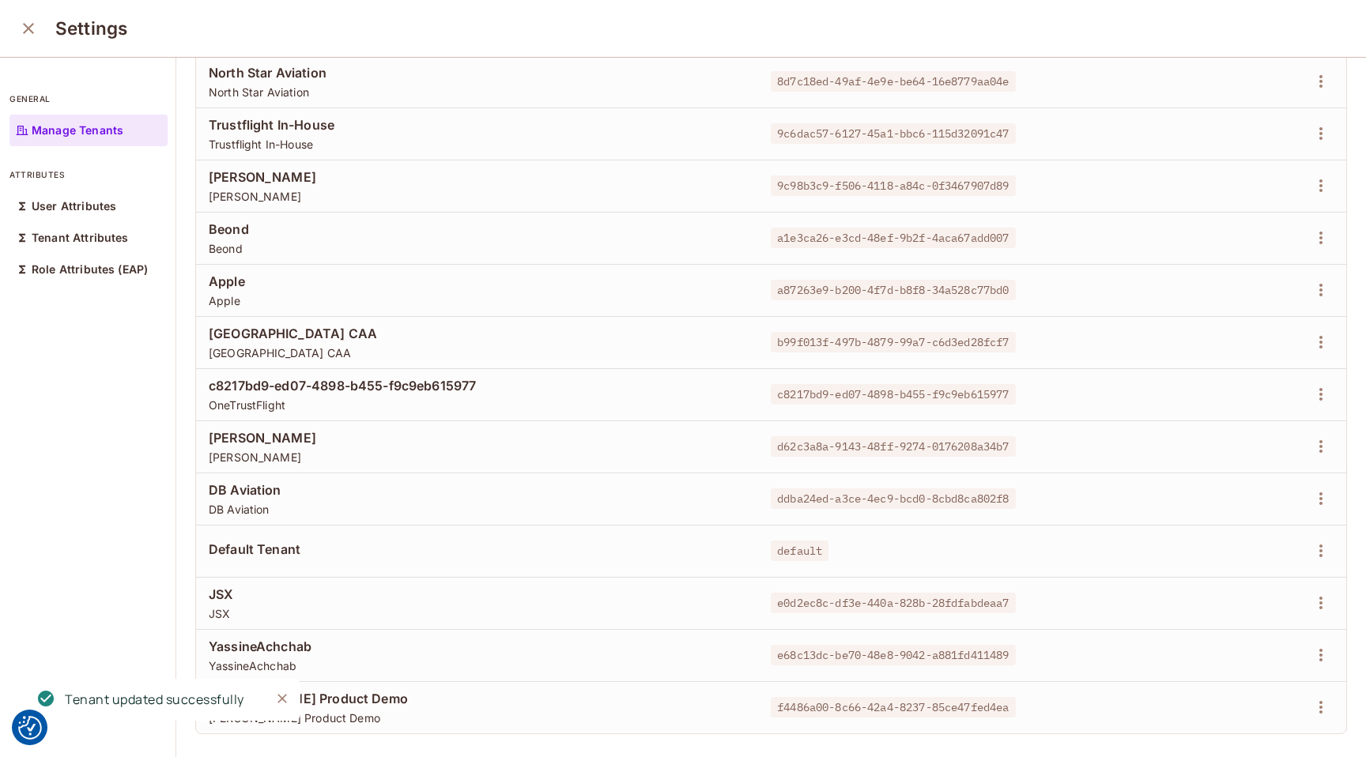
scroll to position [522, 0]
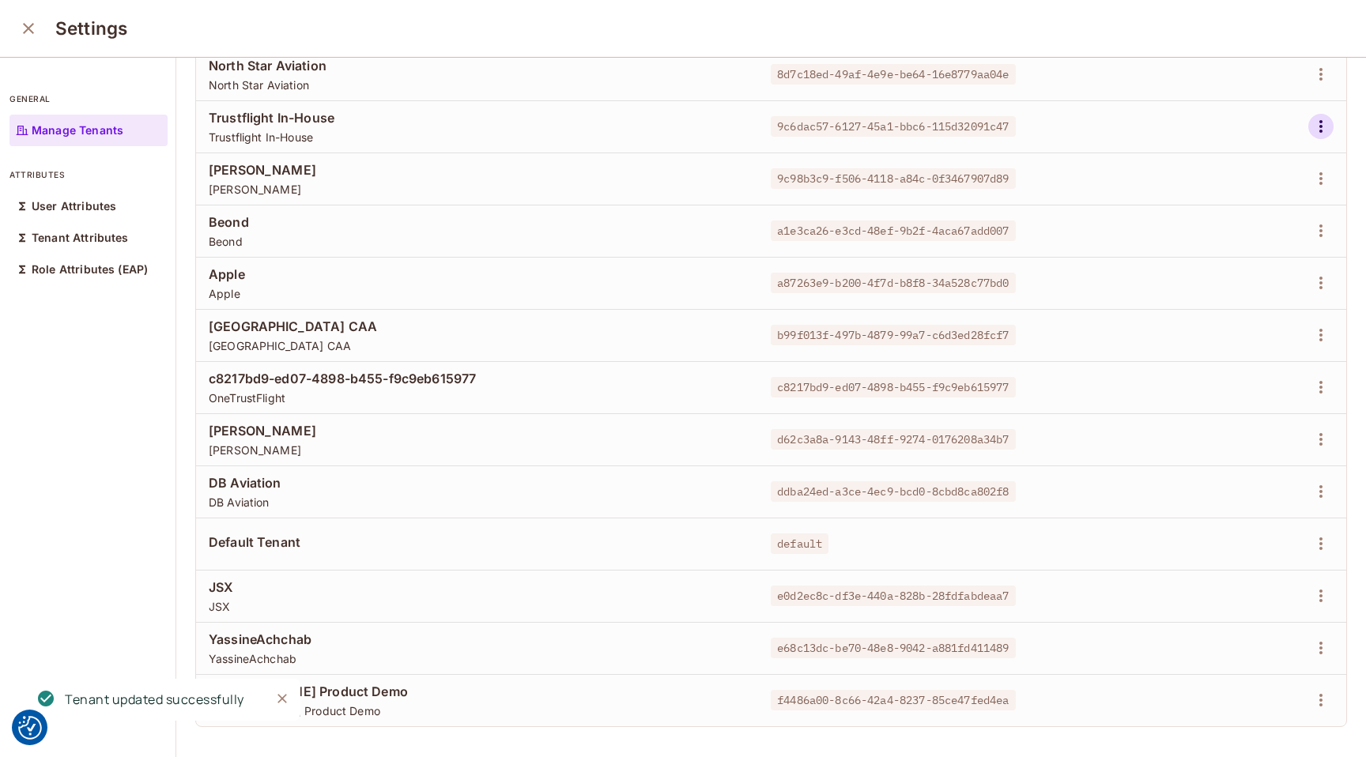
click at [1319, 127] on icon "button" at bounding box center [1320, 126] width 19 height 19
click at [1271, 197] on div "Edit Attributes" at bounding box center [1266, 198] width 78 height 16
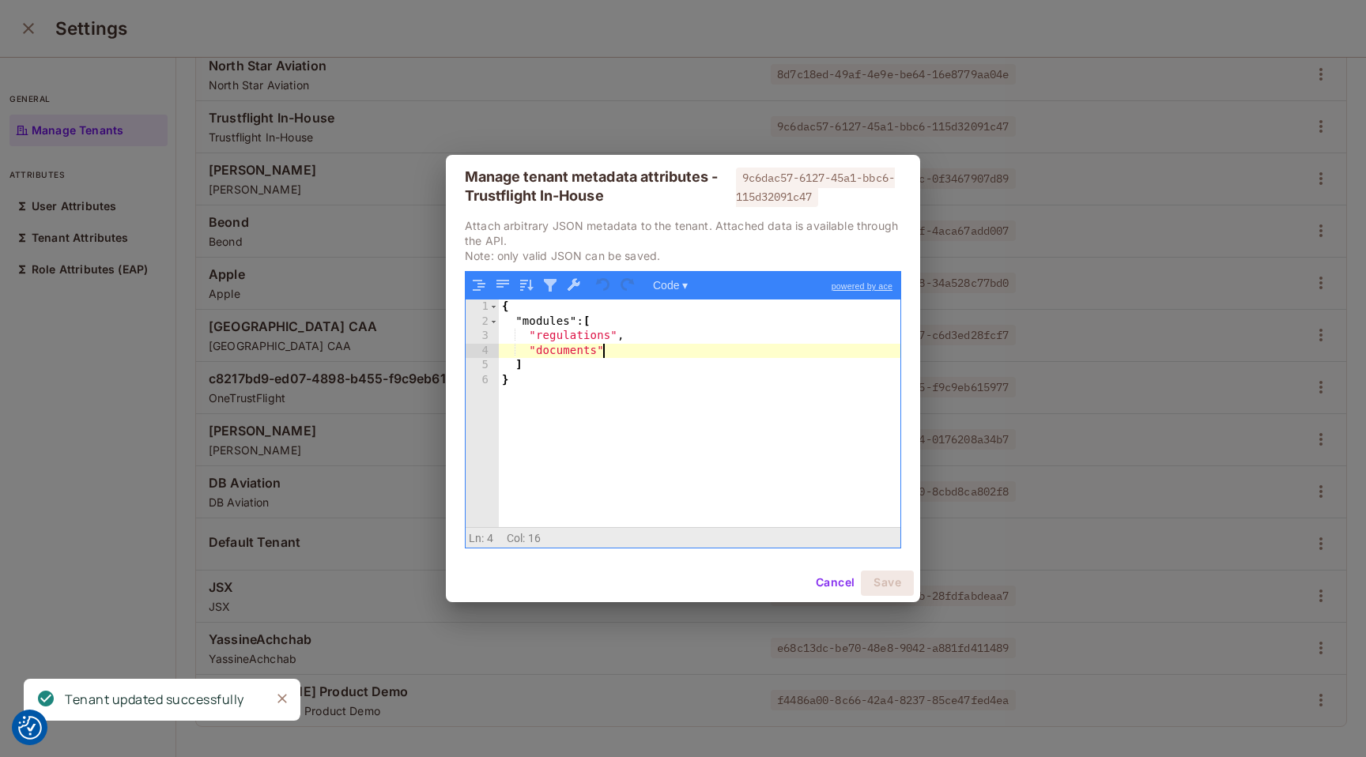
click at [640, 354] on div "{ "modules" : [ "regulations" , "documents" ] }" at bounding box center [700, 428] width 402 height 256
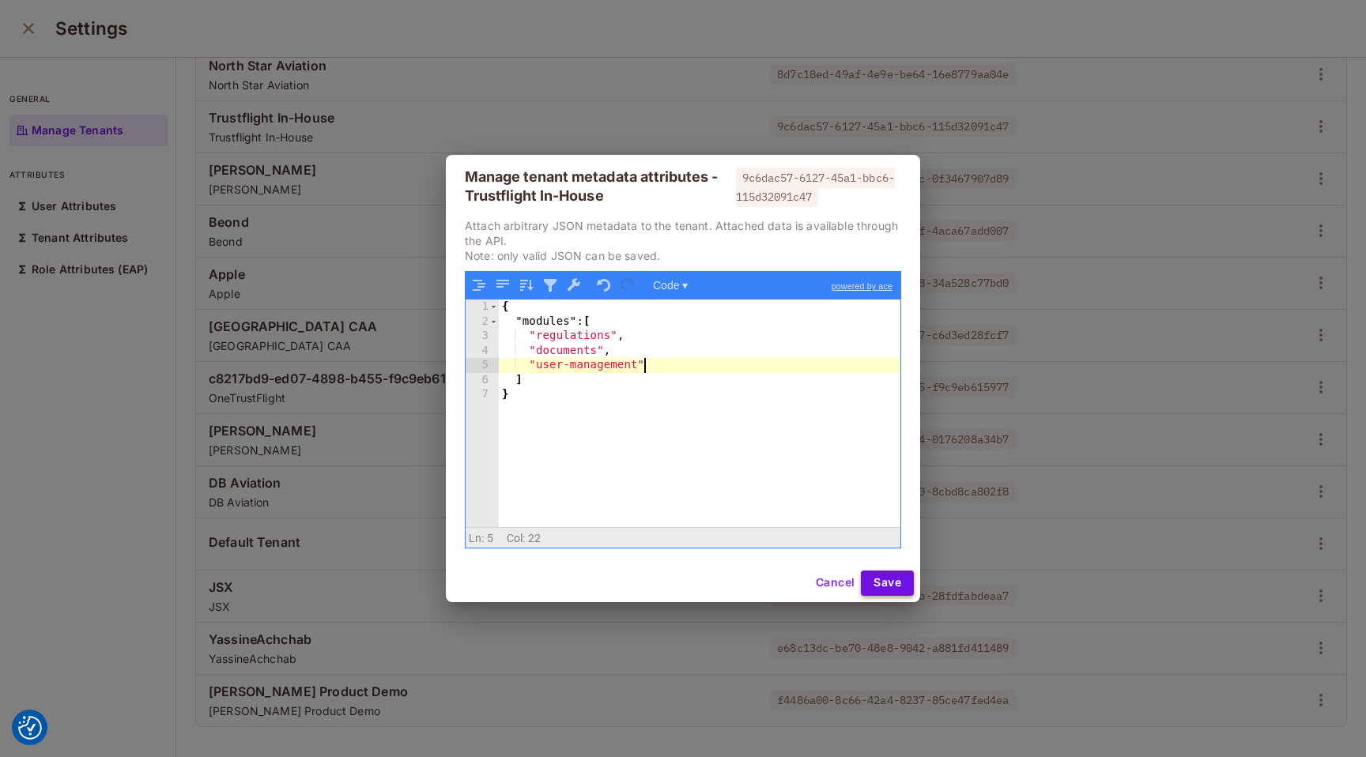
click at [903, 586] on button "Save" at bounding box center [887, 583] width 53 height 25
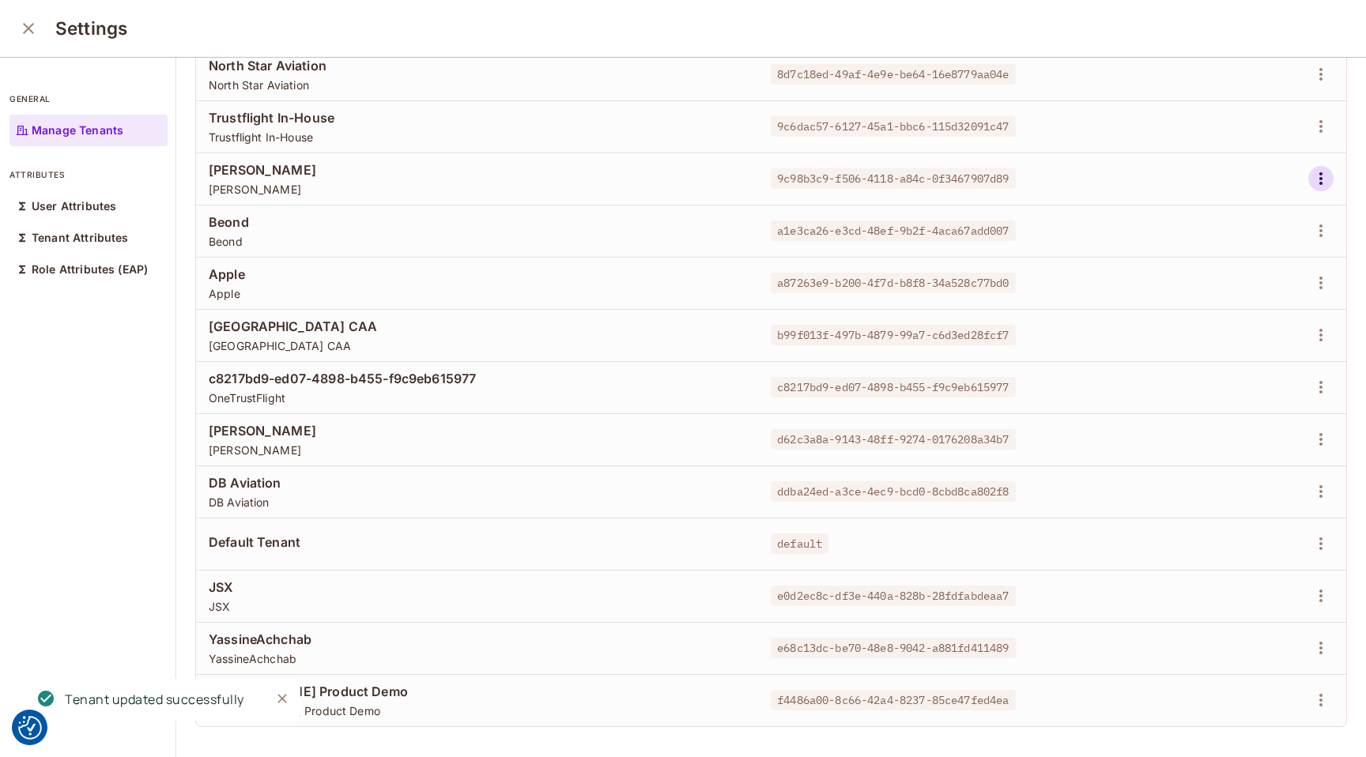
click at [1318, 179] on icon "button" at bounding box center [1320, 178] width 19 height 19
click at [1241, 253] on div "Edit Attributes" at bounding box center [1266, 250] width 78 height 16
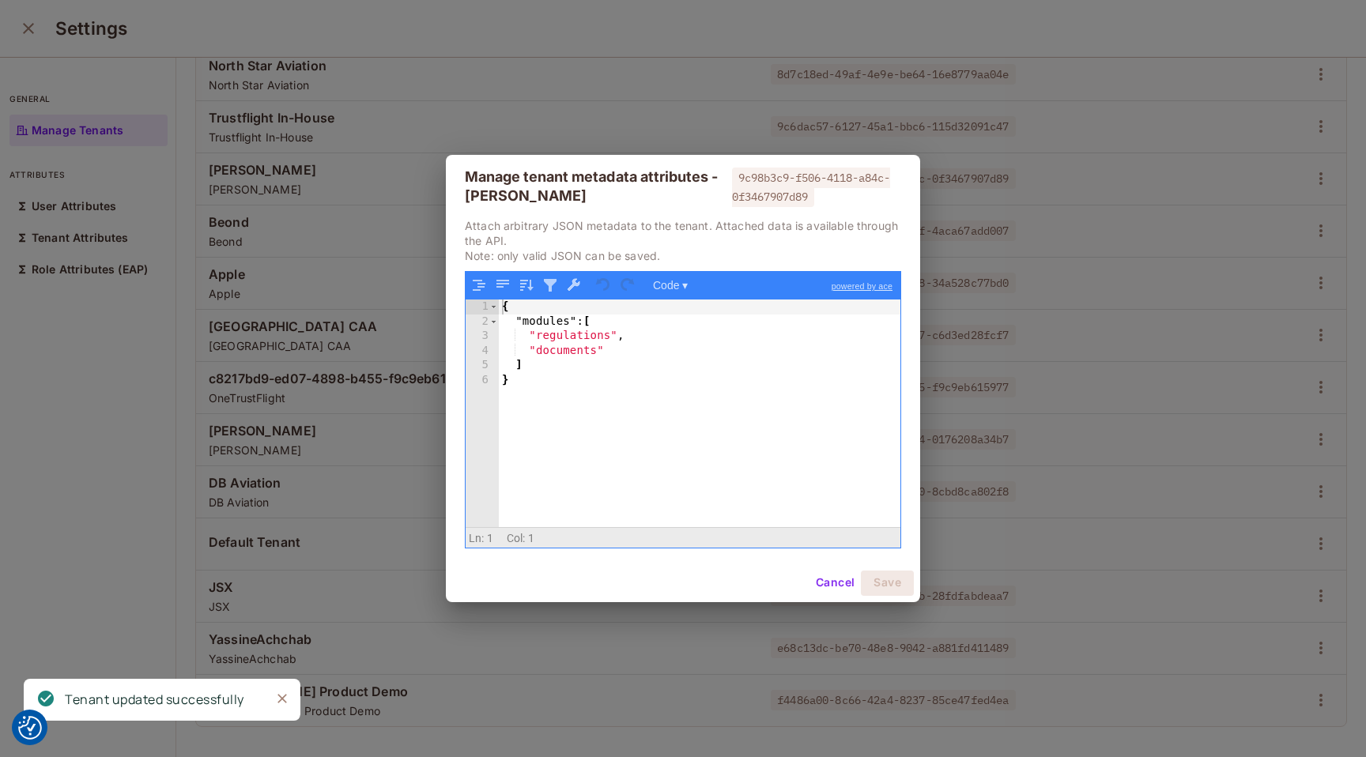
click at [672, 352] on div "{ "modules" : [ "regulations" , "documents" ] }" at bounding box center [700, 428] width 402 height 256
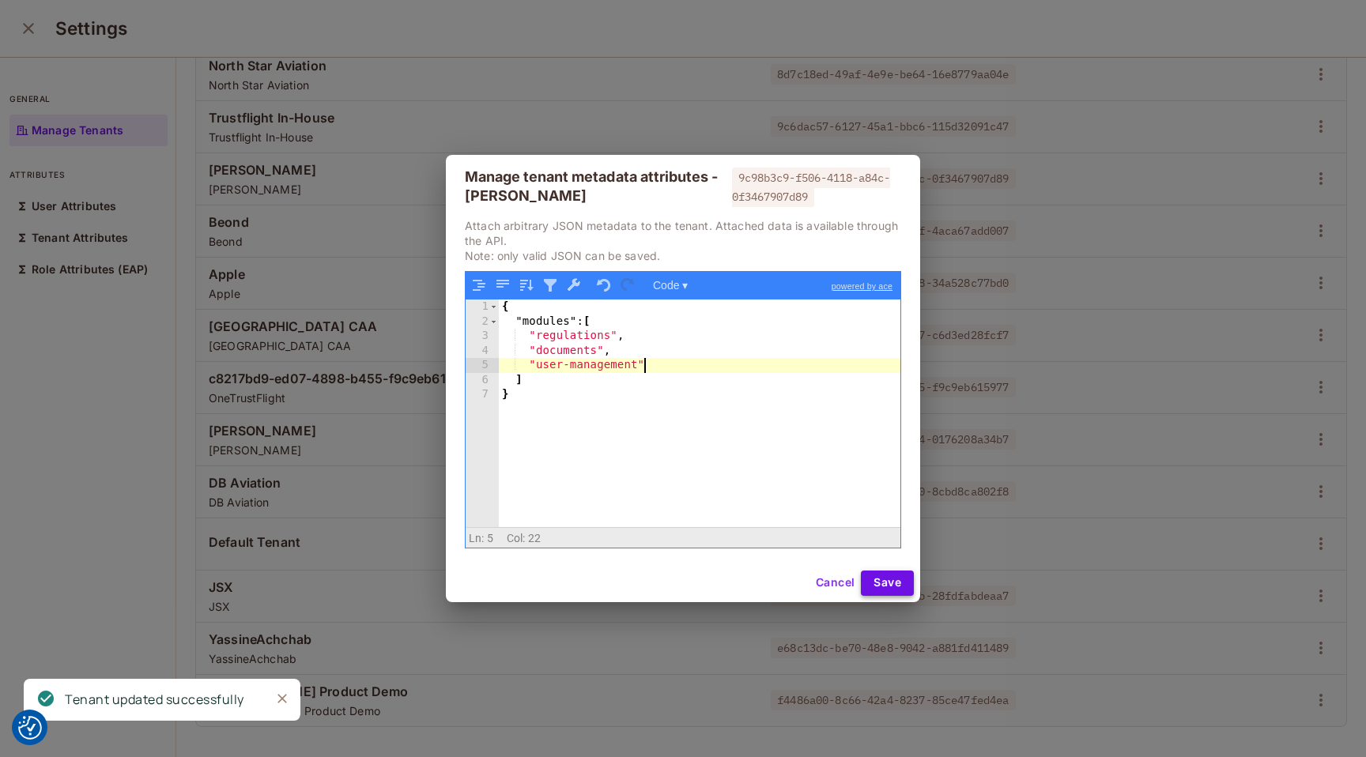
click at [900, 583] on button "Save" at bounding box center [887, 583] width 53 height 25
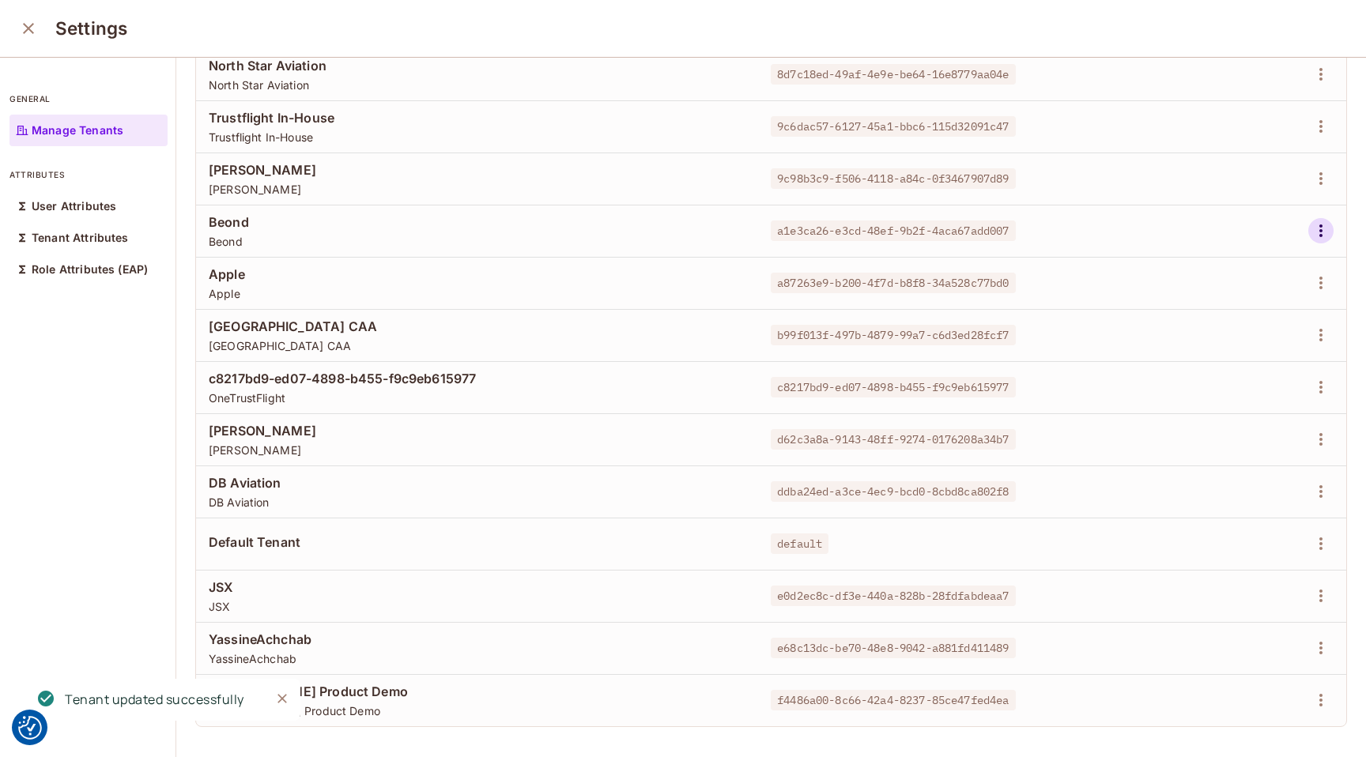
click at [1319, 231] on icon "button" at bounding box center [1320, 230] width 19 height 19
click at [1250, 304] on div "Edit Attributes" at bounding box center [1266, 302] width 78 height 16
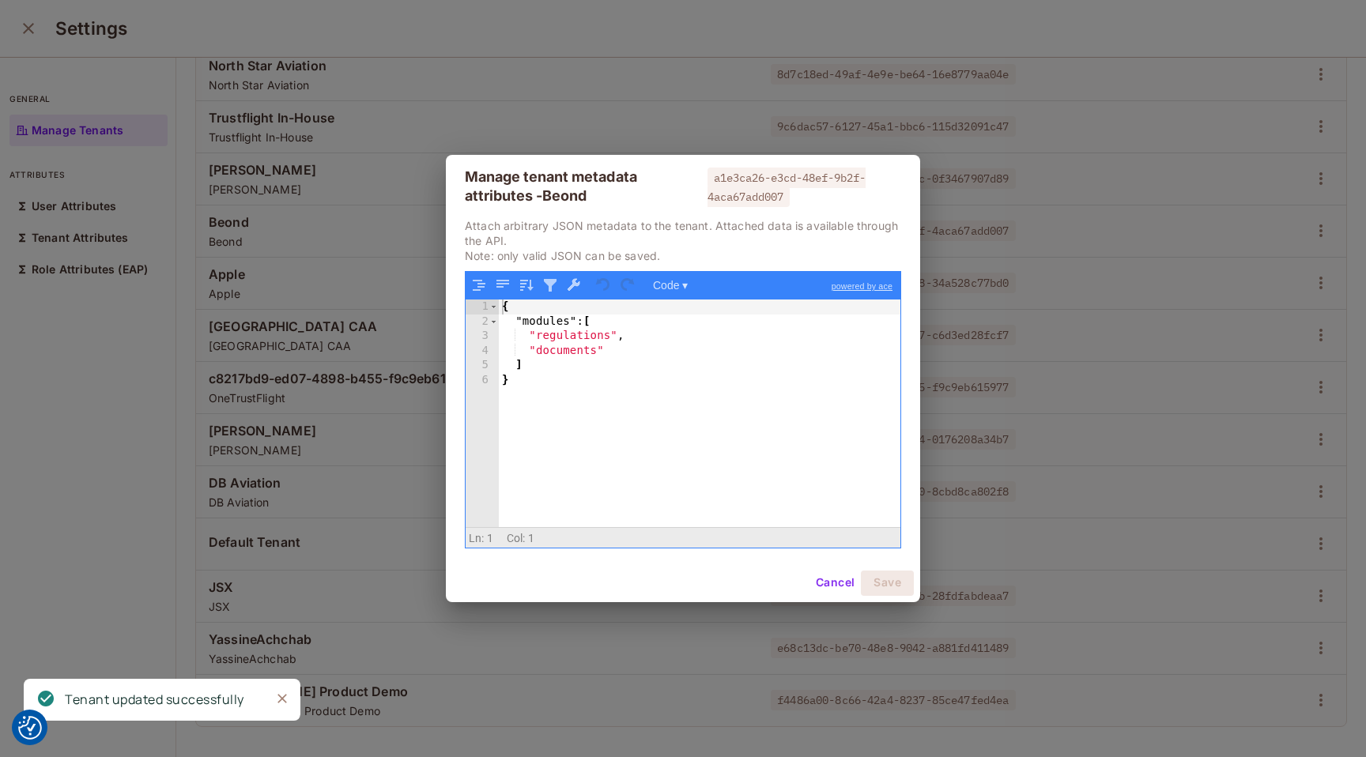
click at [751, 352] on div "{ "modules" : [ "regulations" , "documents" ] }" at bounding box center [700, 428] width 402 height 256
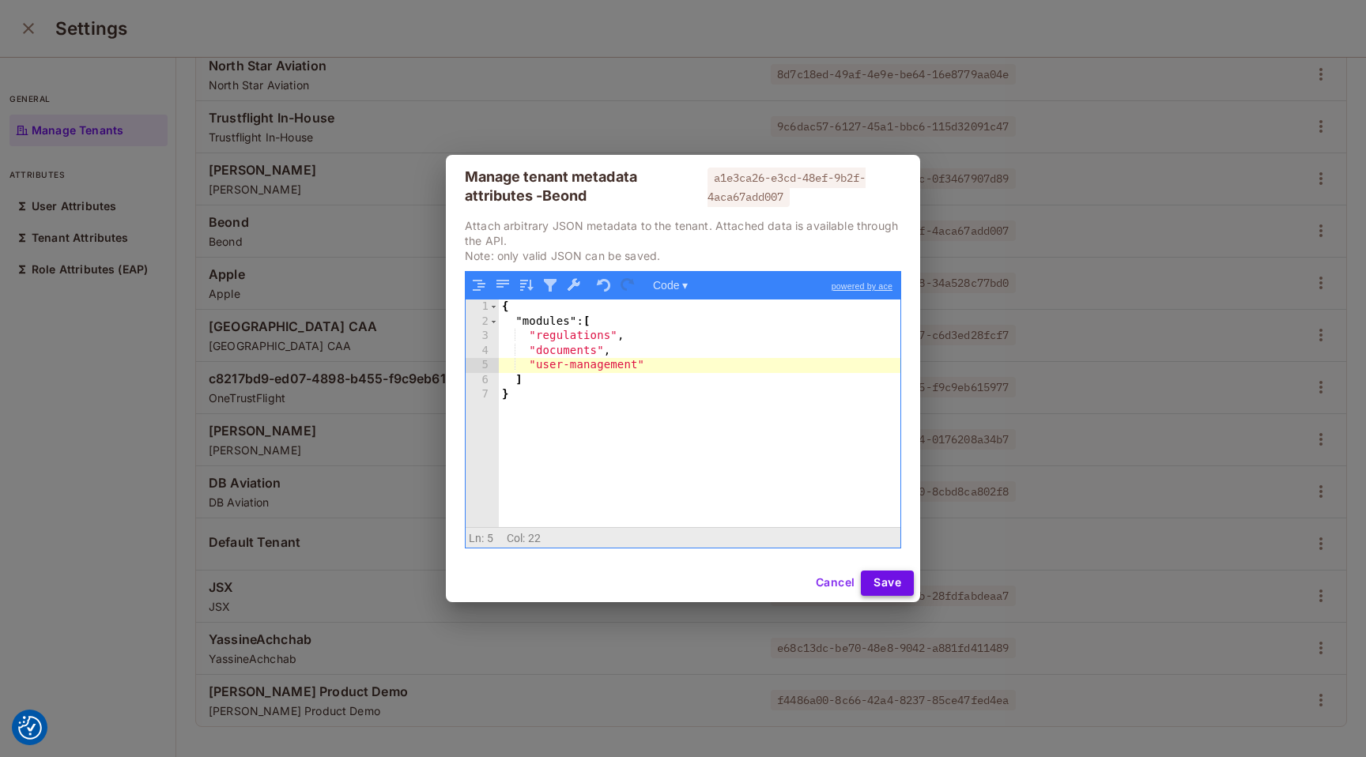
click at [891, 583] on button "Save" at bounding box center [887, 583] width 53 height 25
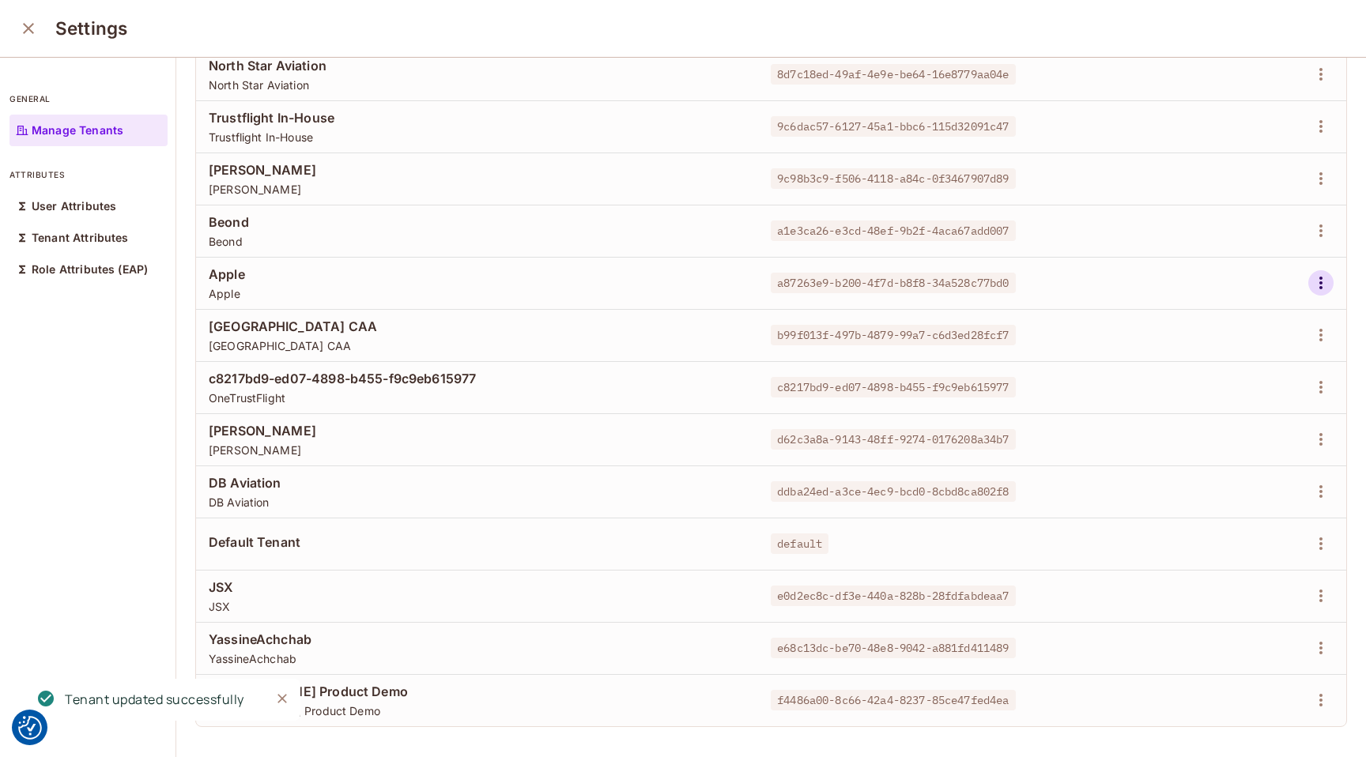
click at [1327, 274] on icon "button" at bounding box center [1320, 282] width 19 height 19
click at [1267, 348] on div "Edit Attributes" at bounding box center [1266, 354] width 78 height 16
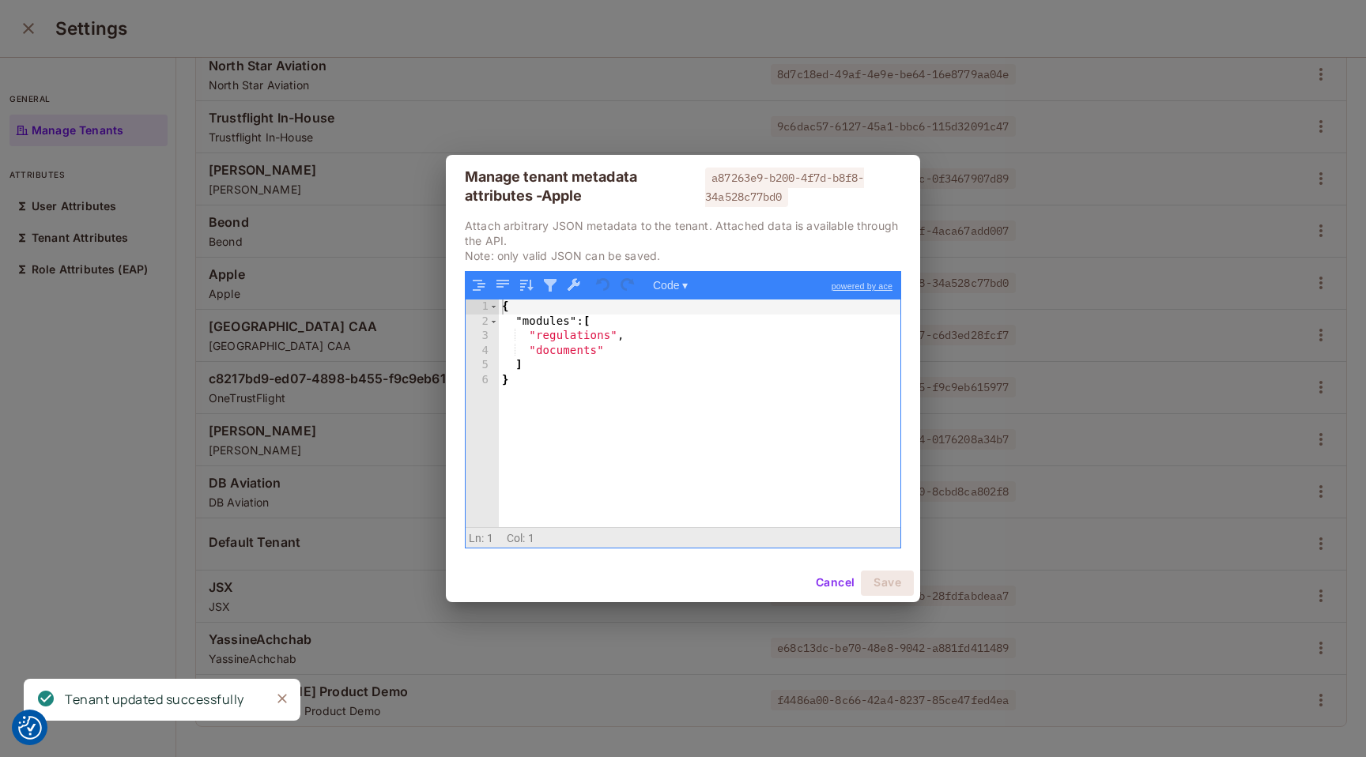
click at [764, 352] on div "{ "modules" : [ "regulations" , "documents" ] }" at bounding box center [700, 428] width 402 height 256
click at [898, 586] on button "Save" at bounding box center [887, 583] width 53 height 25
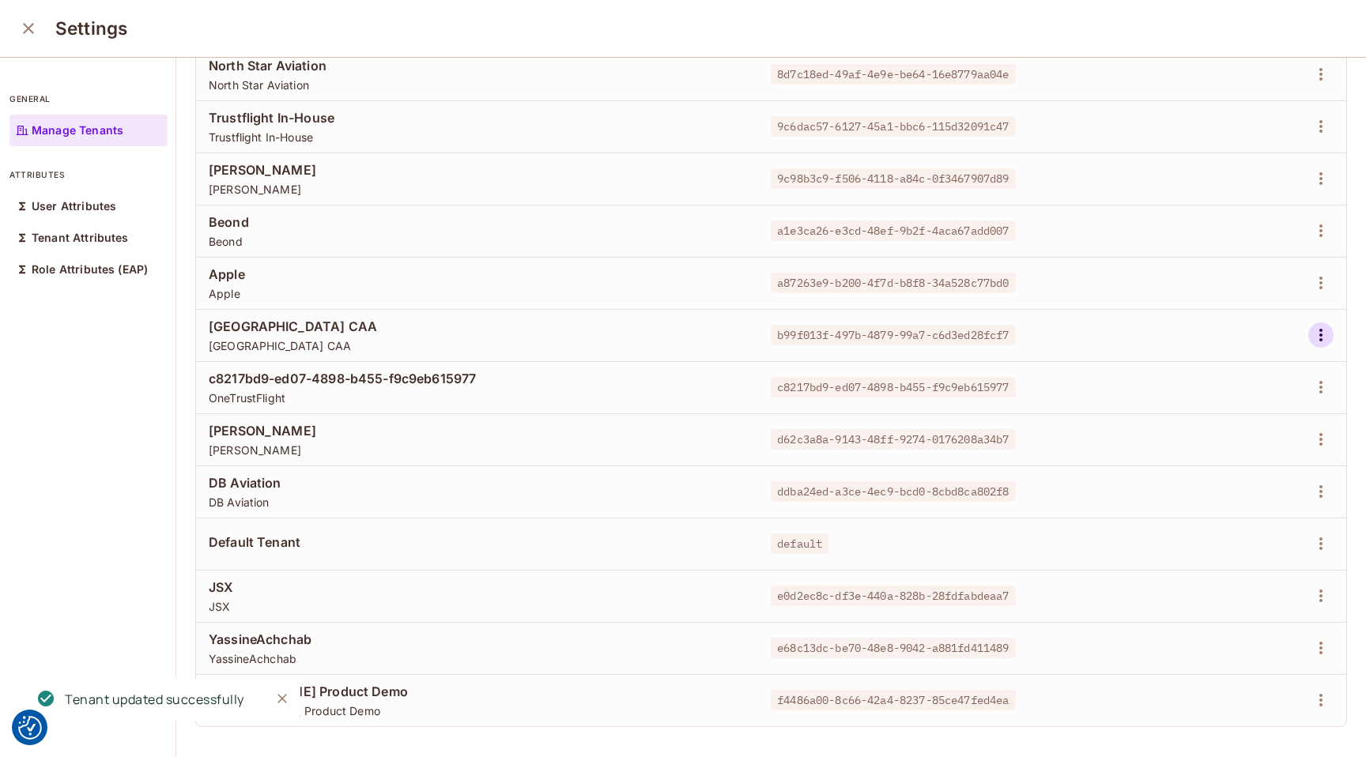
click at [1322, 337] on icon "button" at bounding box center [1320, 335] width 19 height 19
click at [1254, 398] on div "Edit Attributes" at bounding box center [1266, 406] width 78 height 16
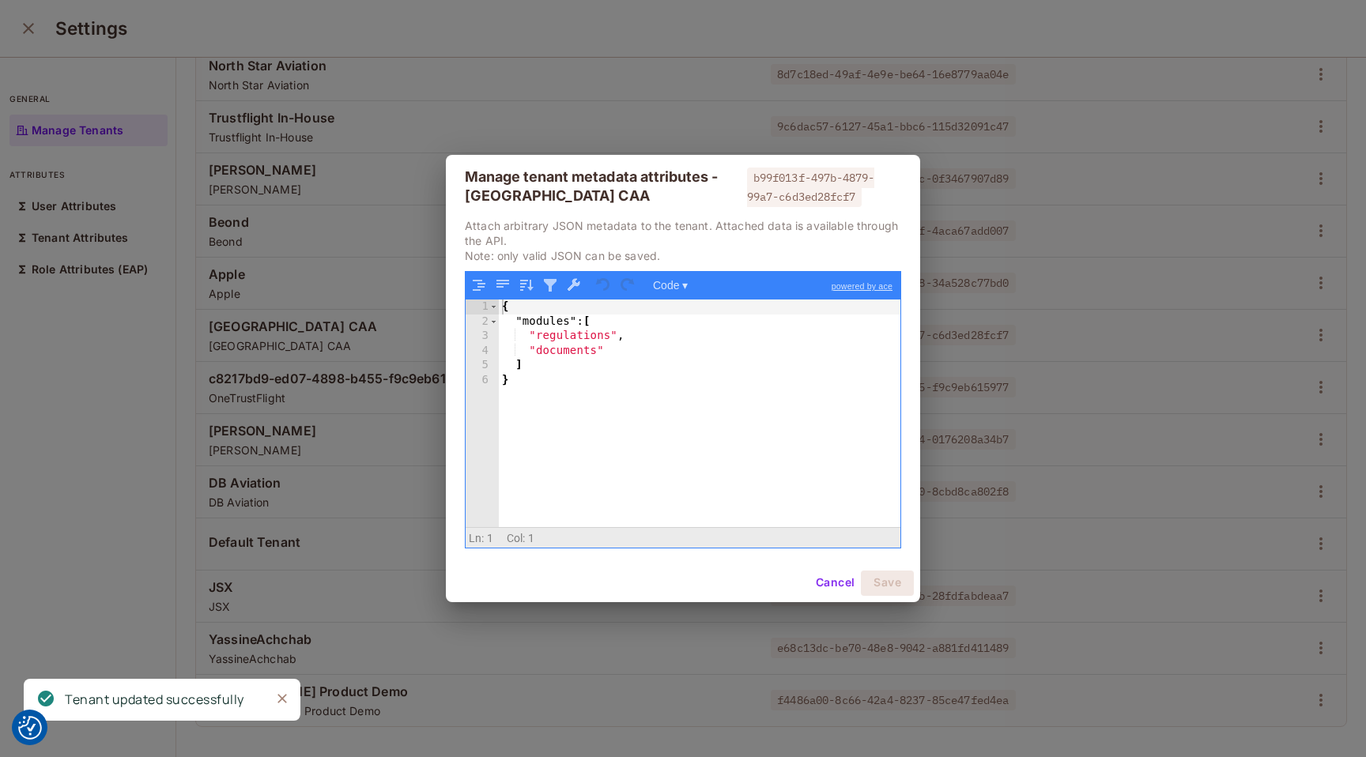
click at [713, 353] on div "{ "modules" : [ "regulations" , "documents" ] }" at bounding box center [700, 428] width 402 height 256
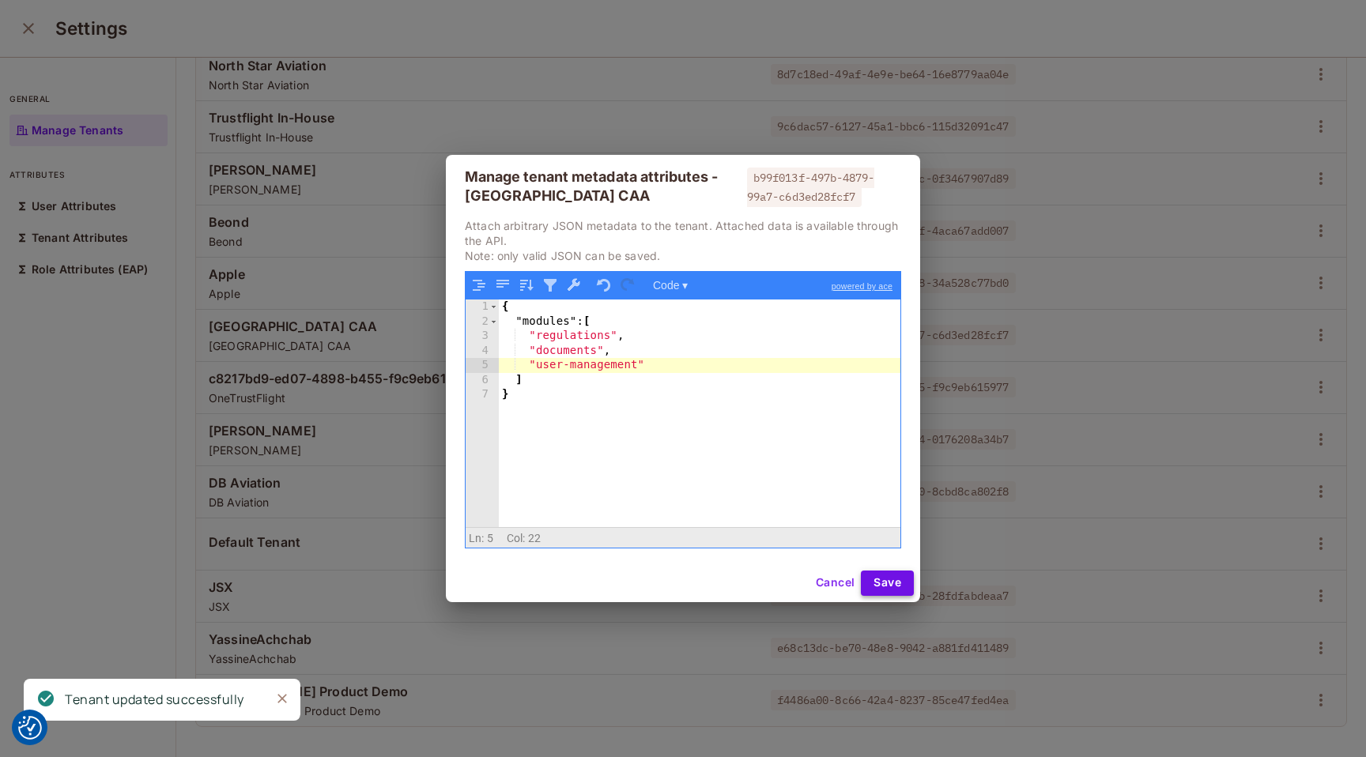
click at [884, 579] on button "Save" at bounding box center [887, 583] width 53 height 25
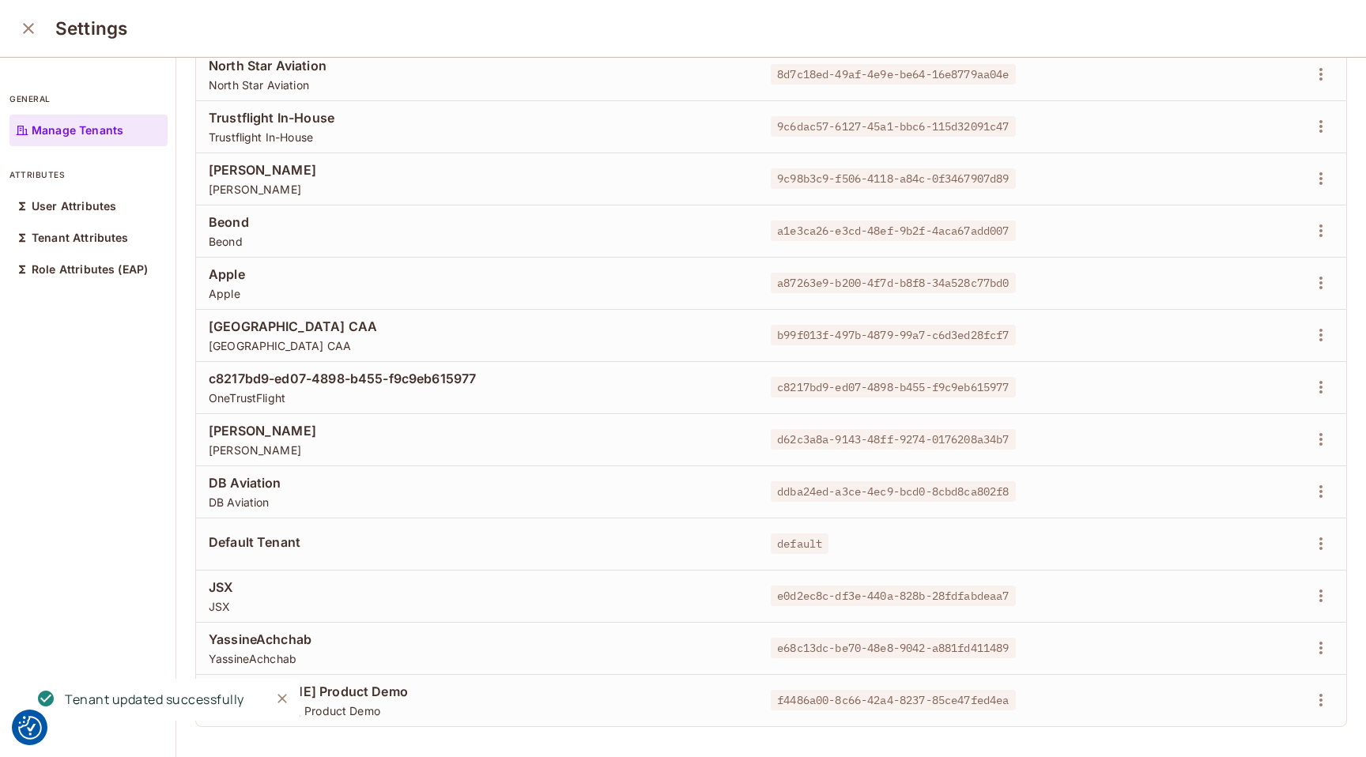
scroll to position [2, 0]
click at [1321, 336] on icon "button" at bounding box center [1320, 333] width 19 height 19
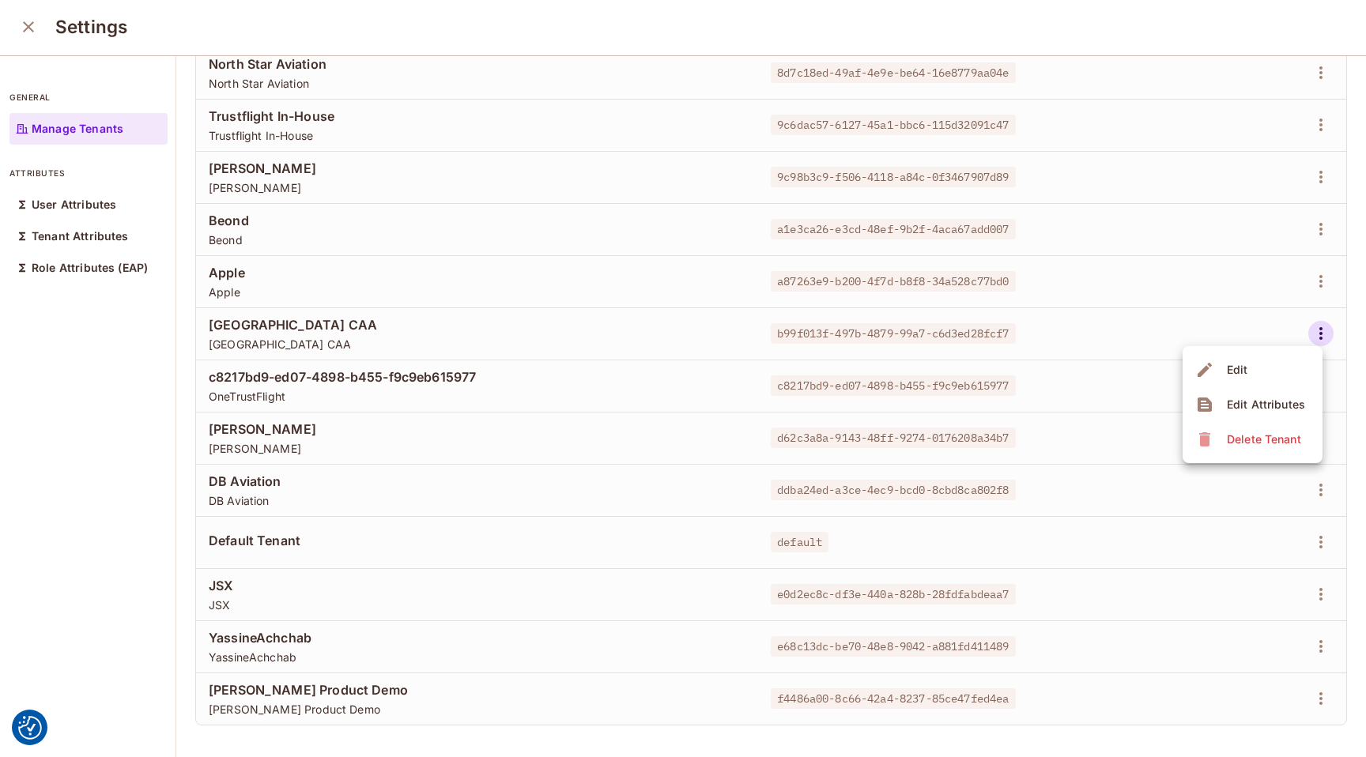
click at [1239, 403] on div "Edit Attributes" at bounding box center [1266, 405] width 78 height 16
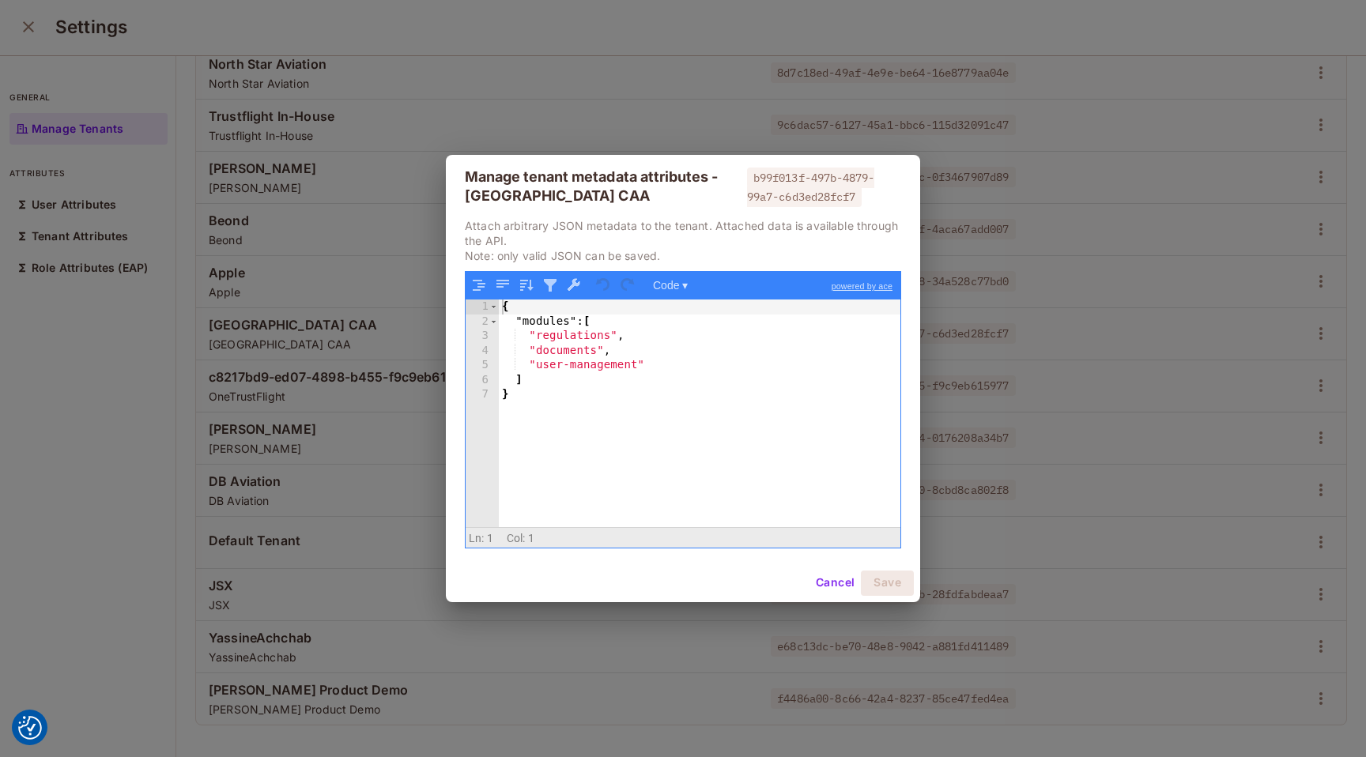
click at [827, 576] on button "Cancel" at bounding box center [834, 583] width 51 height 25
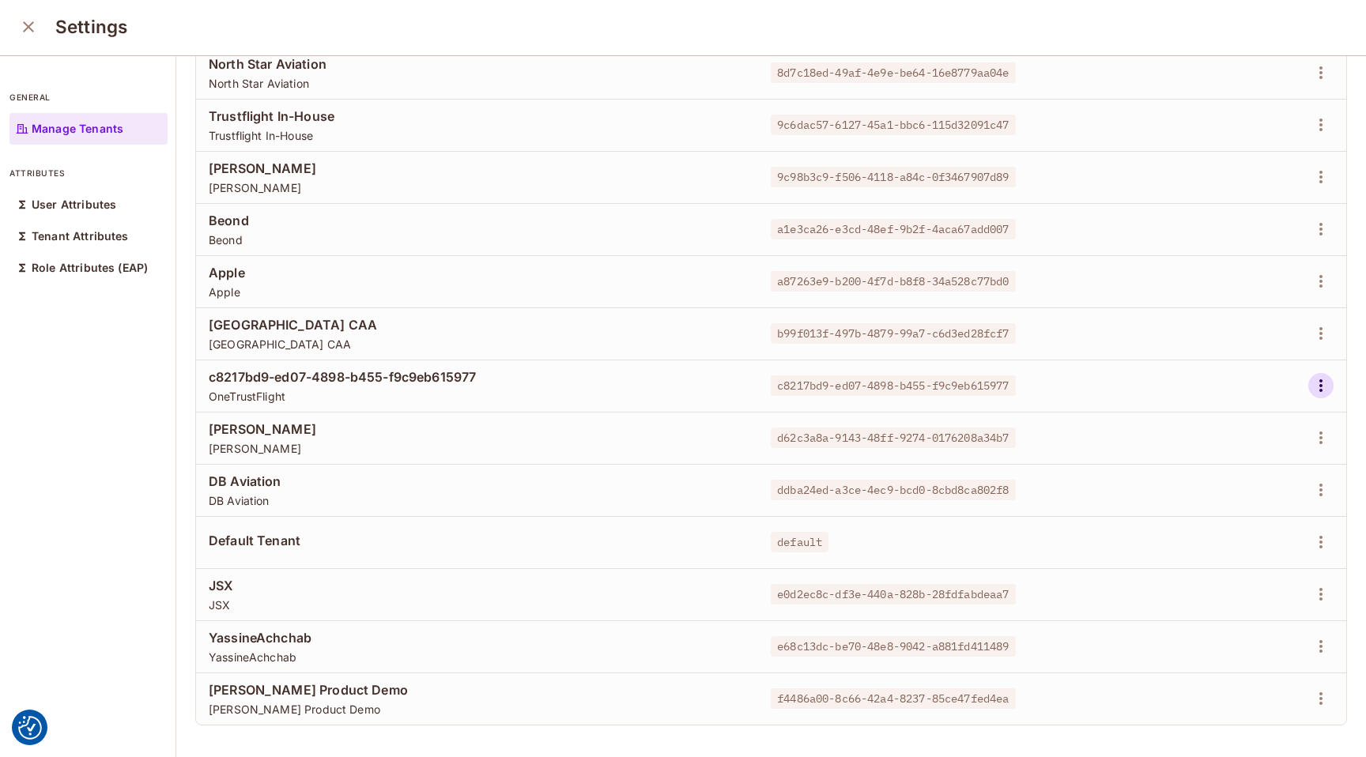
click at [1322, 381] on icon "button" at bounding box center [1320, 385] width 19 height 19
click at [1319, 349] on div at bounding box center [683, 378] width 1366 height 757
click at [1326, 332] on icon "button" at bounding box center [1320, 333] width 19 height 19
click at [1248, 394] on span "Edit Attributes" at bounding box center [1266, 404] width 88 height 25
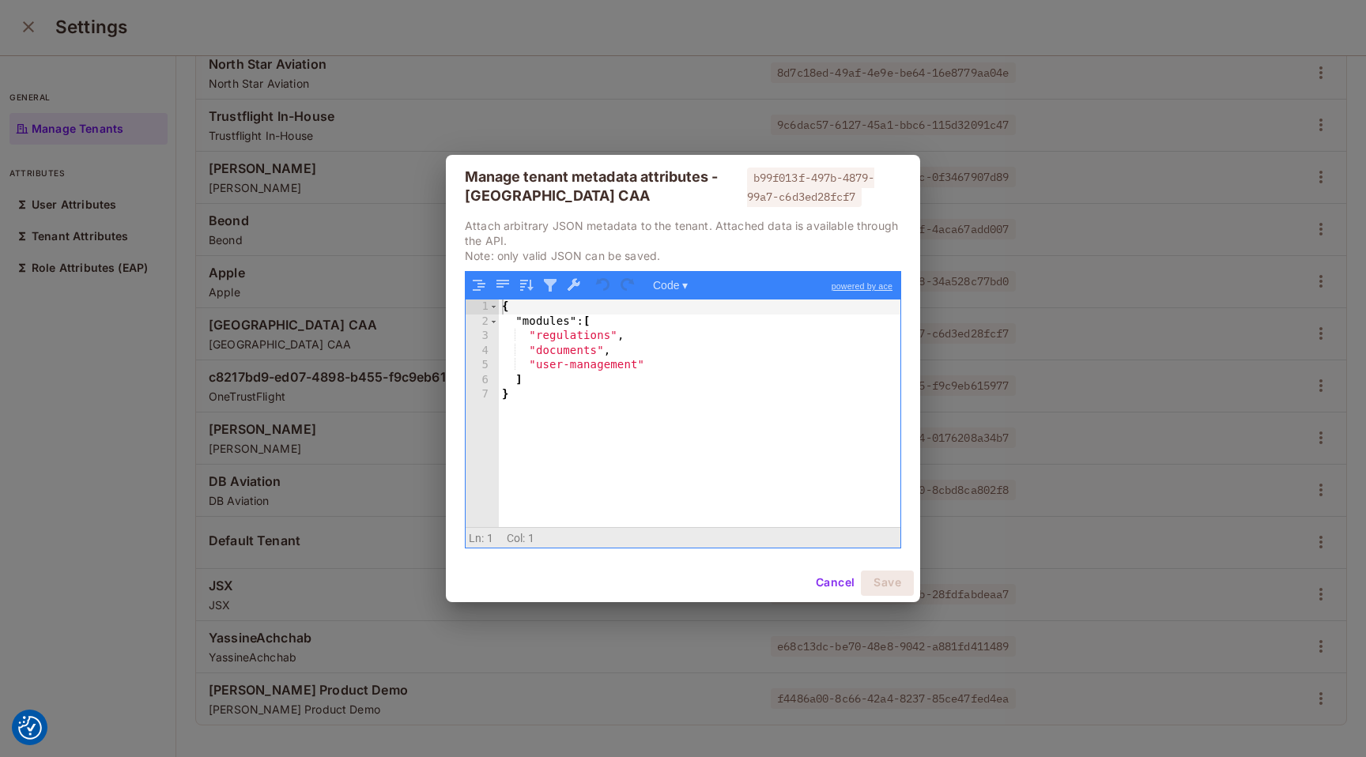
click at [832, 572] on button "Cancel" at bounding box center [834, 583] width 51 height 25
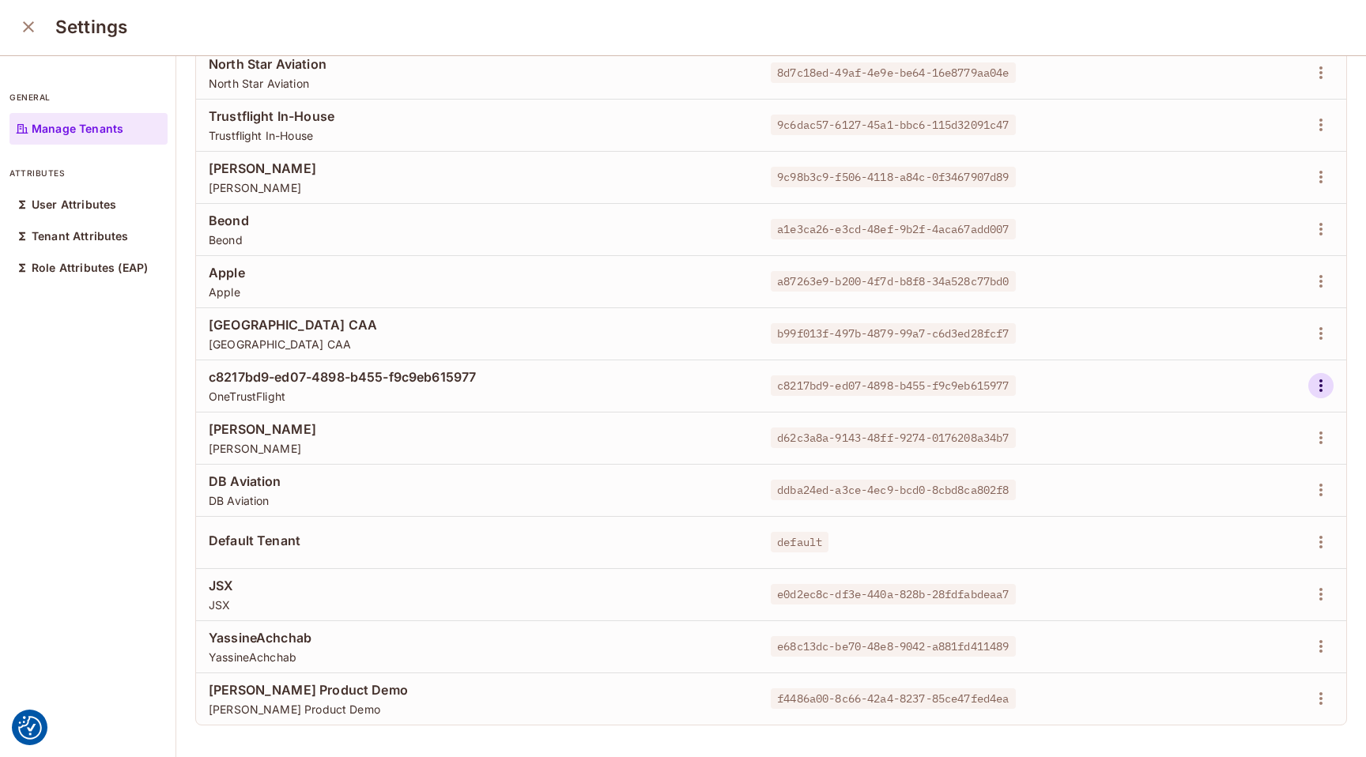
click at [1326, 383] on icon "button" at bounding box center [1320, 385] width 19 height 19
click at [1252, 455] on div "Edit Attributes" at bounding box center [1266, 457] width 78 height 16
click at [1318, 442] on icon "button" at bounding box center [1320, 437] width 19 height 19
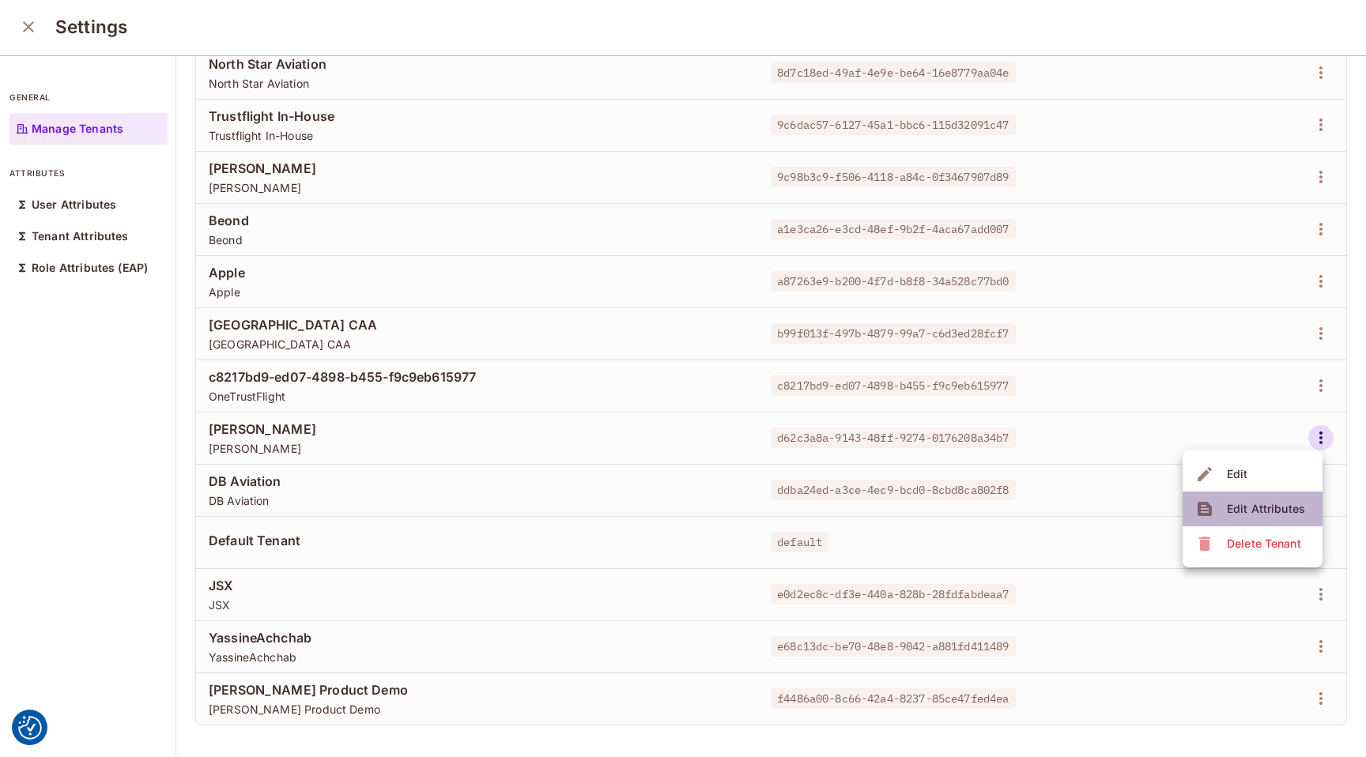
click at [1261, 518] on span "Edit Attributes" at bounding box center [1266, 508] width 88 height 25
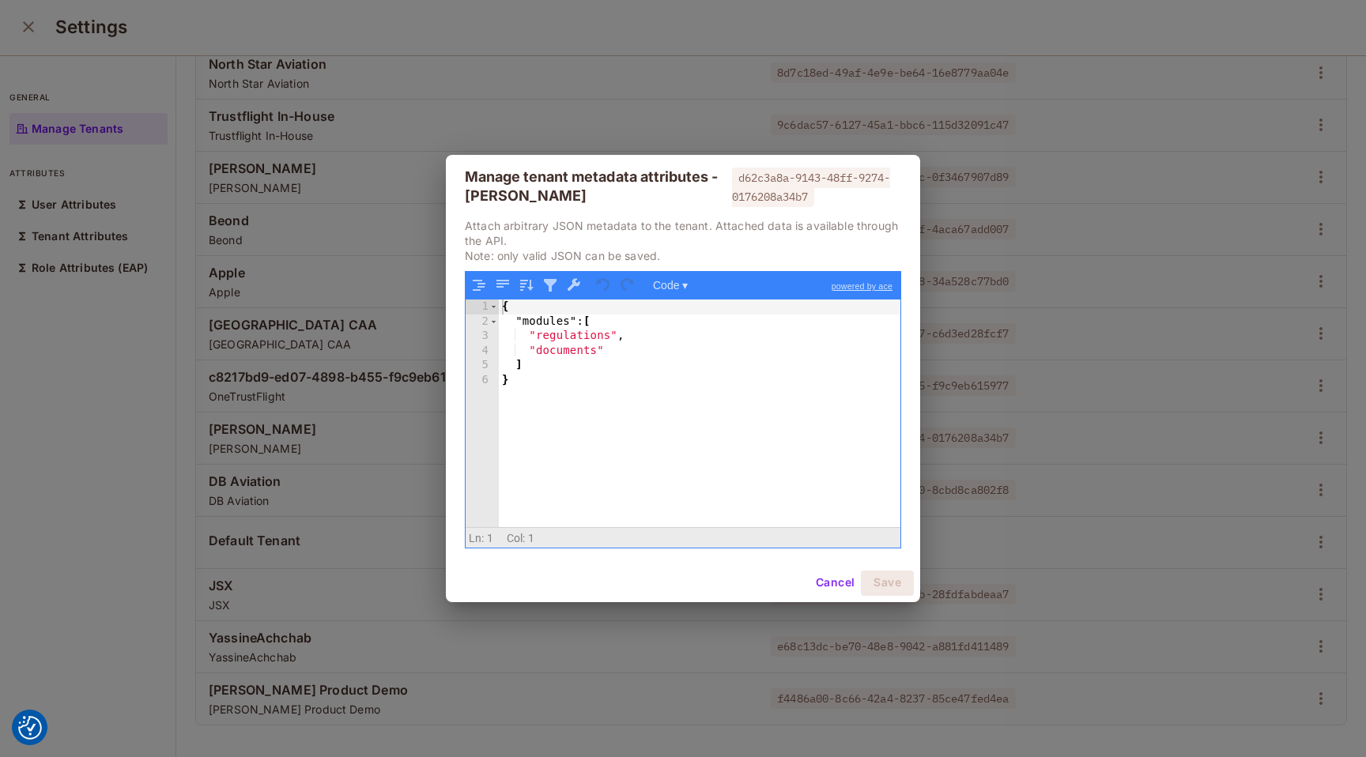
click at [605, 360] on div "{ "modules" : [ "regulations" , "documents" ] }" at bounding box center [700, 428] width 402 height 256
click at [649, 355] on div "{ "modules" : [ "regulations" , "documents" ] }" at bounding box center [700, 428] width 402 height 256
click at [888, 578] on button "Save" at bounding box center [887, 583] width 53 height 25
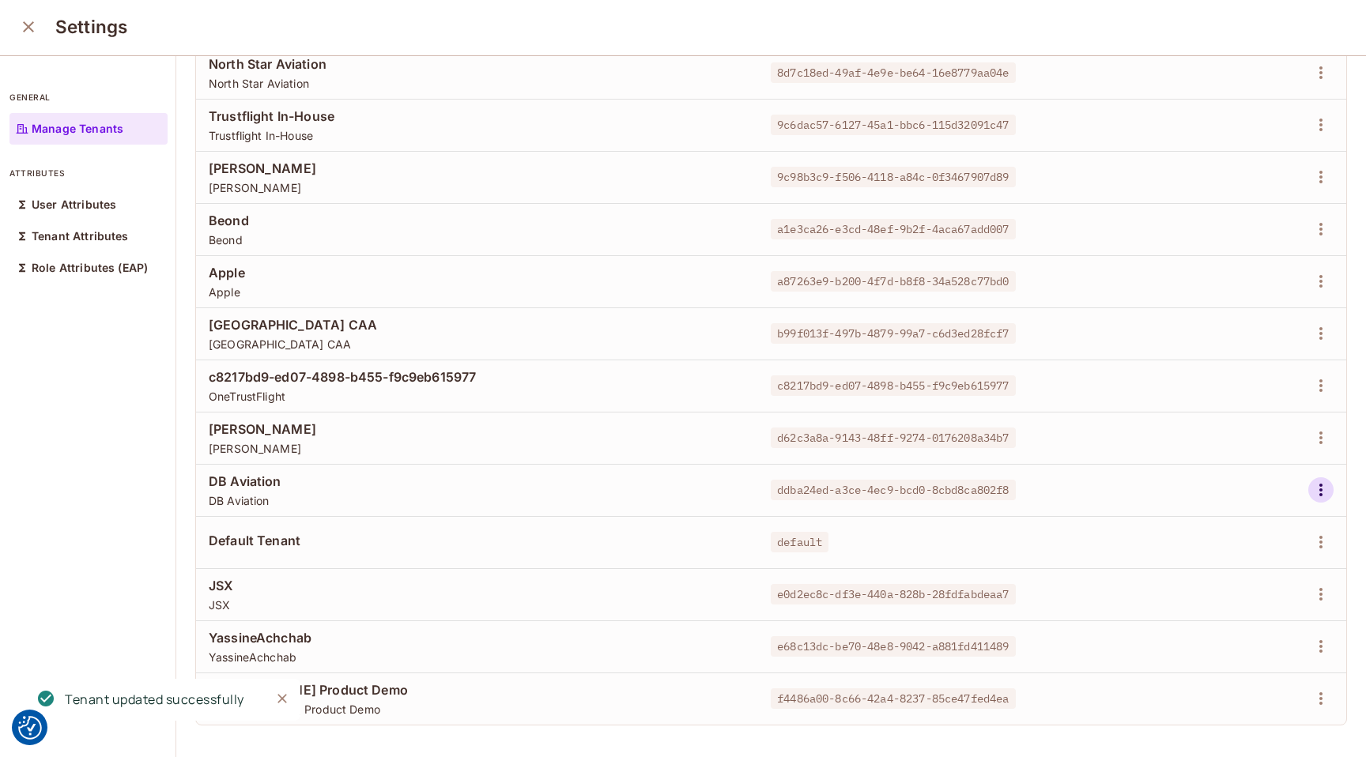
click at [1317, 485] on icon "button" at bounding box center [1320, 490] width 19 height 19
click at [1235, 553] on div "Edit Attributes" at bounding box center [1266, 561] width 78 height 16
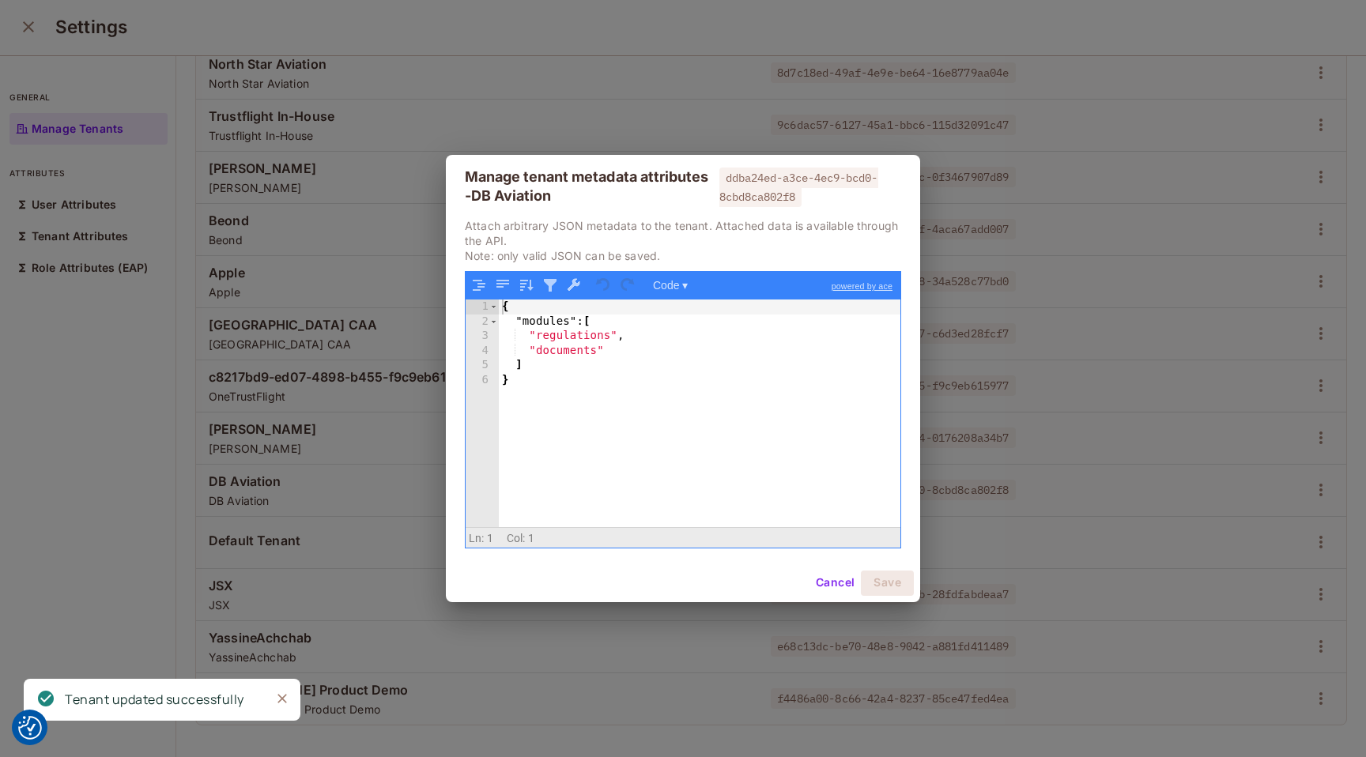
click at [727, 366] on div "{ "modules" : [ "regulations" , "documents" ] }" at bounding box center [700, 428] width 402 height 256
click at [722, 353] on div "{ "modules" : [ "regulations" , "documents" ] }" at bounding box center [700, 428] width 402 height 256
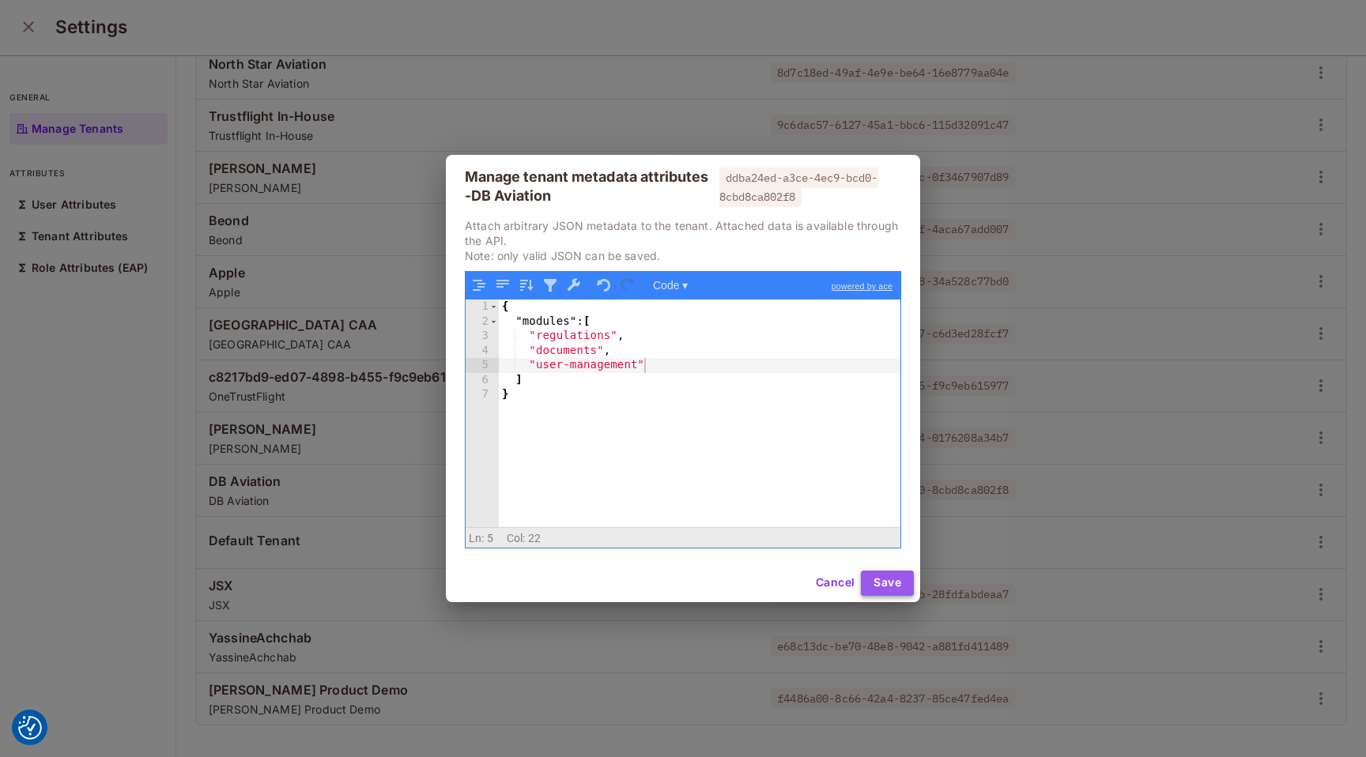
click at [887, 585] on button "Save" at bounding box center [887, 583] width 53 height 25
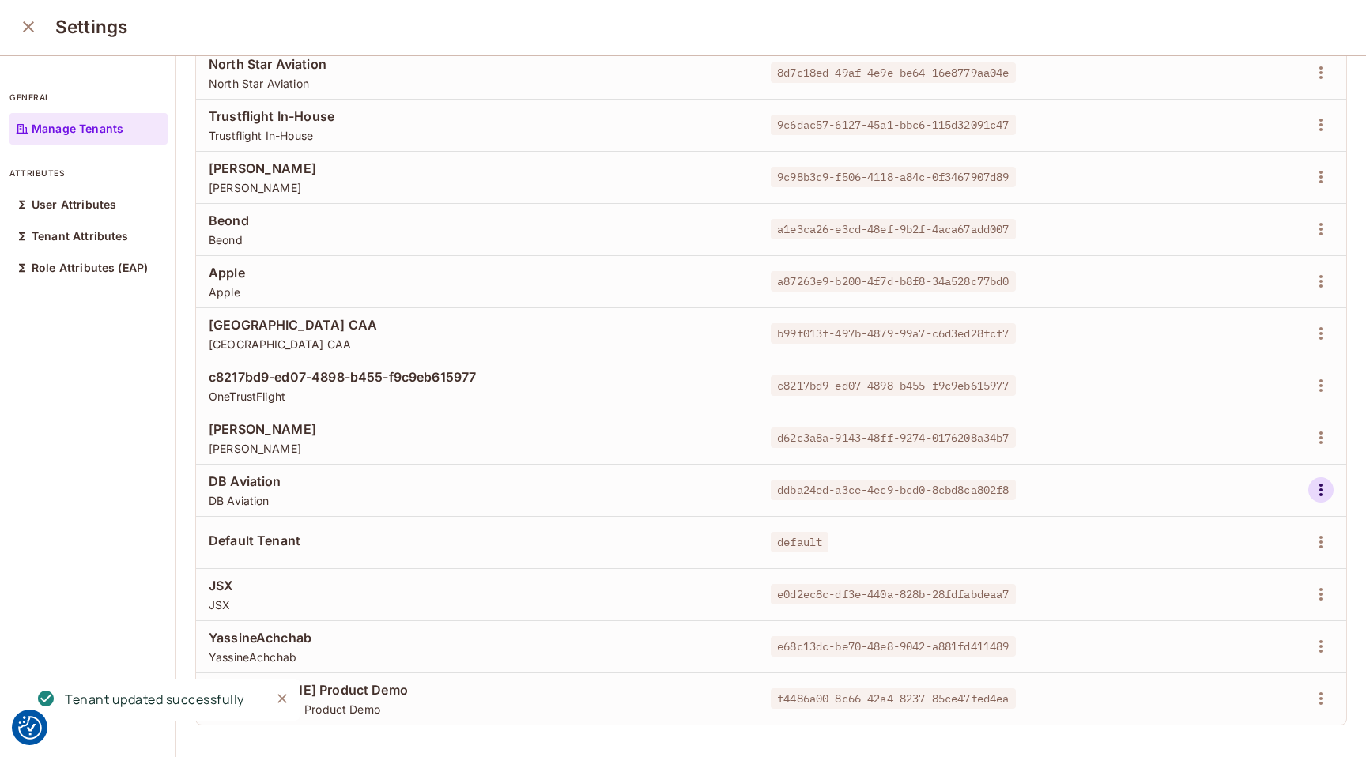
click at [1328, 491] on icon "button" at bounding box center [1320, 490] width 19 height 19
click at [1264, 556] on div "Edit Attributes" at bounding box center [1266, 561] width 78 height 16
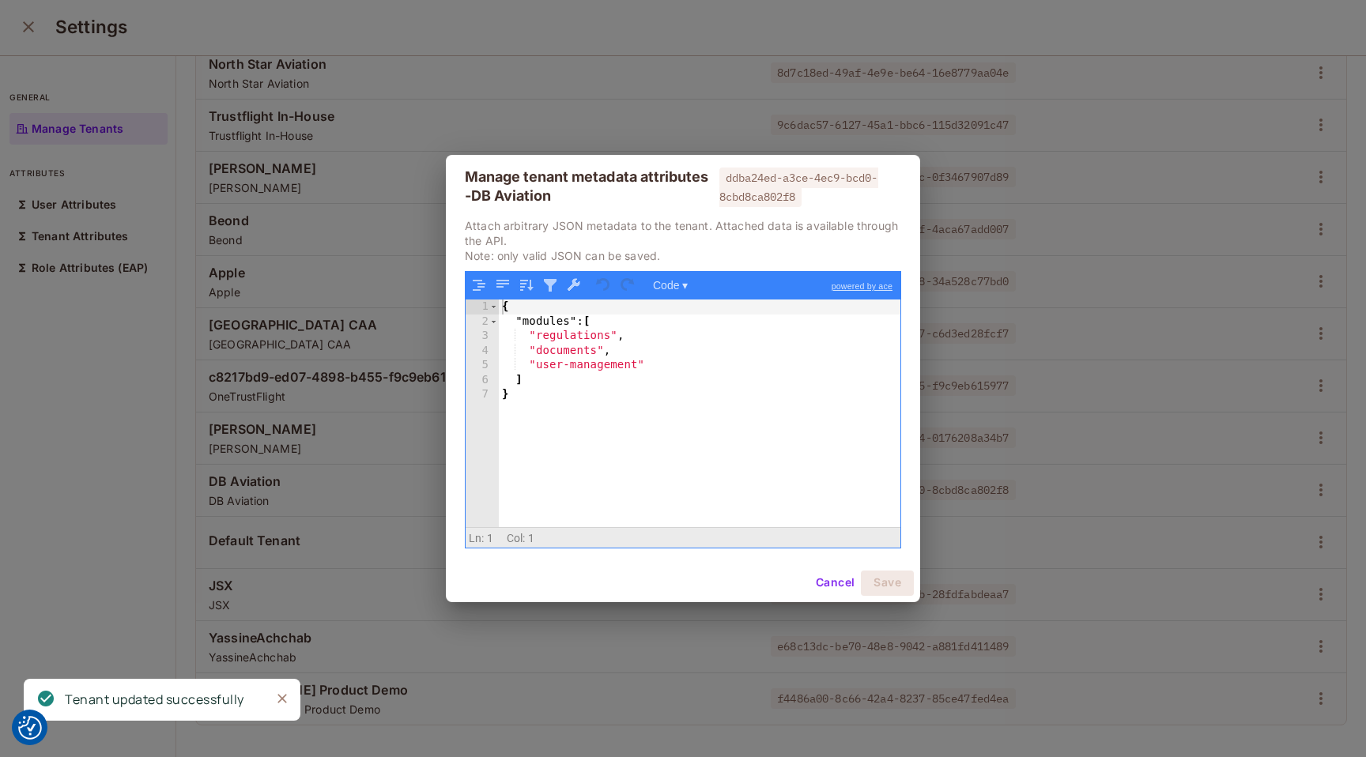
click at [831, 586] on button "Cancel" at bounding box center [834, 583] width 51 height 25
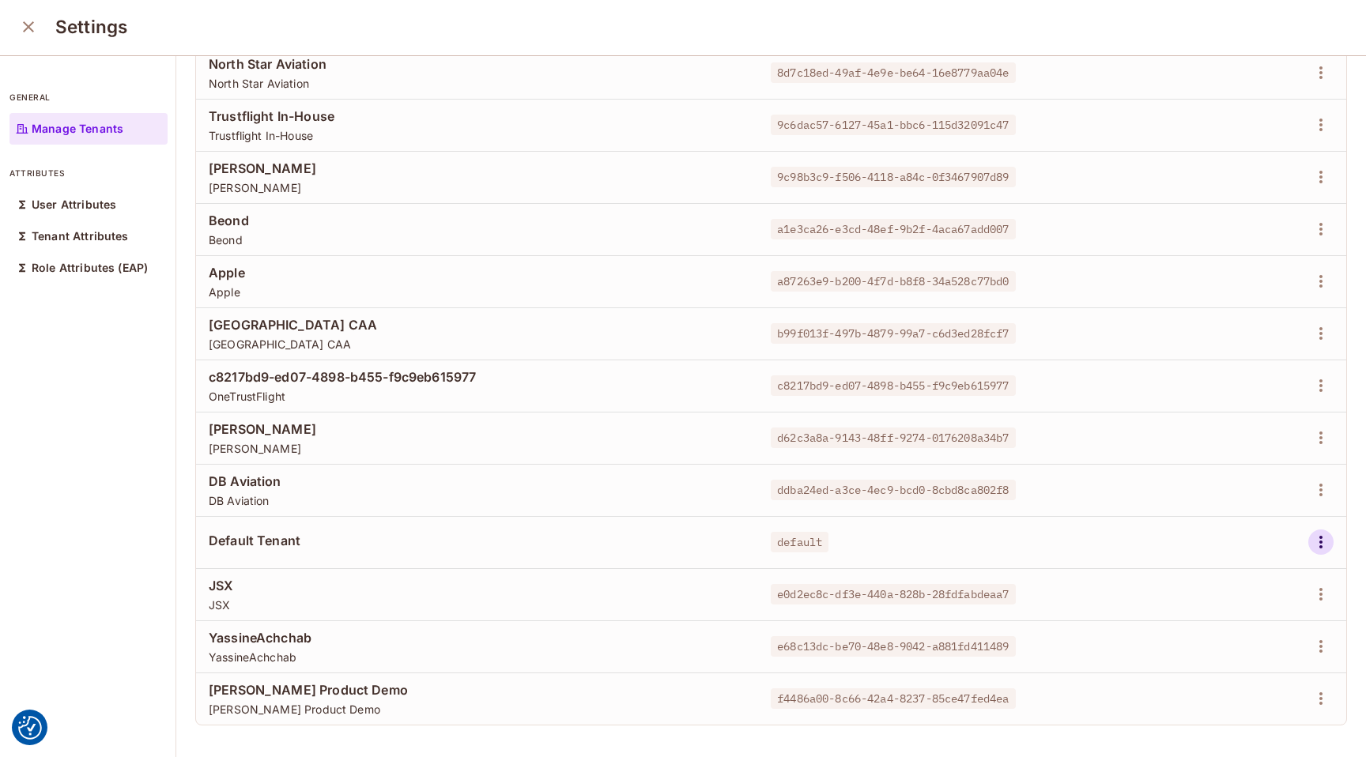
click at [1320, 551] on icon "button" at bounding box center [1320, 542] width 19 height 19
click at [1267, 603] on span "Edit Attributes" at bounding box center [1266, 613] width 88 height 25
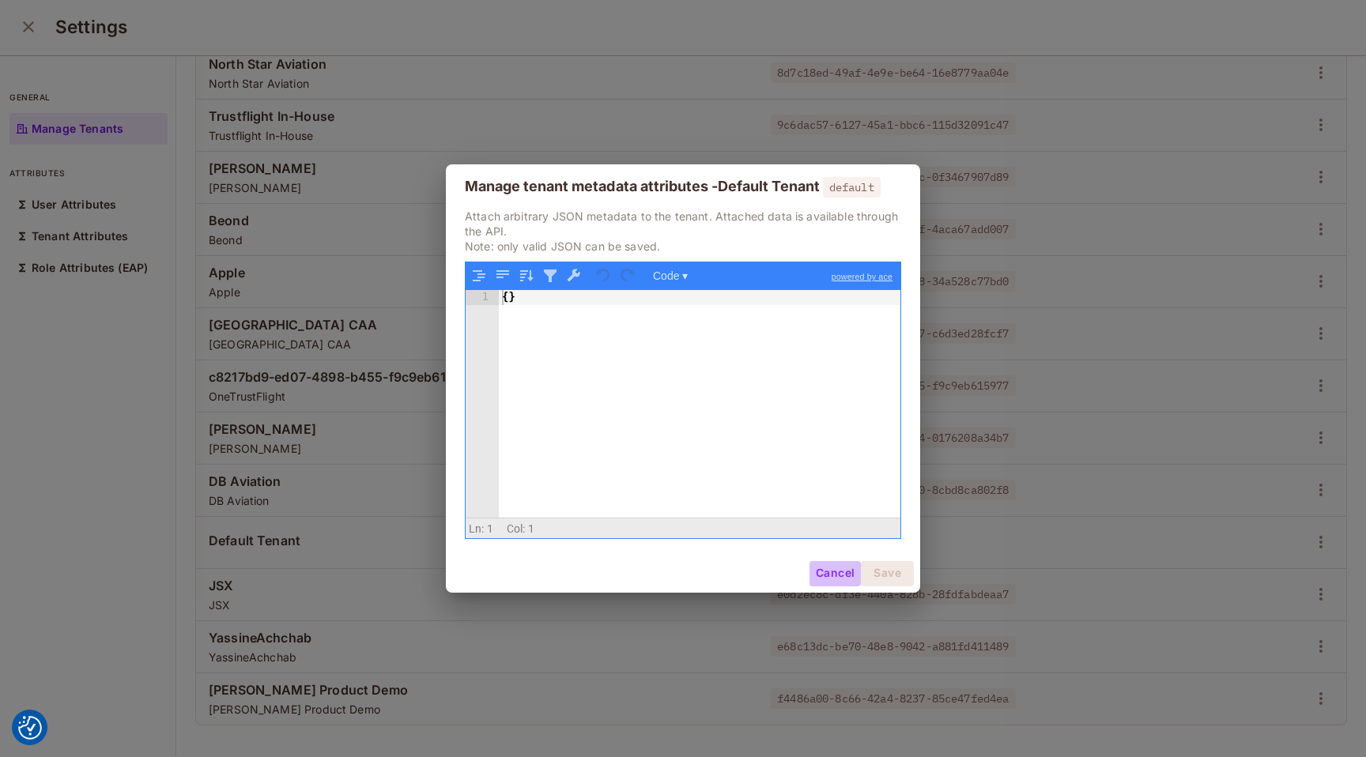
click at [826, 574] on button "Cancel" at bounding box center [834, 573] width 51 height 25
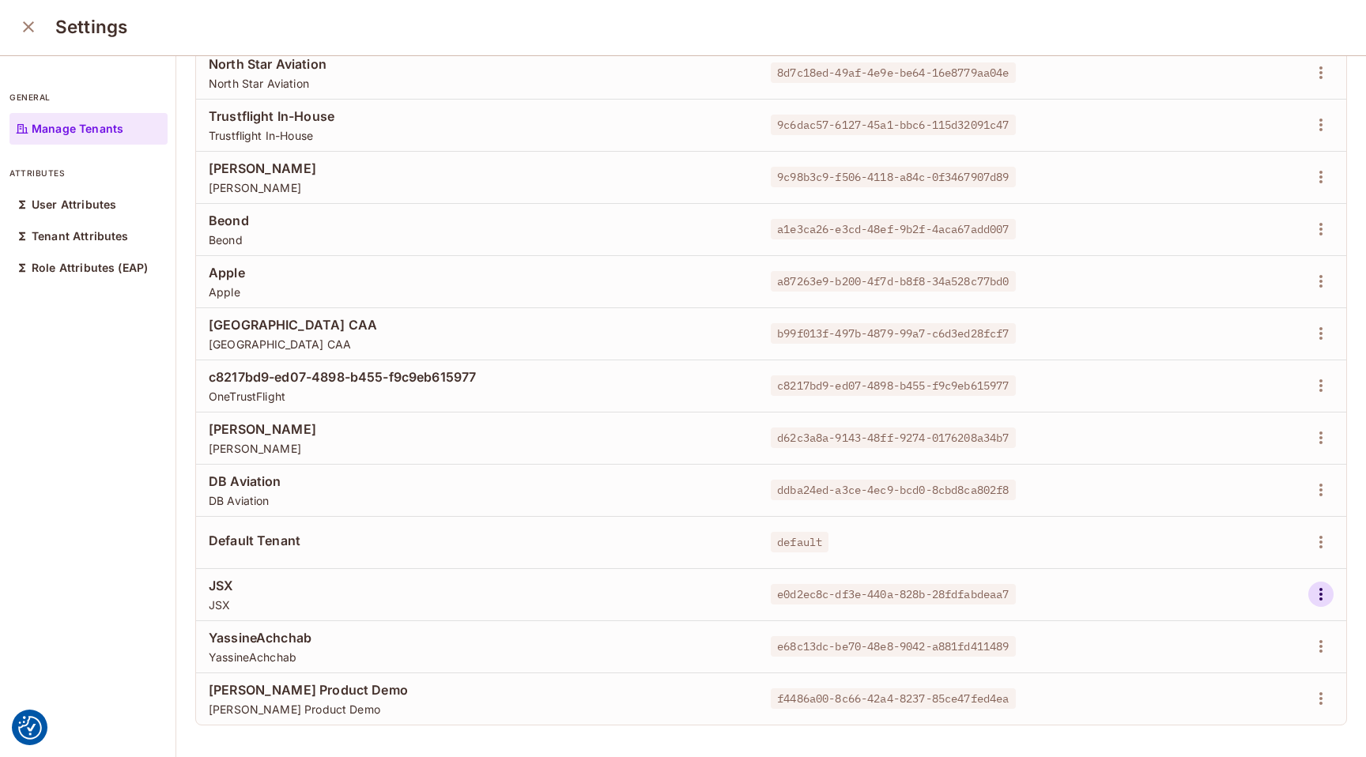
click at [1324, 593] on icon "button" at bounding box center [1320, 594] width 19 height 19
click at [1234, 651] on li "Edit Attributes" at bounding box center [1252, 665] width 140 height 35
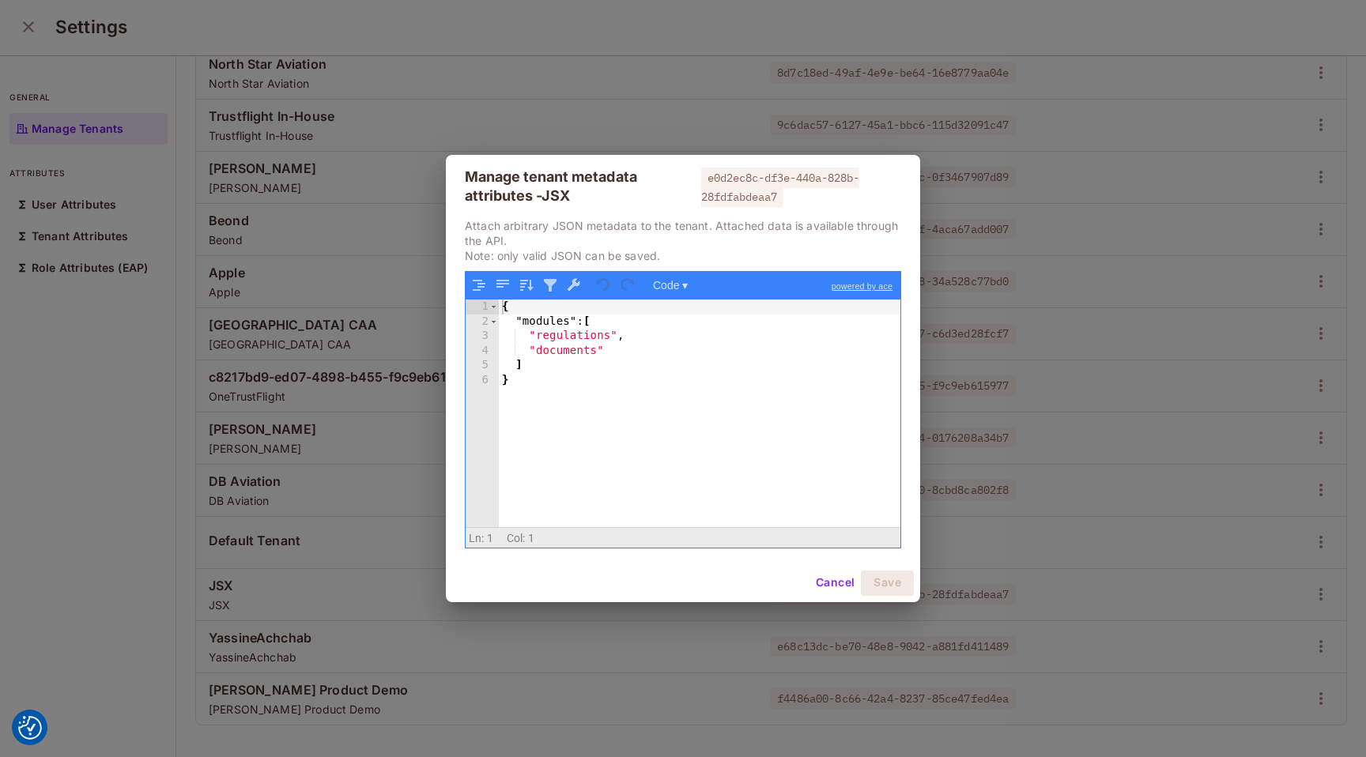
click at [630, 356] on div "{ "modules" : [ "regulations" , "documents" ] }" at bounding box center [700, 428] width 402 height 256
click at [888, 576] on button "Save" at bounding box center [887, 583] width 53 height 25
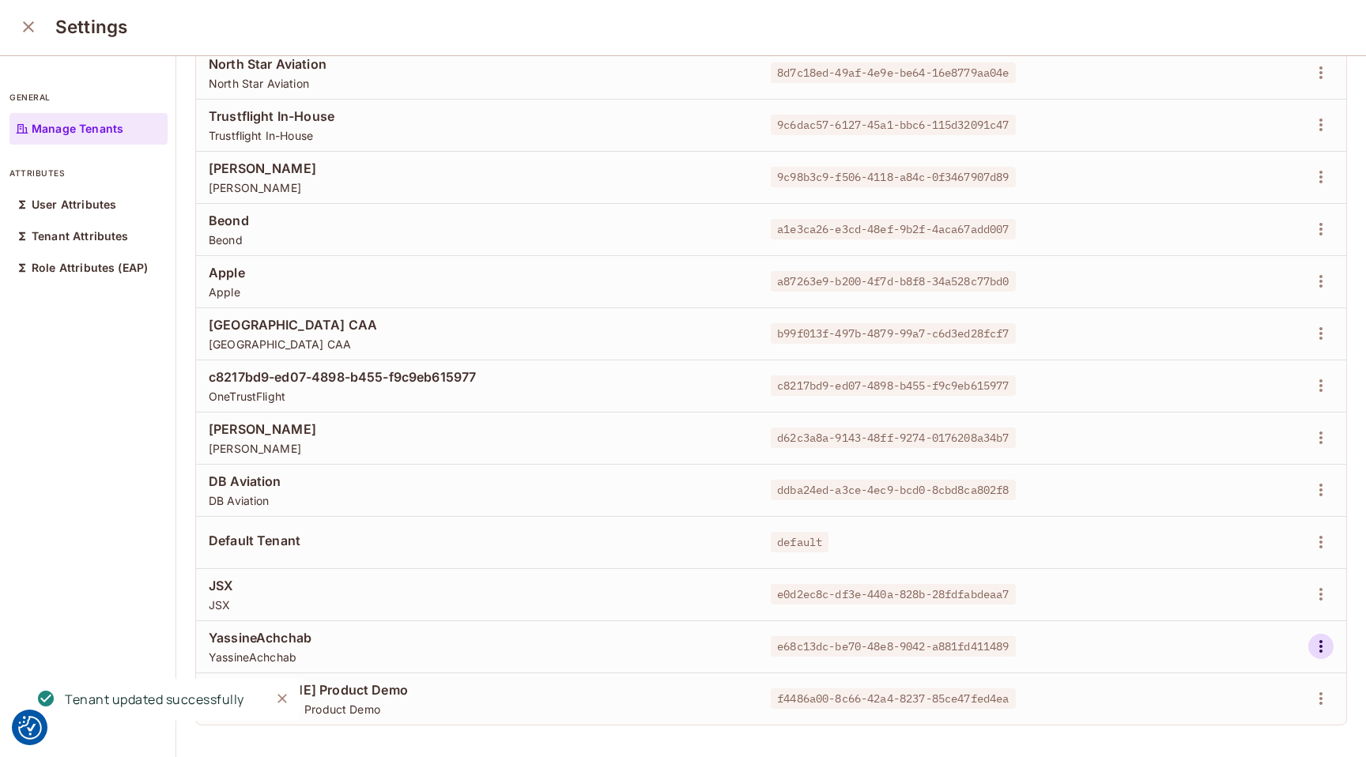
click at [1322, 646] on icon "button" at bounding box center [1320, 646] width 3 height 13
click at [1244, 687] on div "Edit Attributes" at bounding box center [1266, 686] width 78 height 16
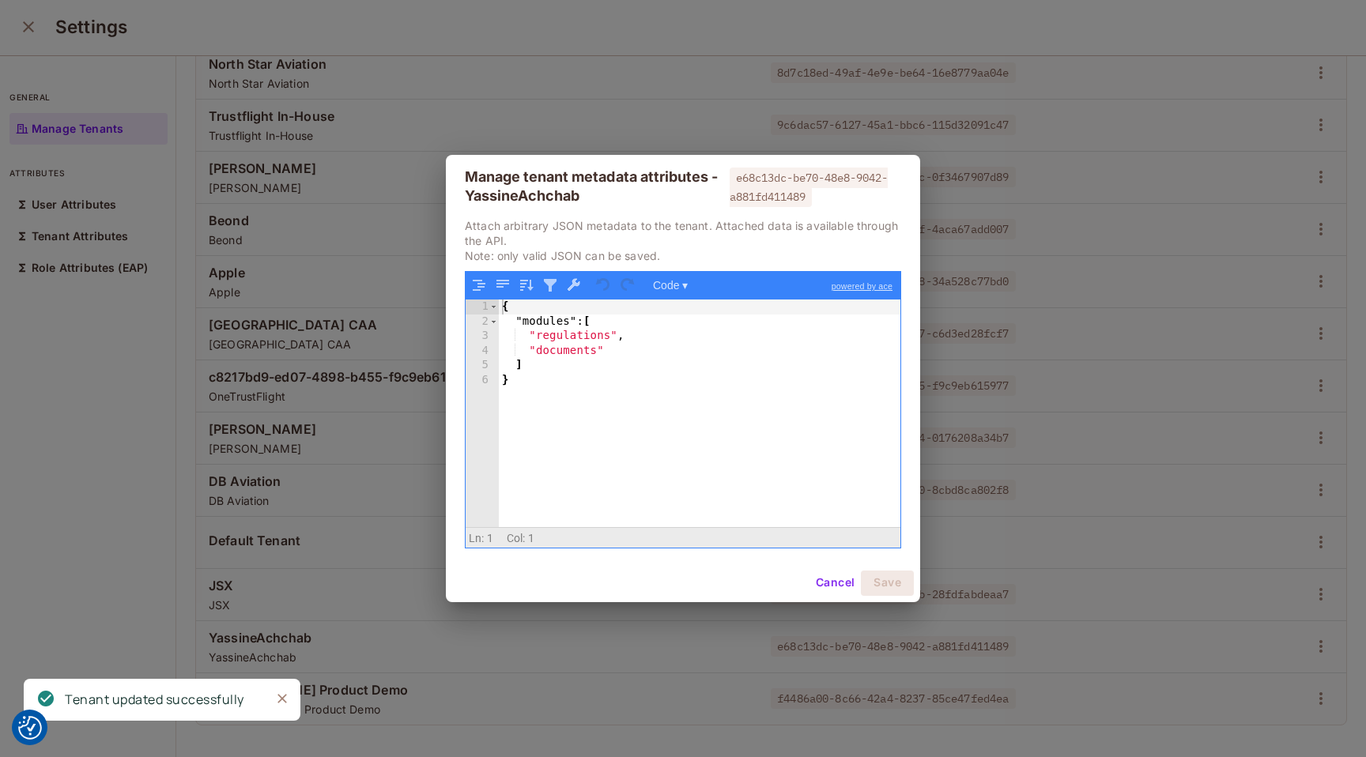
click at [692, 358] on div "{ "modules" : [ "regulations" , "documents" ] }" at bounding box center [700, 428] width 402 height 256
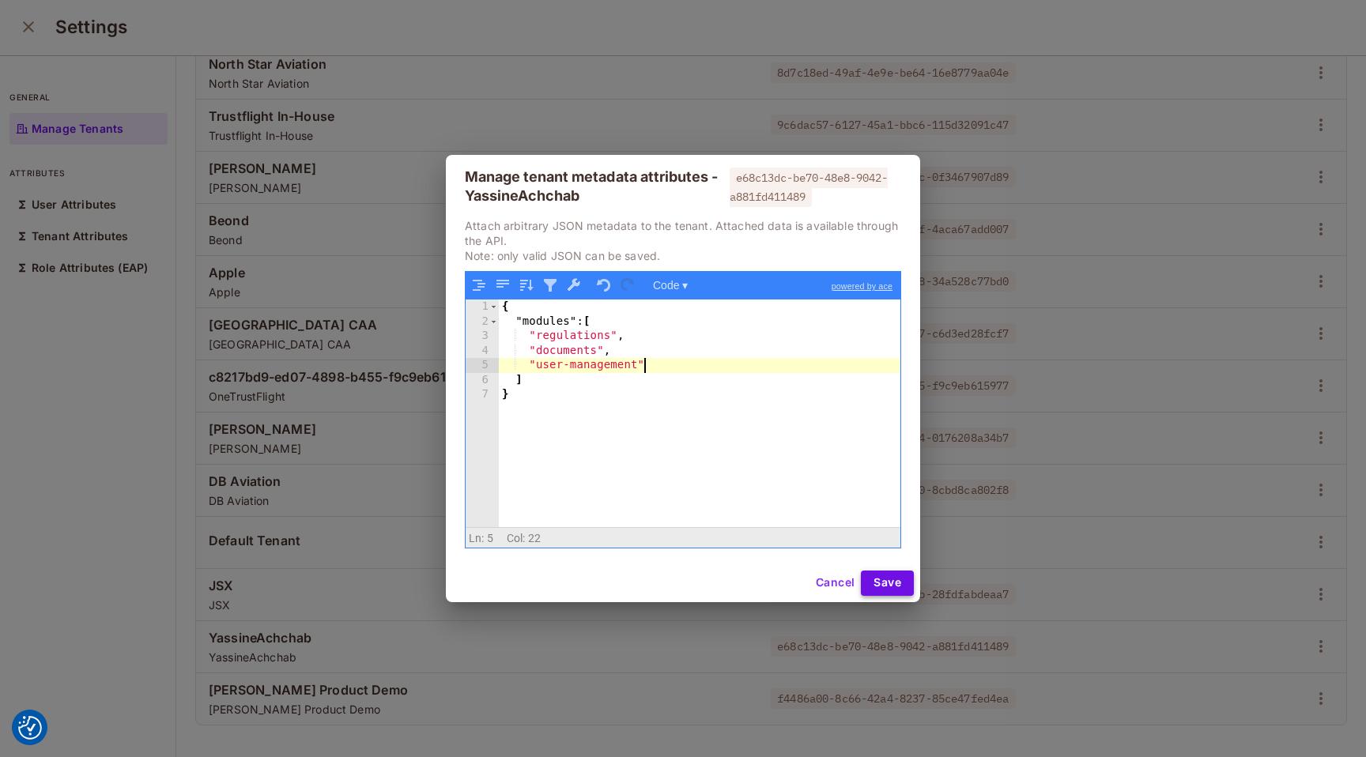
click at [890, 589] on button "Save" at bounding box center [887, 583] width 53 height 25
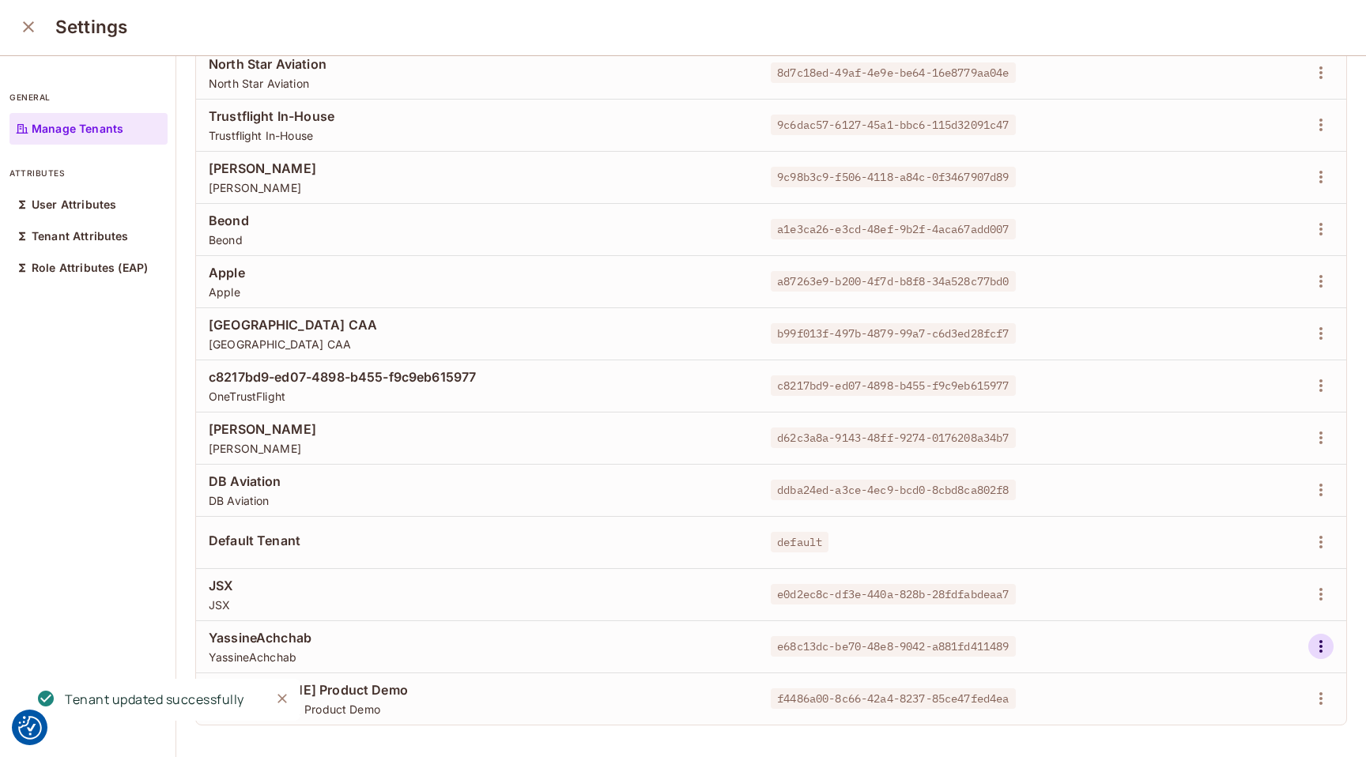
click at [1322, 649] on icon "button" at bounding box center [1320, 646] width 19 height 19
click at [1225, 688] on span "Edit Attributes" at bounding box center [1266, 685] width 88 height 25
click at [1318, 703] on icon "button" at bounding box center [1320, 698] width 19 height 19
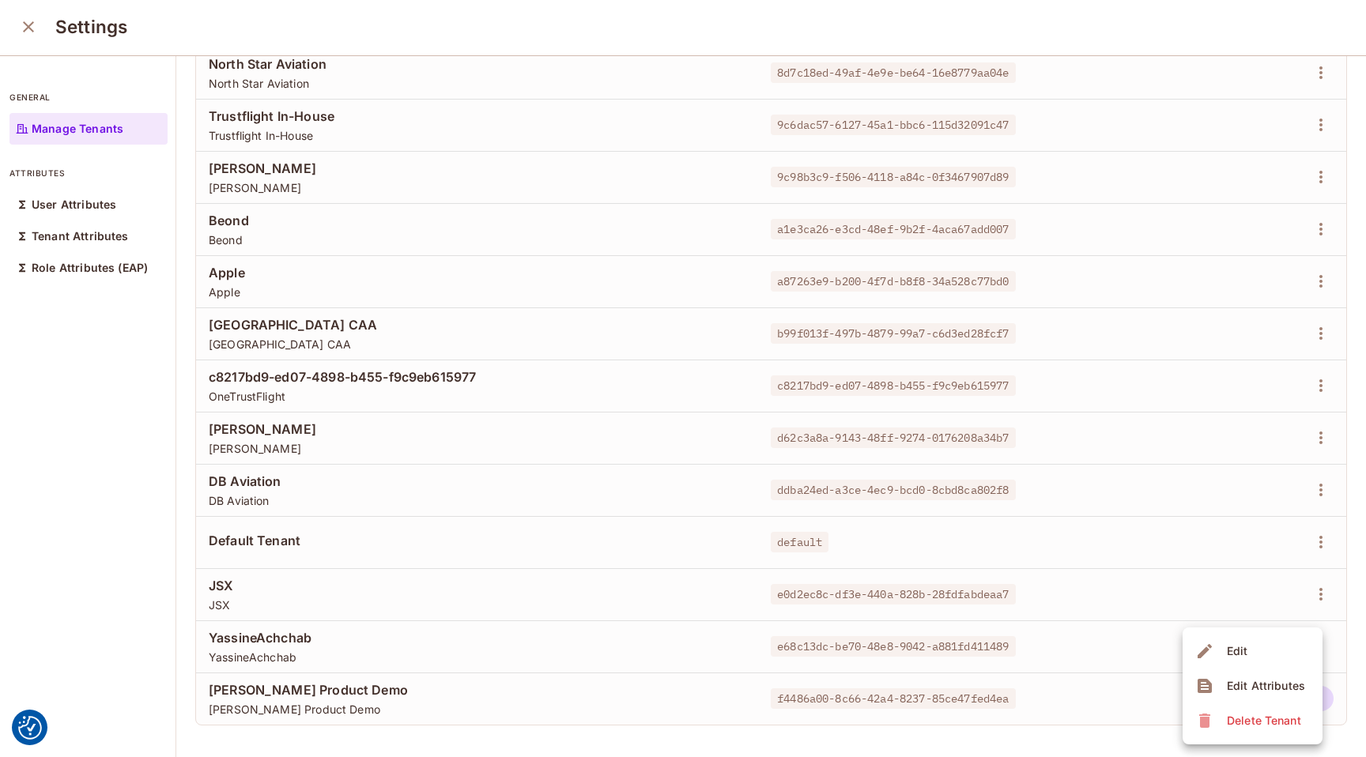
click at [1273, 688] on div "Edit Attributes" at bounding box center [1266, 686] width 78 height 16
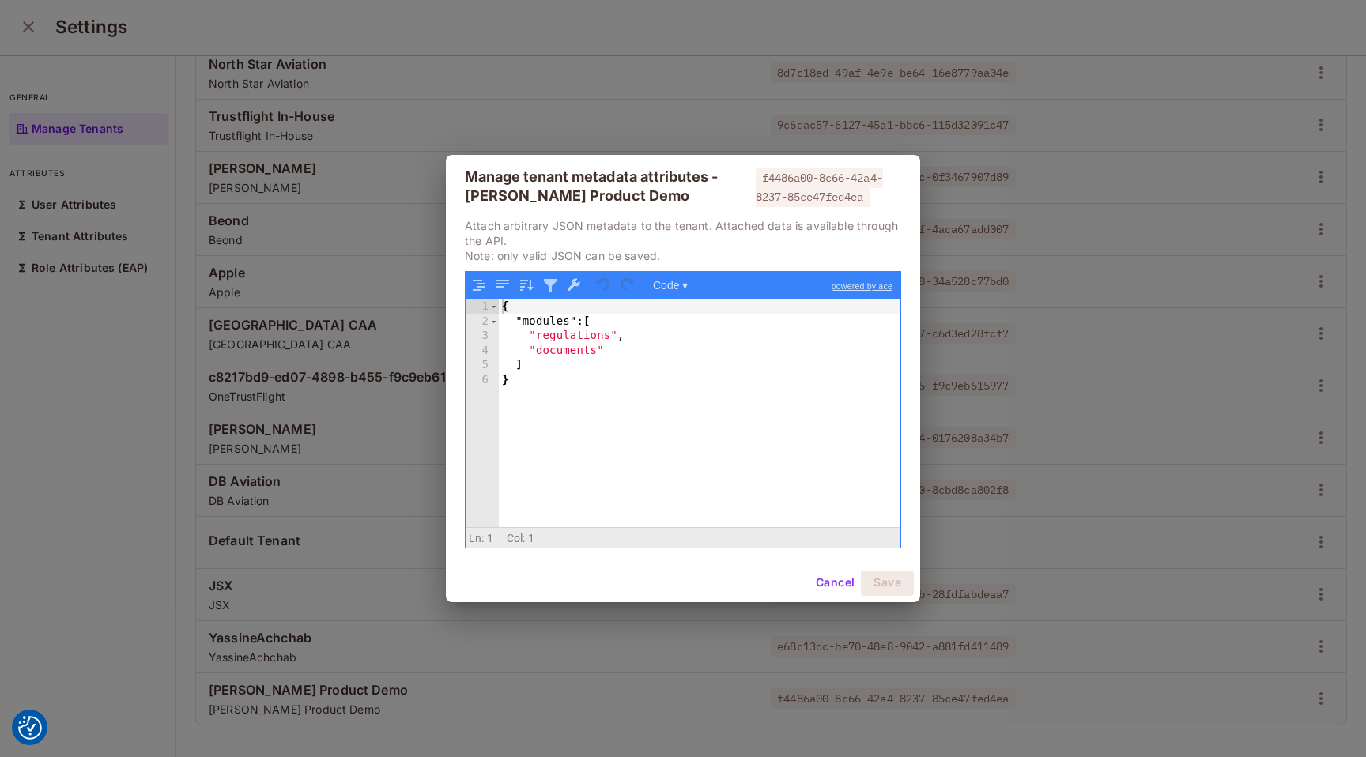
click at [753, 350] on div "{ "modules" : [ "regulations" , "documents" ] }" at bounding box center [700, 428] width 402 height 256
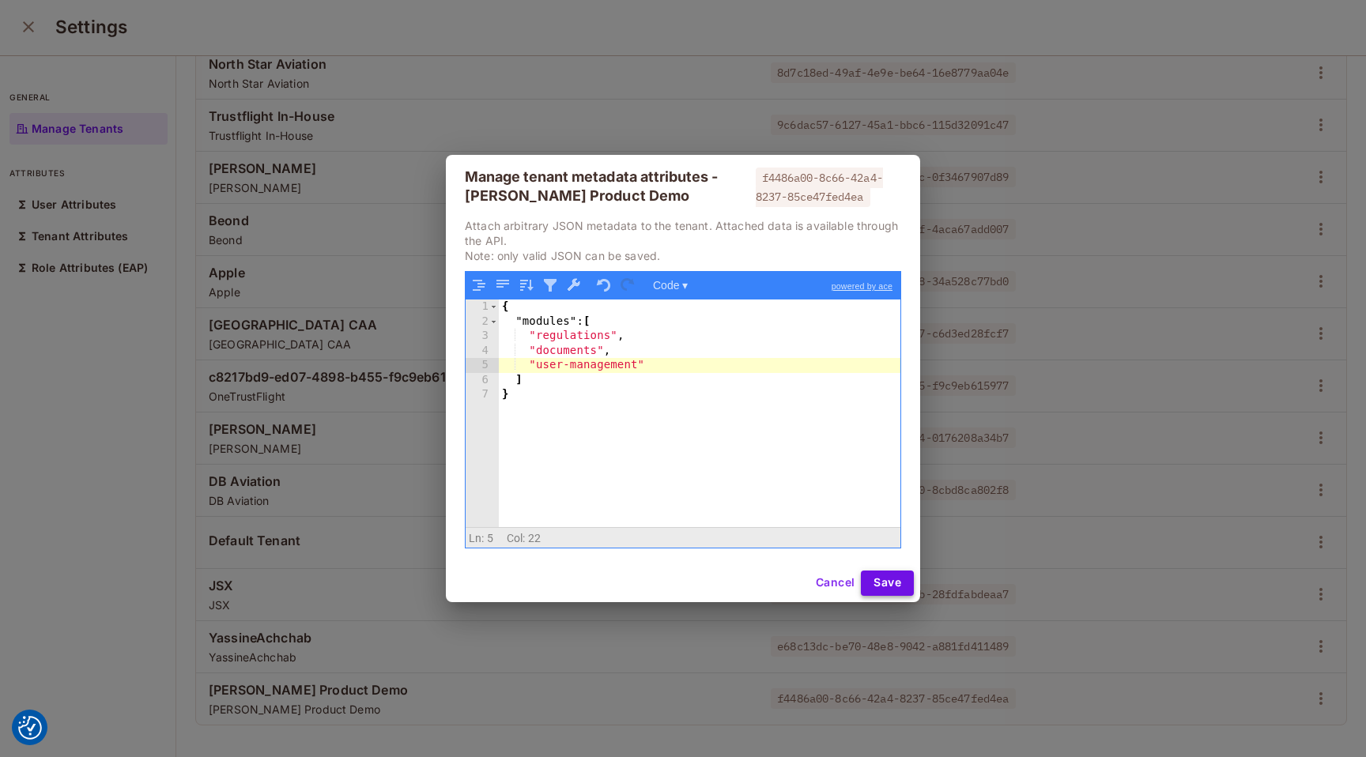
click at [903, 585] on button "Save" at bounding box center [887, 583] width 53 height 25
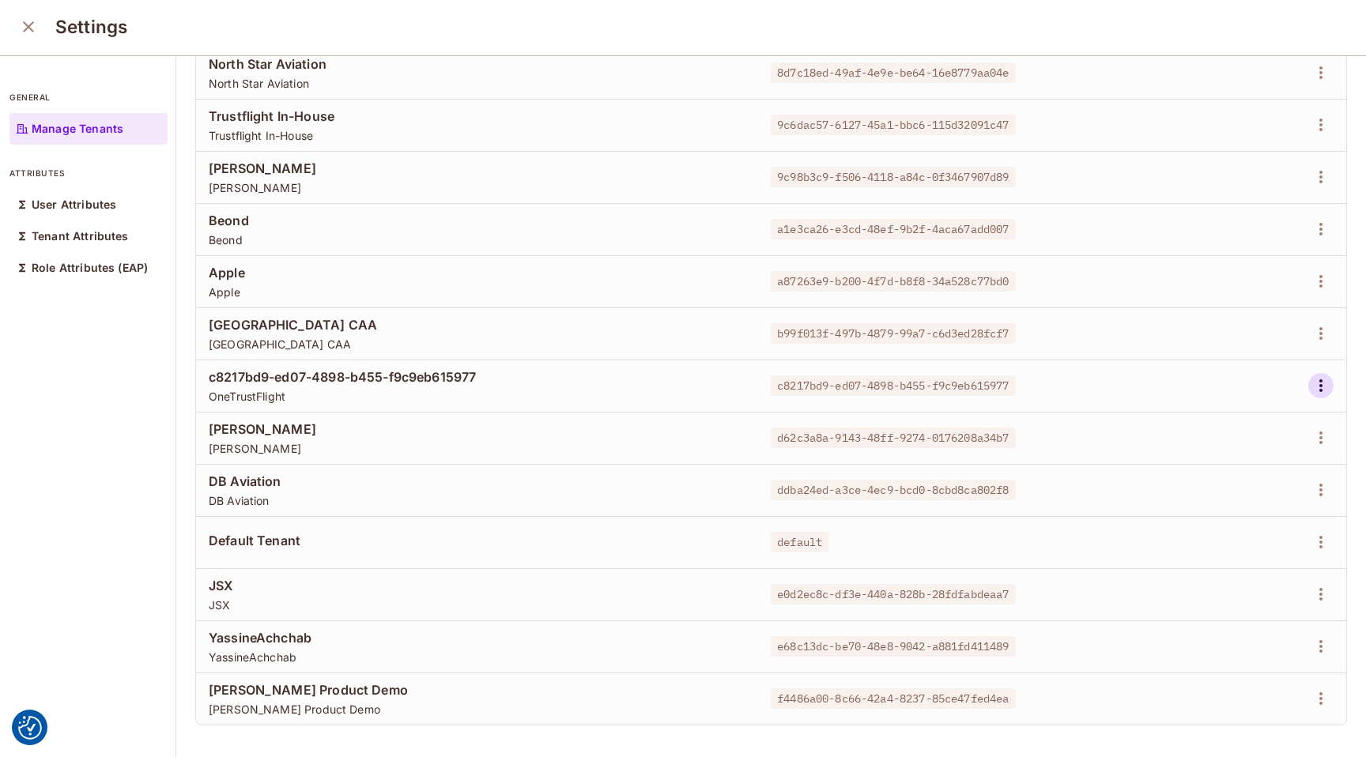
click at [1325, 387] on icon "button" at bounding box center [1320, 385] width 19 height 19
click at [1259, 452] on div "Edit Attributes" at bounding box center [1266, 457] width 78 height 16
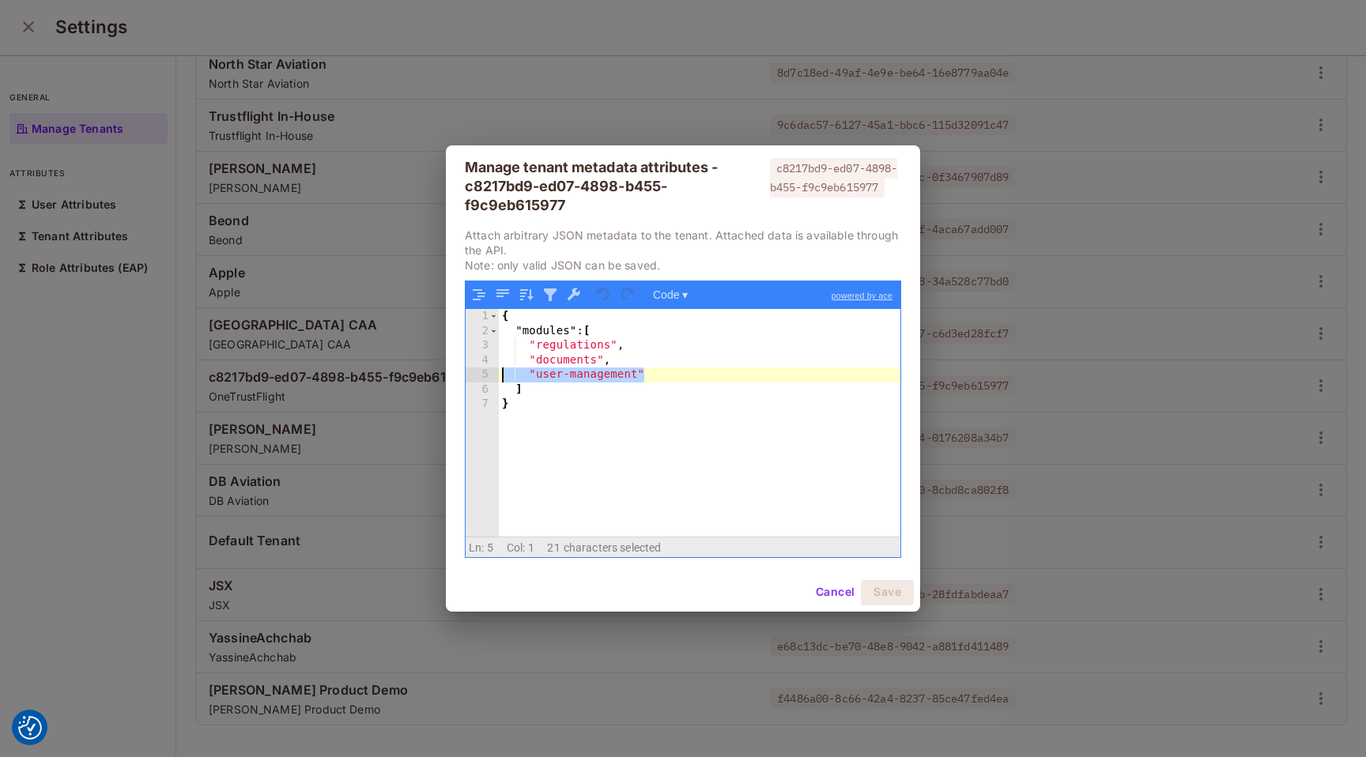
drag, startPoint x: 662, startPoint y: 372, endPoint x: 438, endPoint y: 372, distance: 223.7
click at [438, 372] on div "Manage tenant metadata attributes - c8217bd9-ed07-4898-b455-f9c9eb615977 c8217b…" at bounding box center [683, 378] width 1366 height 757
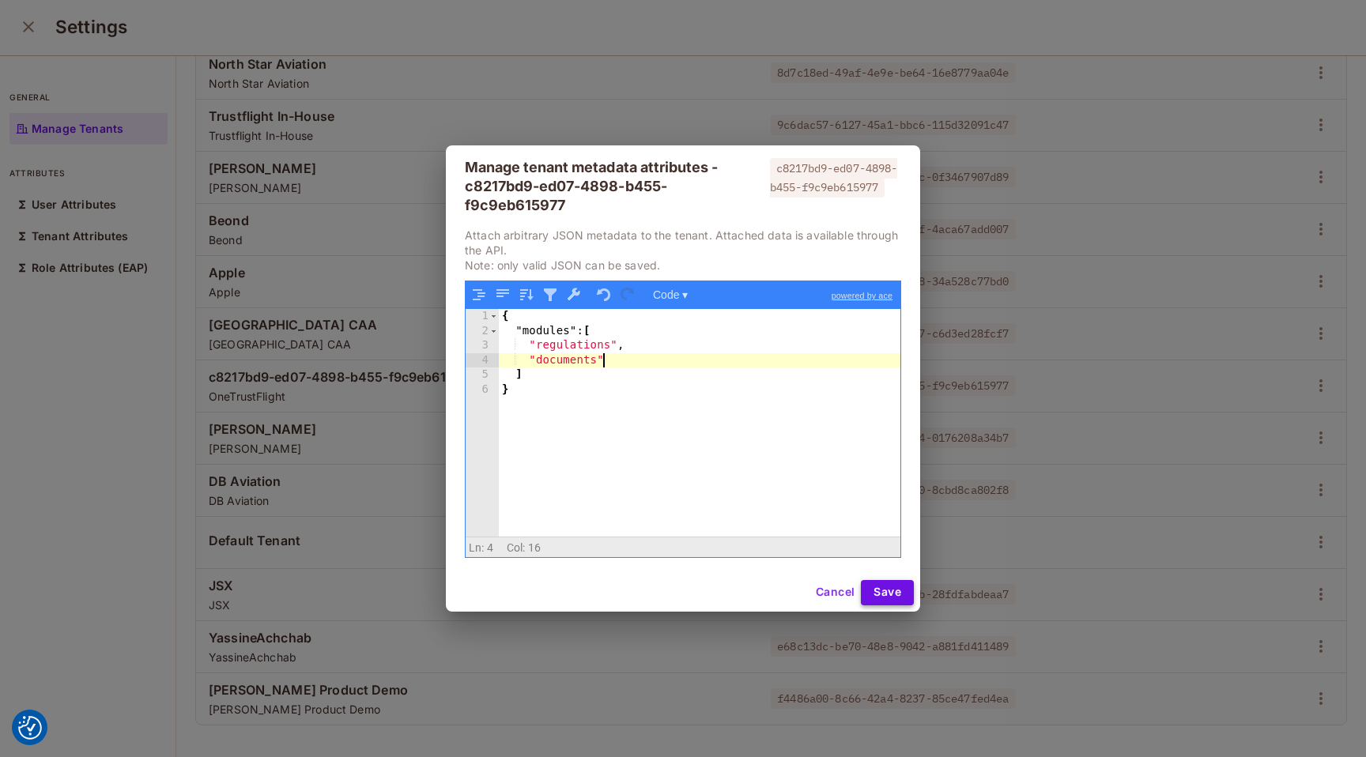
click at [888, 586] on button "Save" at bounding box center [887, 592] width 53 height 25
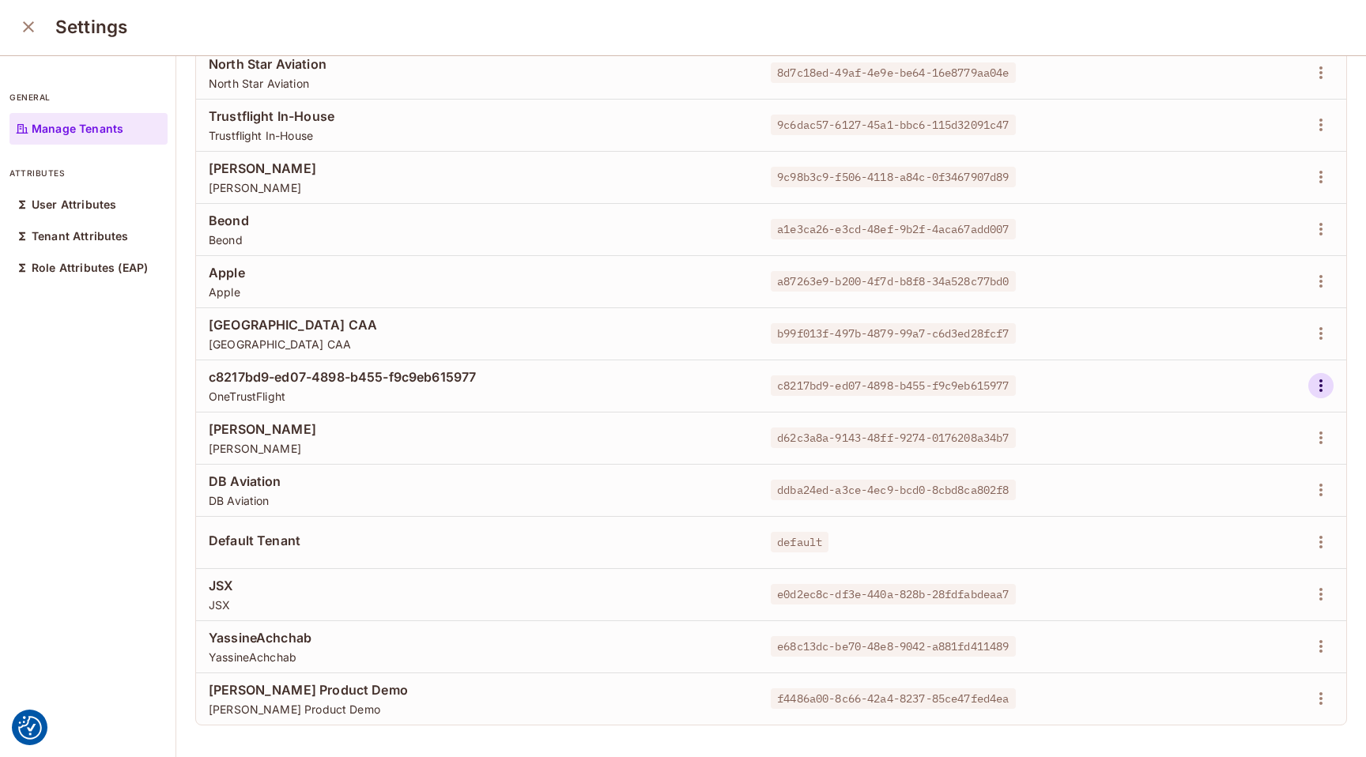
click at [1318, 383] on icon "button" at bounding box center [1320, 385] width 19 height 19
click at [1265, 466] on span "Edit Attributes" at bounding box center [1266, 456] width 88 height 25
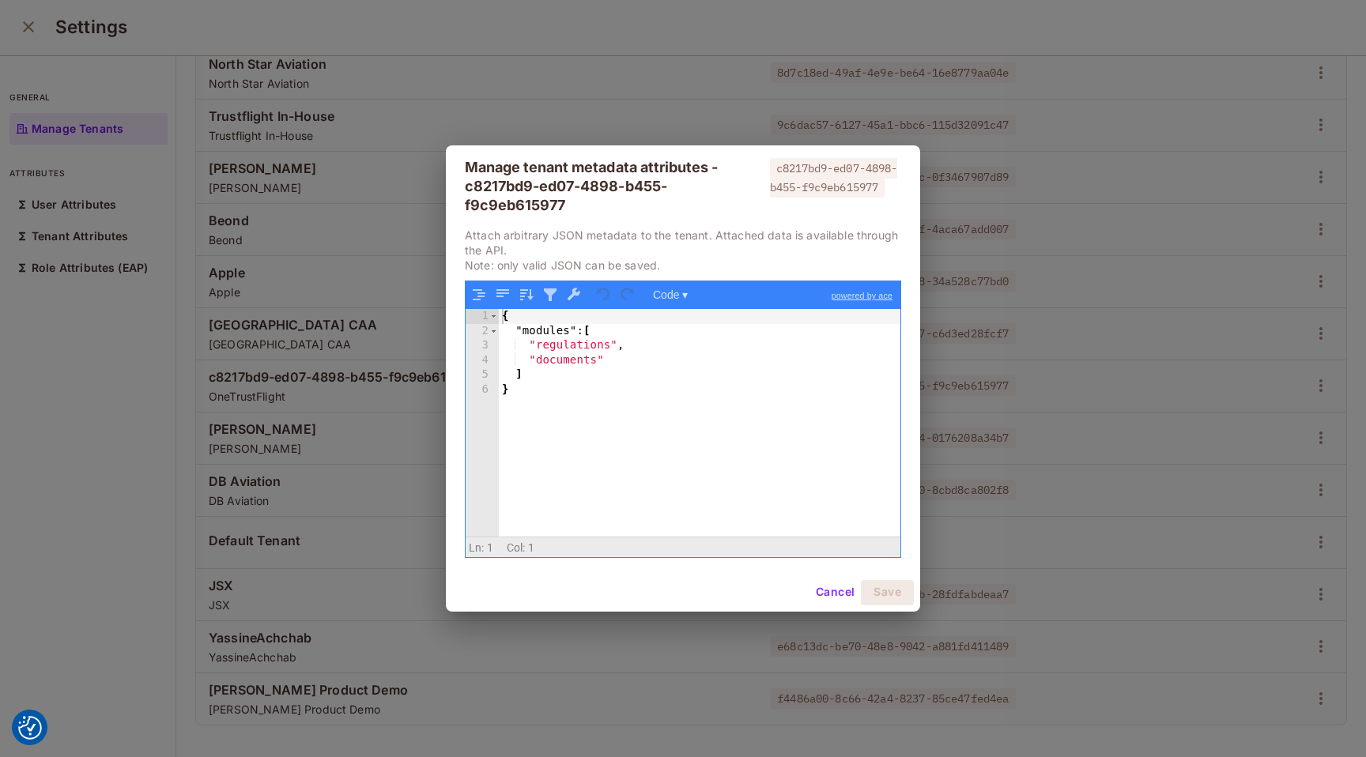
click at [696, 364] on div "{ "modules" : [ "regulations" , "documents" ] }" at bounding box center [700, 437] width 402 height 256
click at [879, 594] on button "Save" at bounding box center [887, 592] width 53 height 25
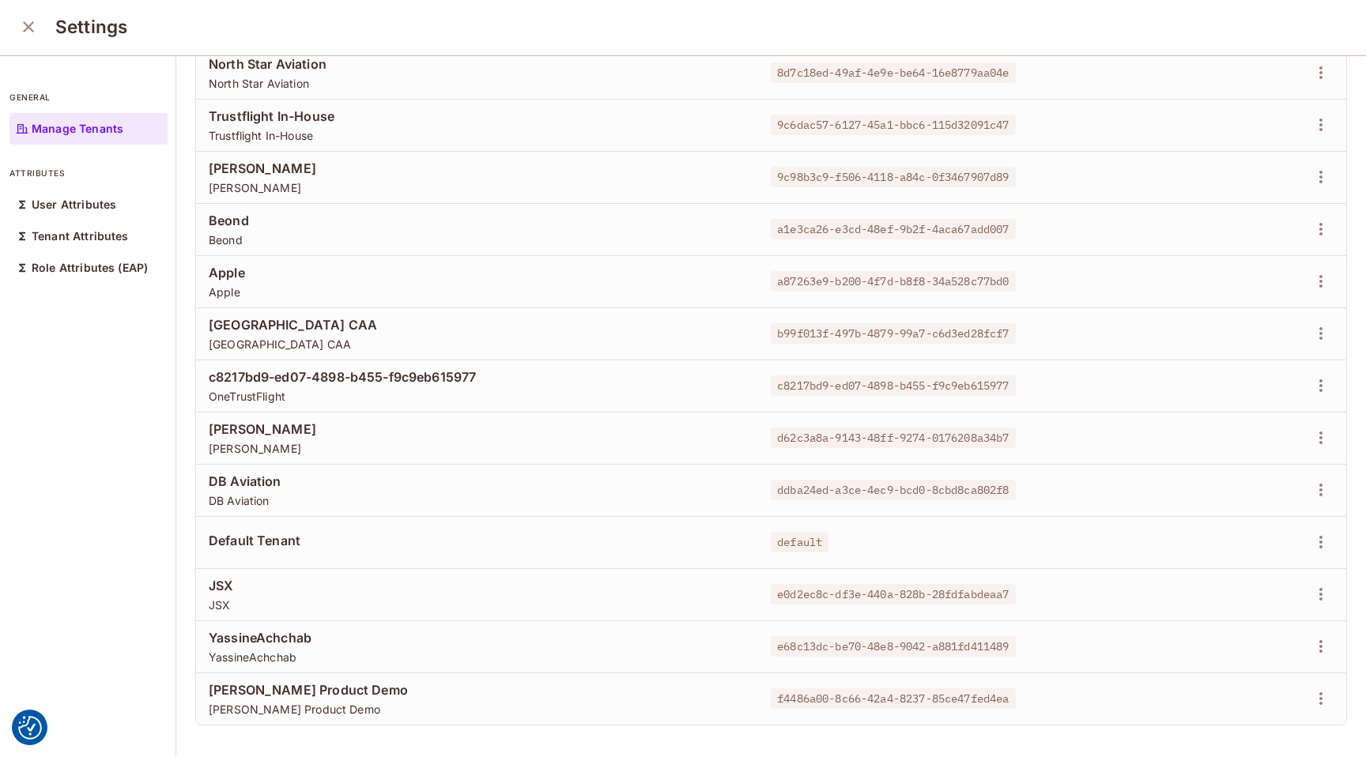
click at [25, 23] on icon "close" at bounding box center [28, 26] width 11 height 11
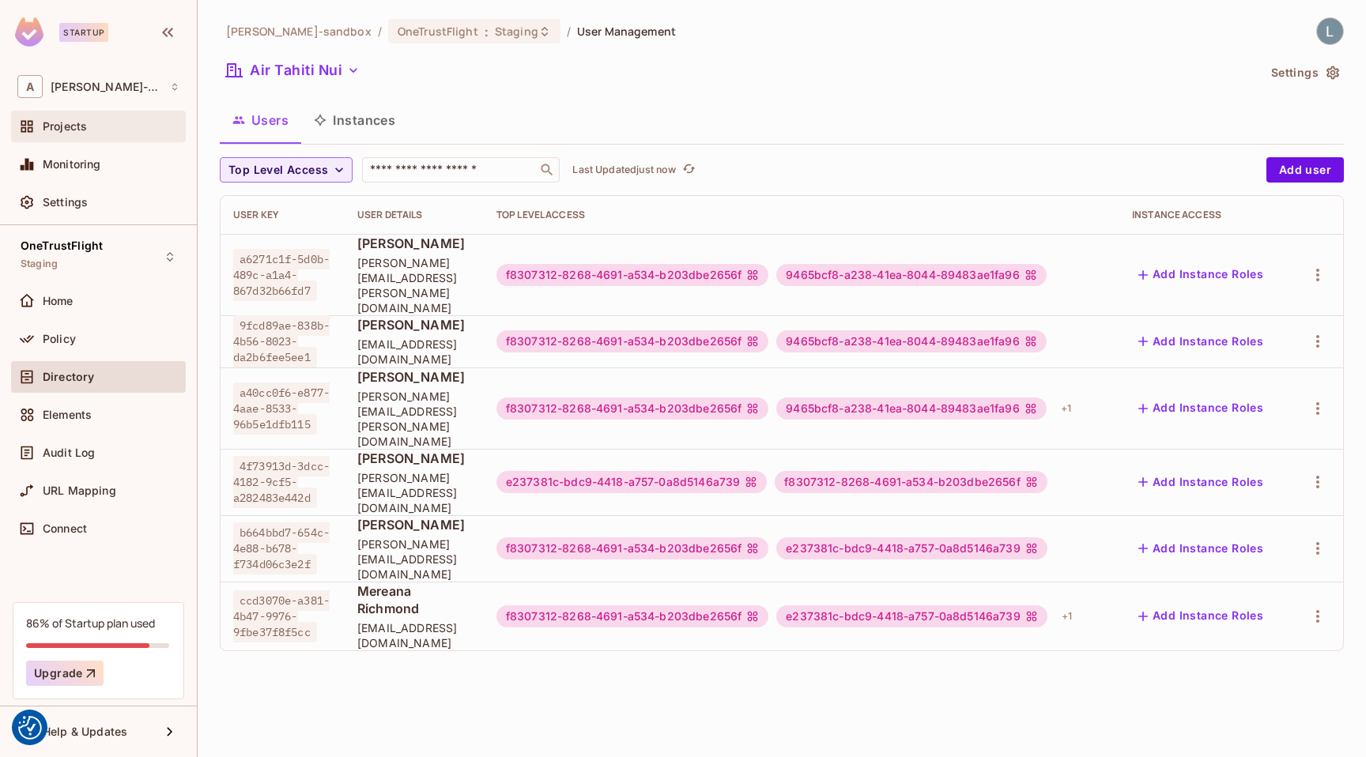
click at [89, 127] on div "Projects" at bounding box center [111, 126] width 137 height 13
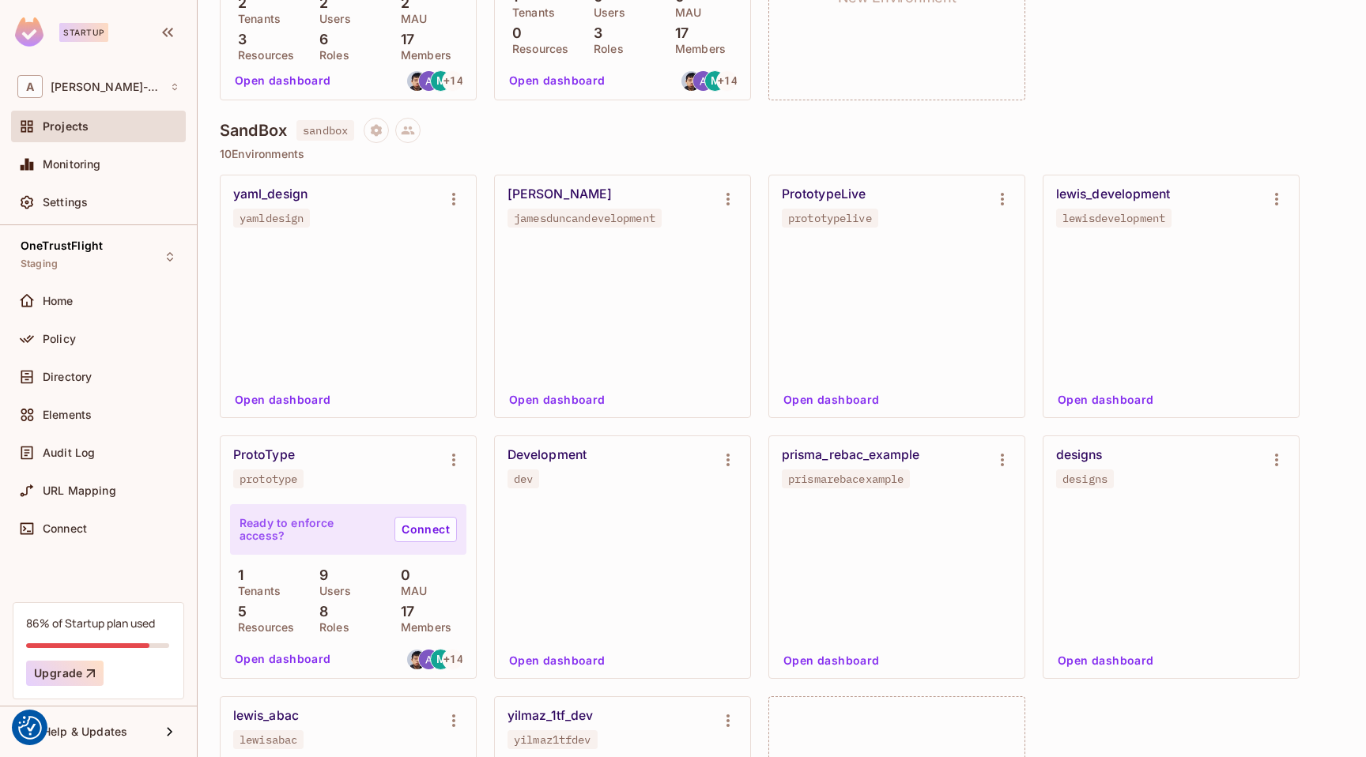
scroll to position [875, 0]
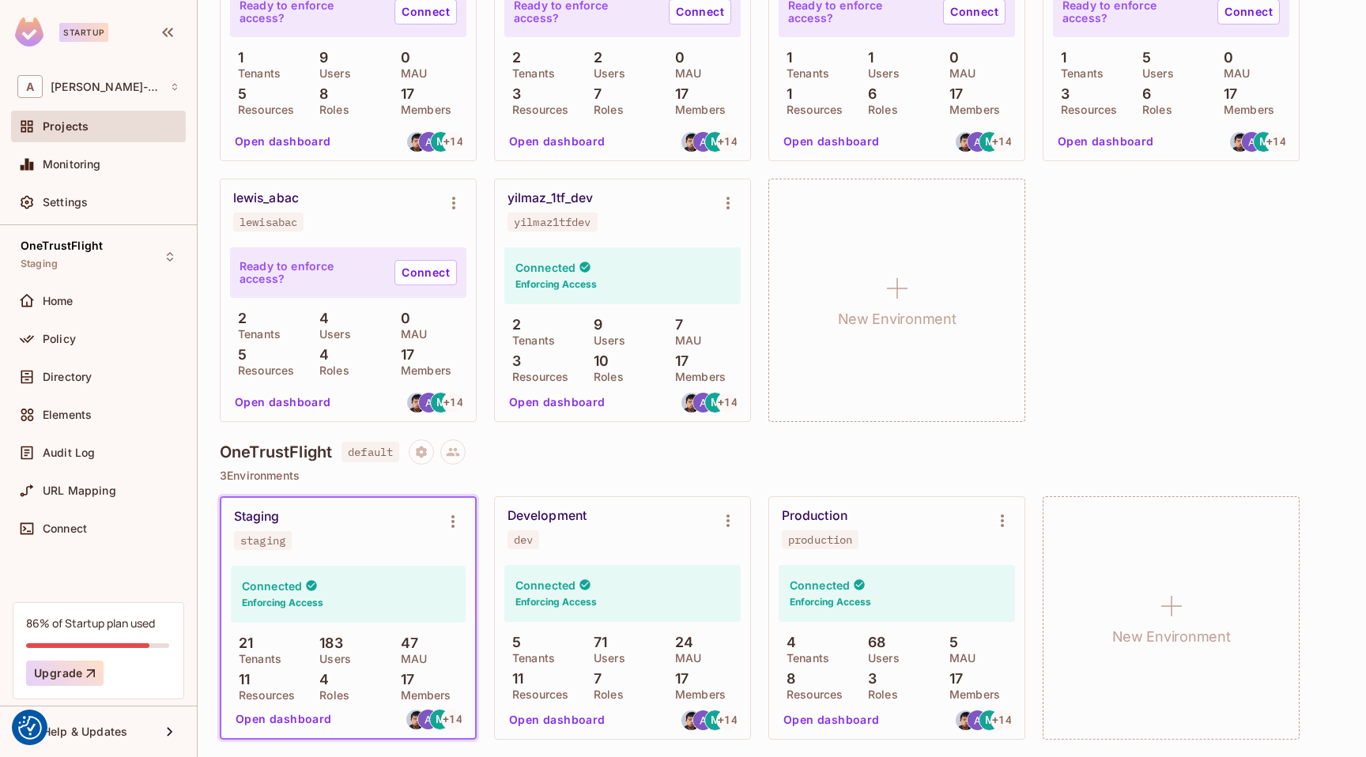
click at [839, 718] on button "Open dashboard" at bounding box center [831, 719] width 109 height 25
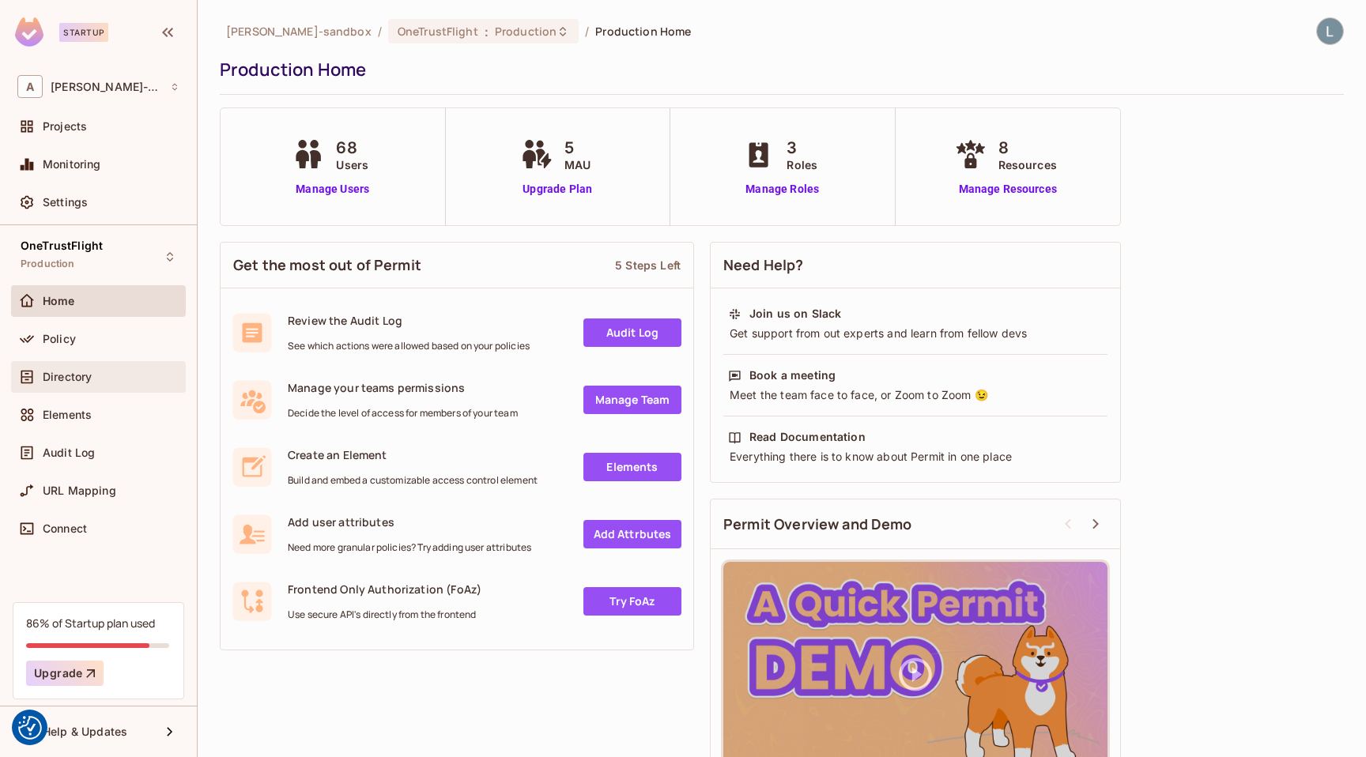
click at [100, 381] on div "Directory" at bounding box center [111, 377] width 137 height 13
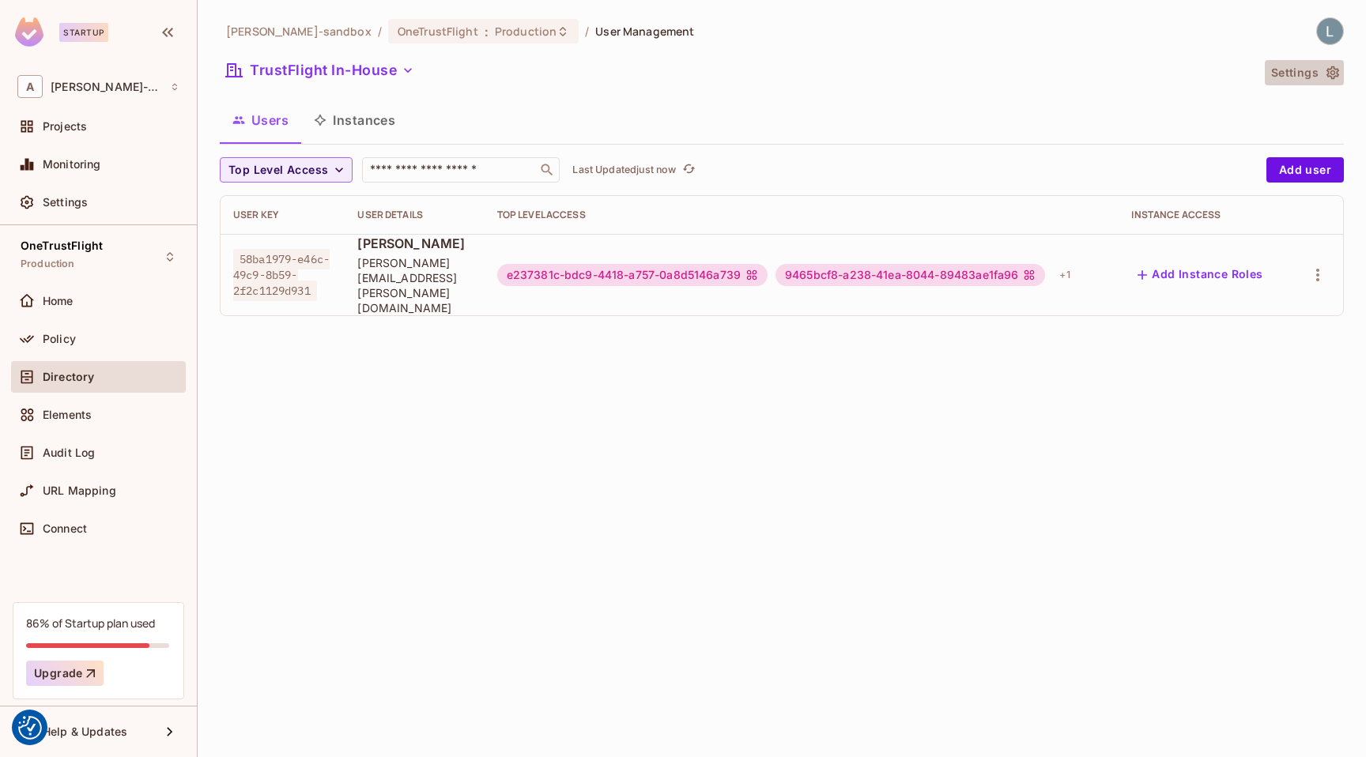
click at [1330, 74] on icon "button" at bounding box center [1332, 72] width 13 height 13
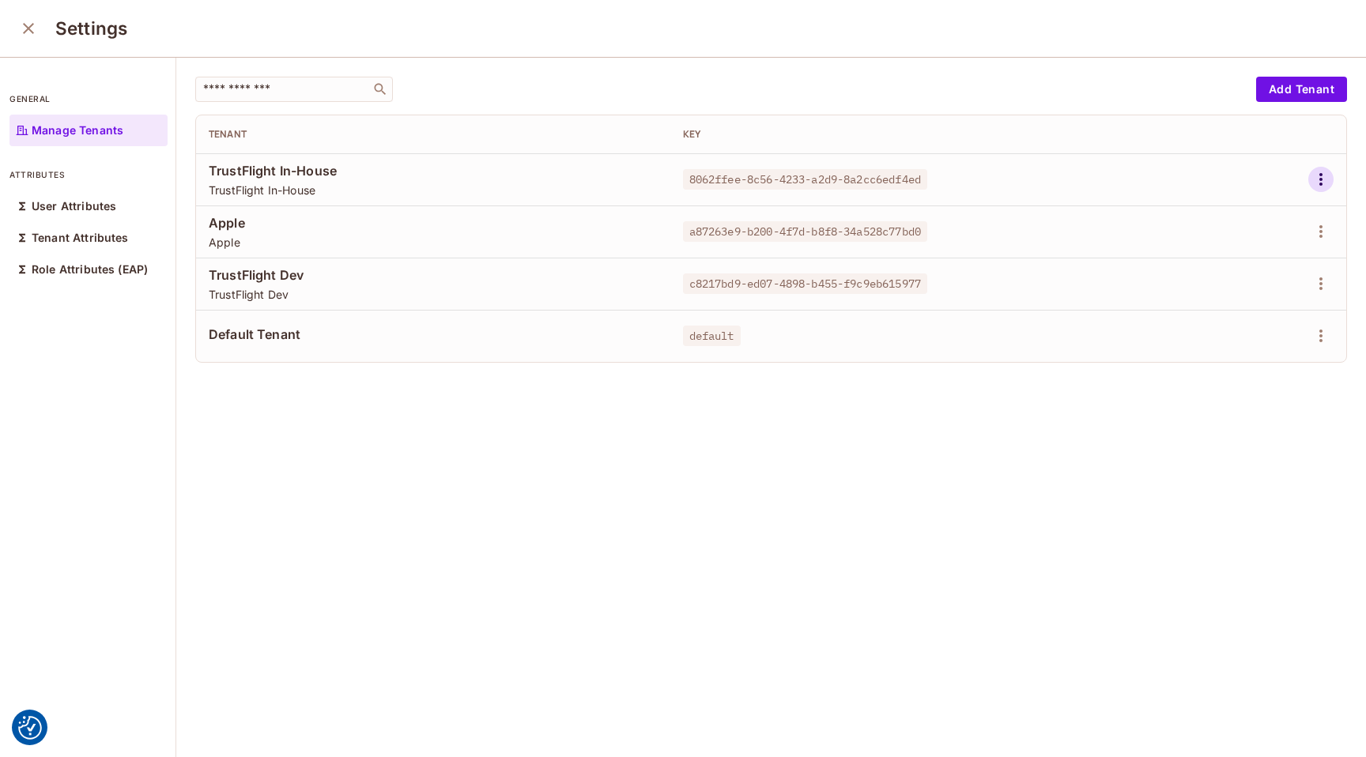
click at [1322, 183] on icon "button" at bounding box center [1320, 179] width 3 height 13
click at [1257, 254] on div "Edit Attributes" at bounding box center [1266, 251] width 78 height 16
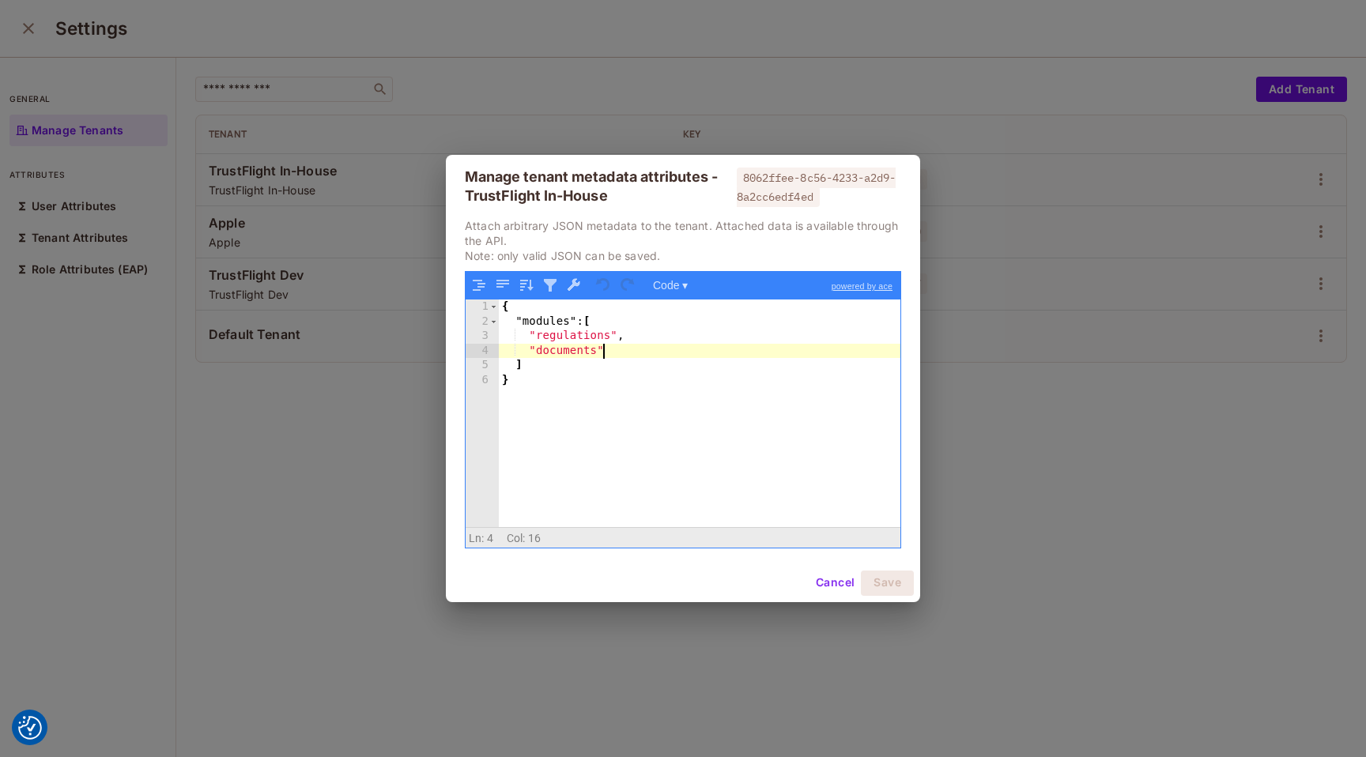
click at [643, 355] on div "{ "modules" : [ "regulations" , "documents" ] }" at bounding box center [700, 428] width 402 height 256
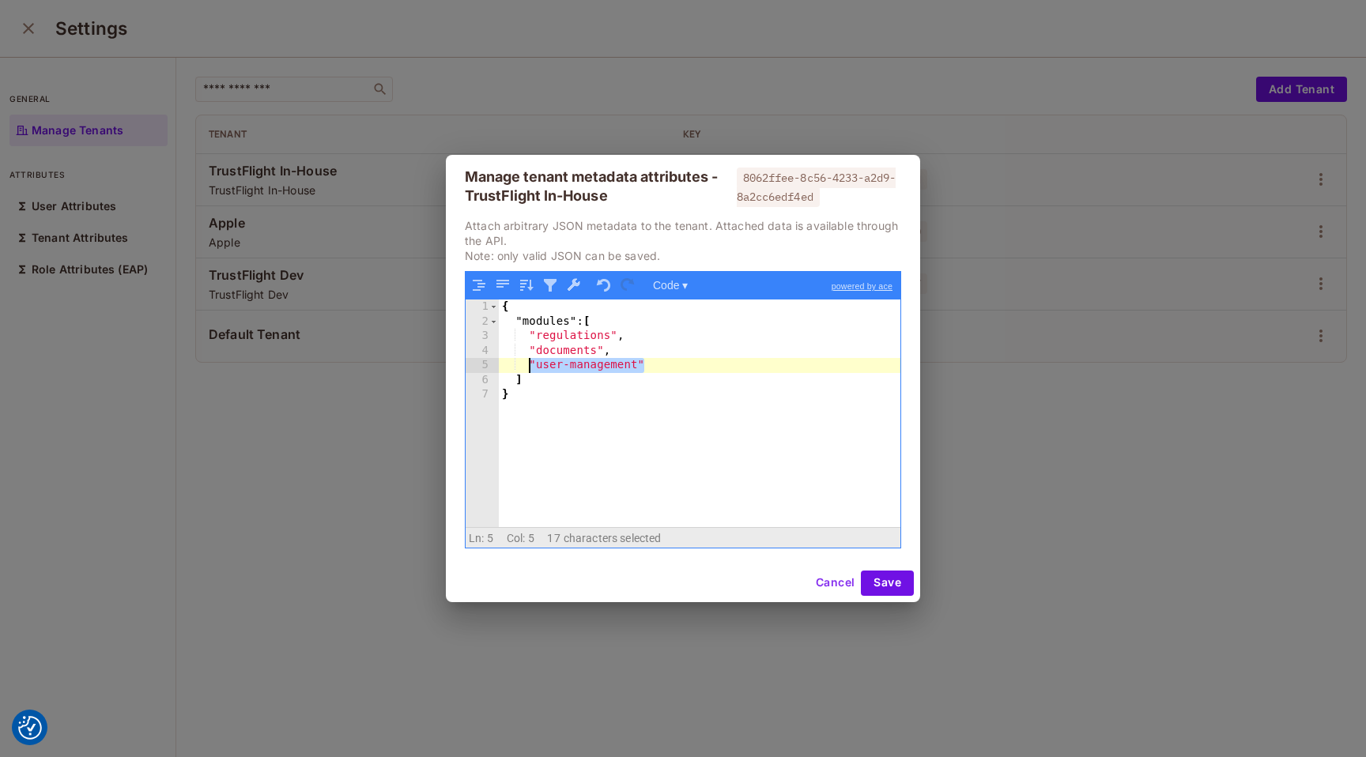
drag, startPoint x: 654, startPoint y: 368, endPoint x: 531, endPoint y: 367, distance: 122.5
click at [531, 367] on div "{ "modules" : [ "regulations" , "documents" , "user-management" ] }" at bounding box center [700, 428] width 402 height 256
click at [888, 586] on button "Save" at bounding box center [887, 583] width 53 height 25
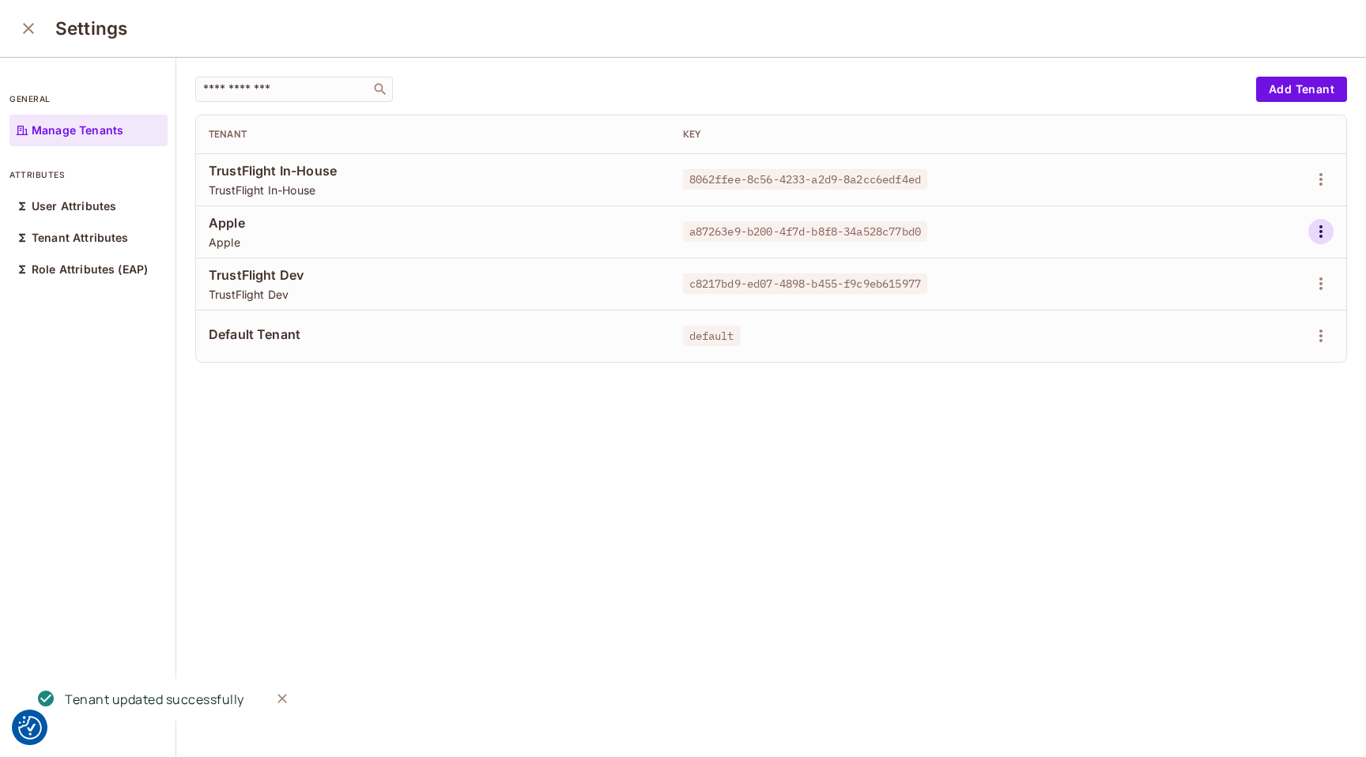
click at [1318, 234] on icon "button" at bounding box center [1320, 231] width 19 height 19
click at [1270, 306] on div "Edit Attributes" at bounding box center [1266, 303] width 78 height 16
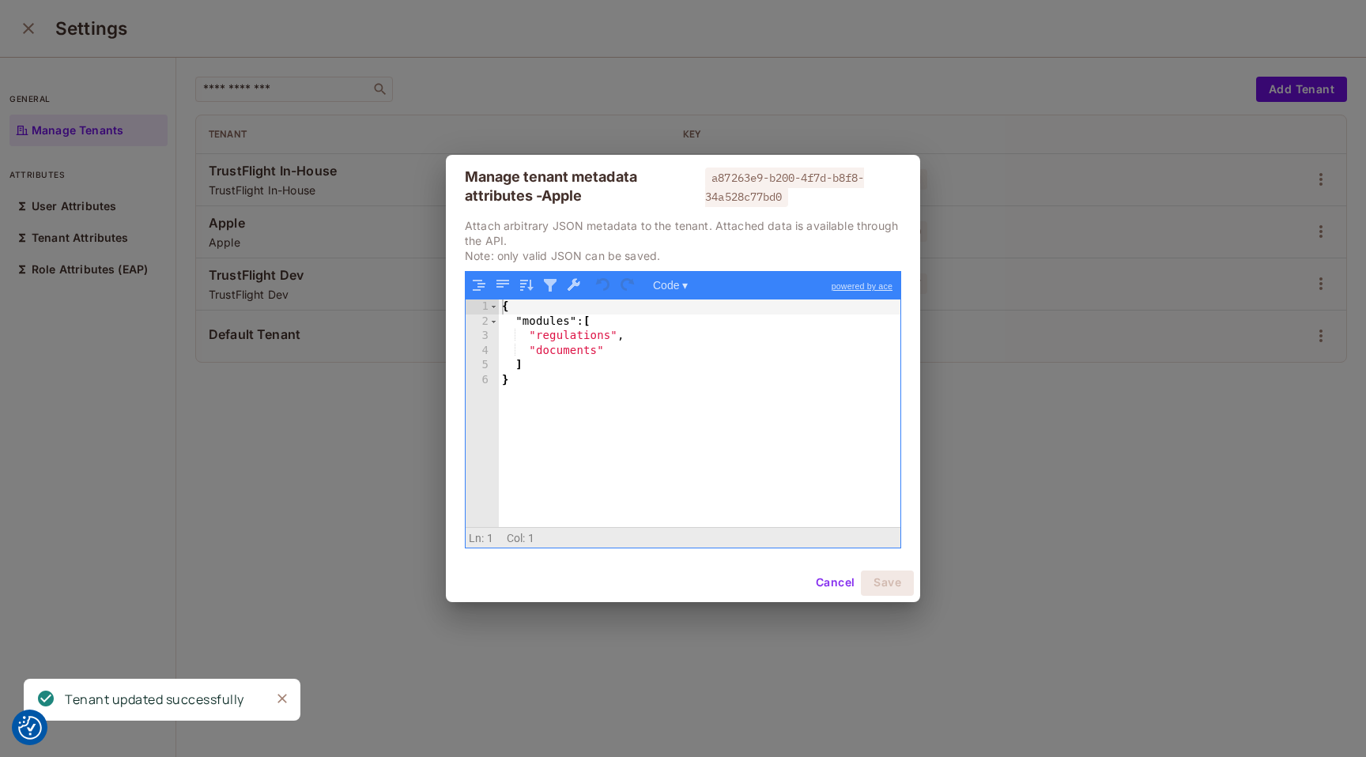
click at [618, 348] on div "{ "modules" : [ "regulations" , "documents" ] }" at bounding box center [700, 428] width 402 height 256
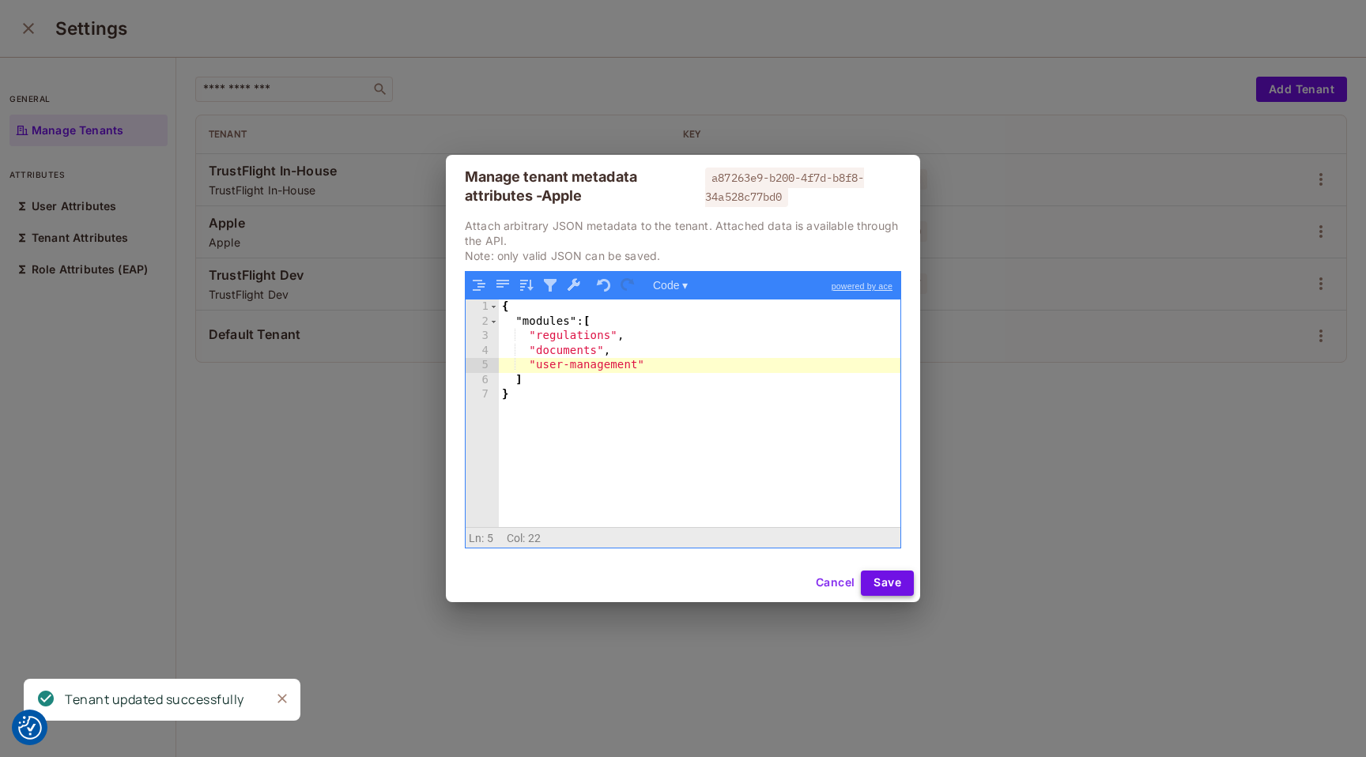
click at [884, 586] on button "Save" at bounding box center [887, 583] width 53 height 25
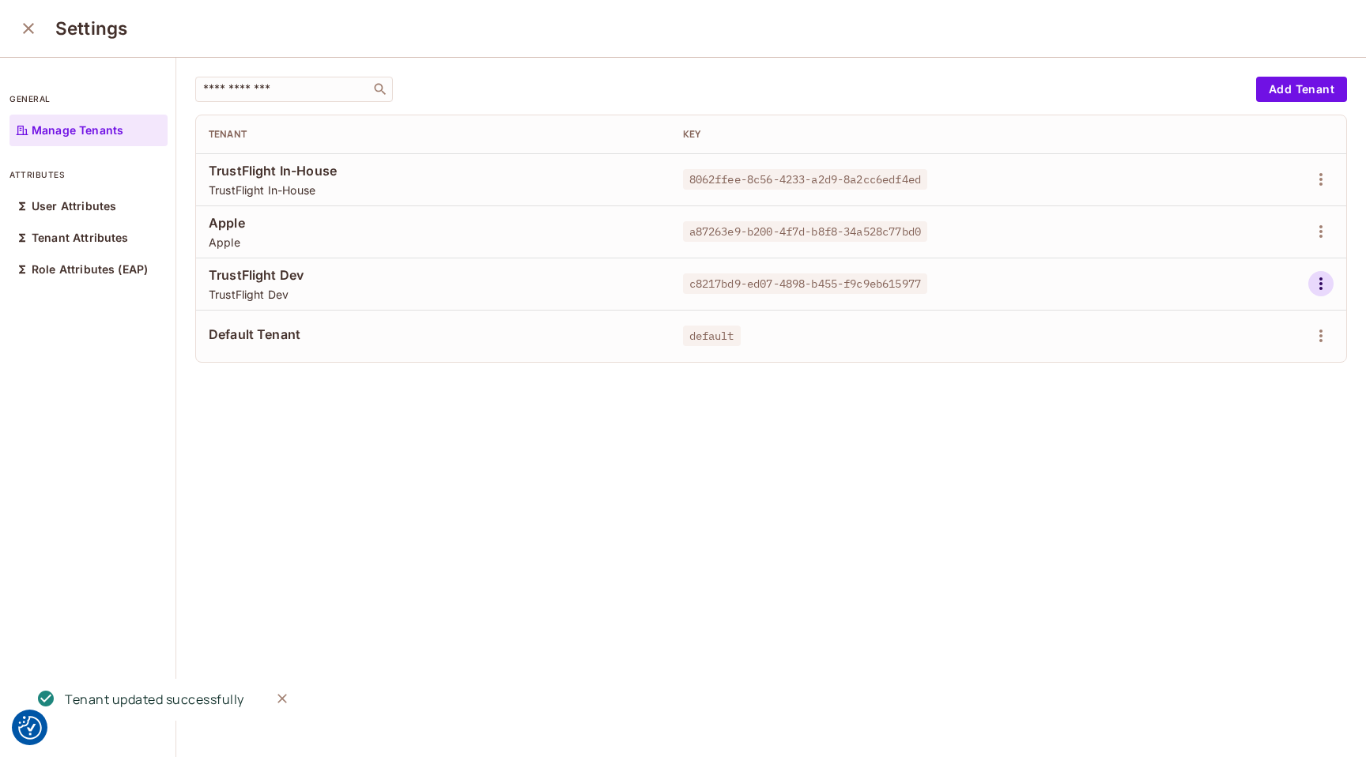
click at [1320, 285] on icon "button" at bounding box center [1320, 283] width 19 height 19
click at [1230, 355] on div "Edit Attributes" at bounding box center [1266, 355] width 78 height 16
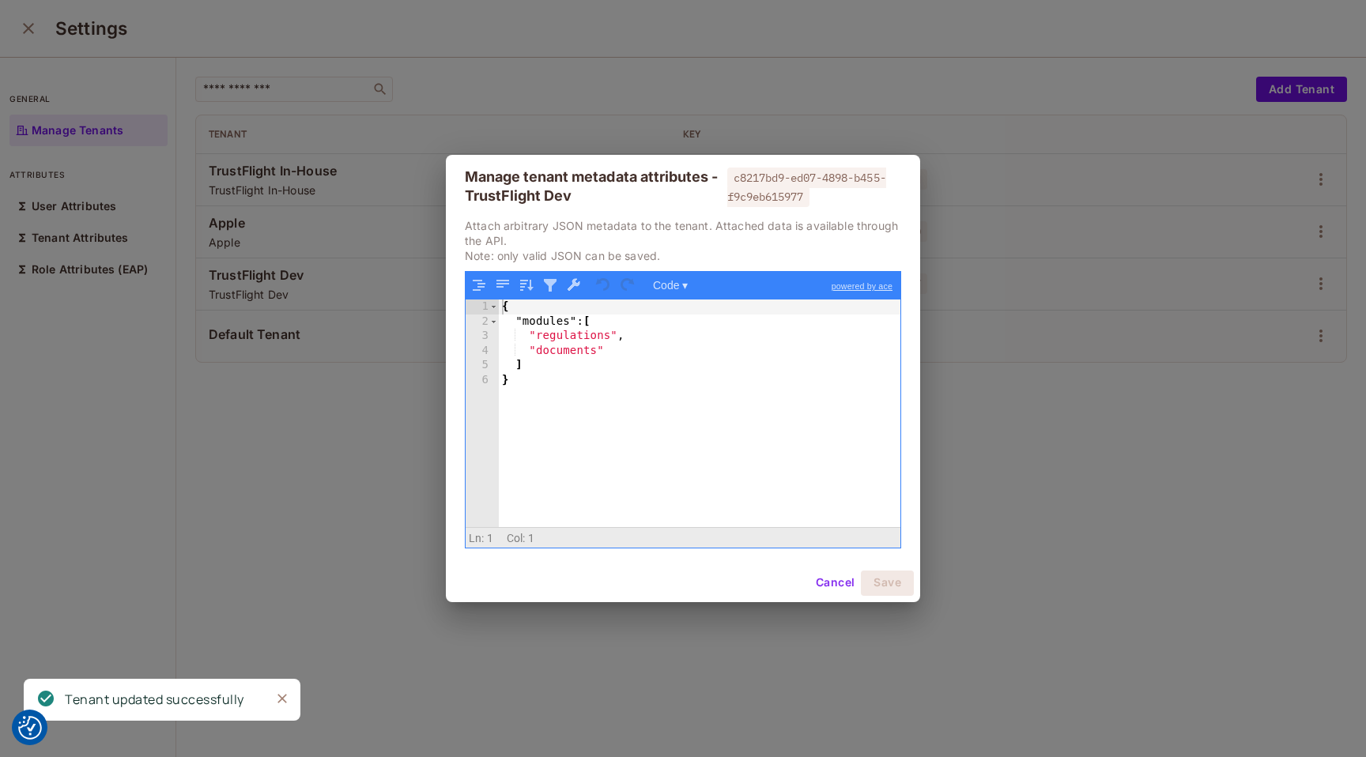
click at [760, 352] on div "{ "modules" : [ "regulations" , "documents" ] }" at bounding box center [700, 428] width 402 height 256
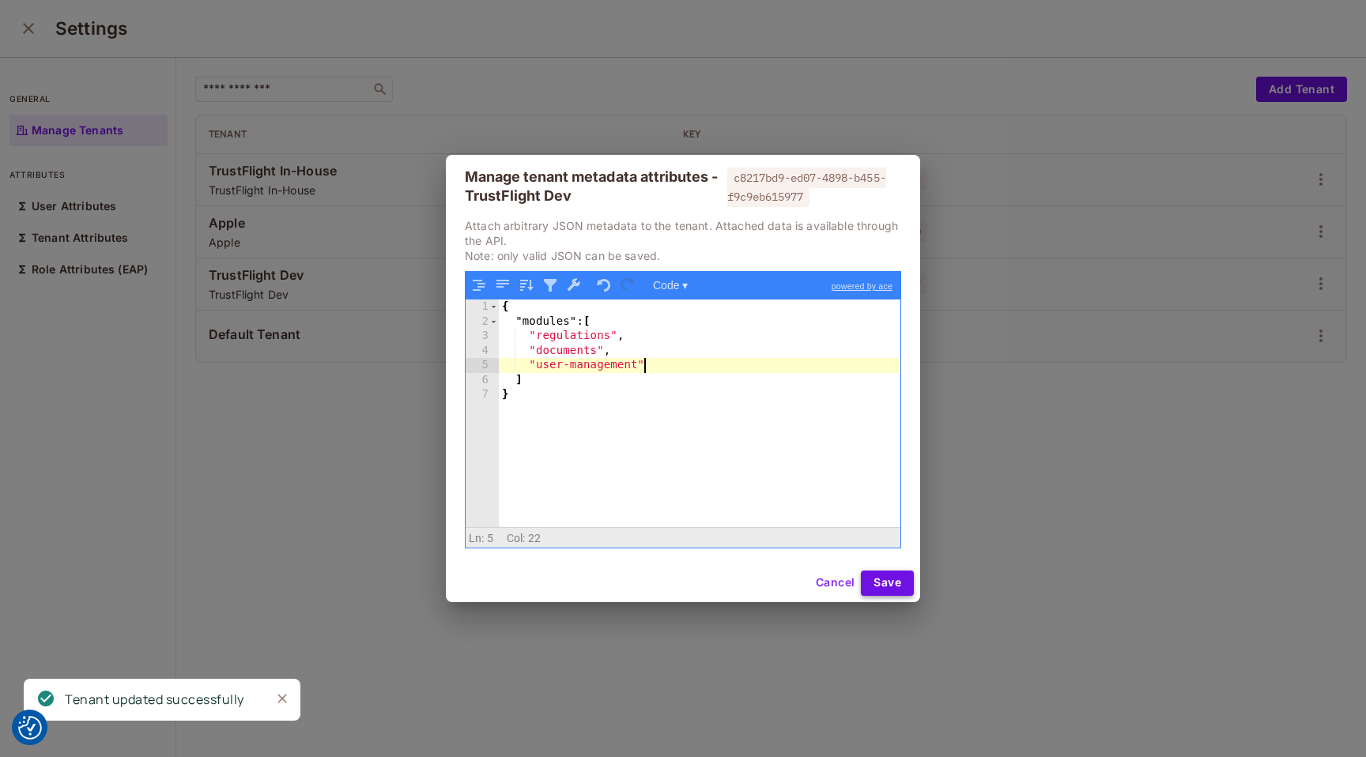
click at [899, 590] on button "Save" at bounding box center [887, 583] width 53 height 25
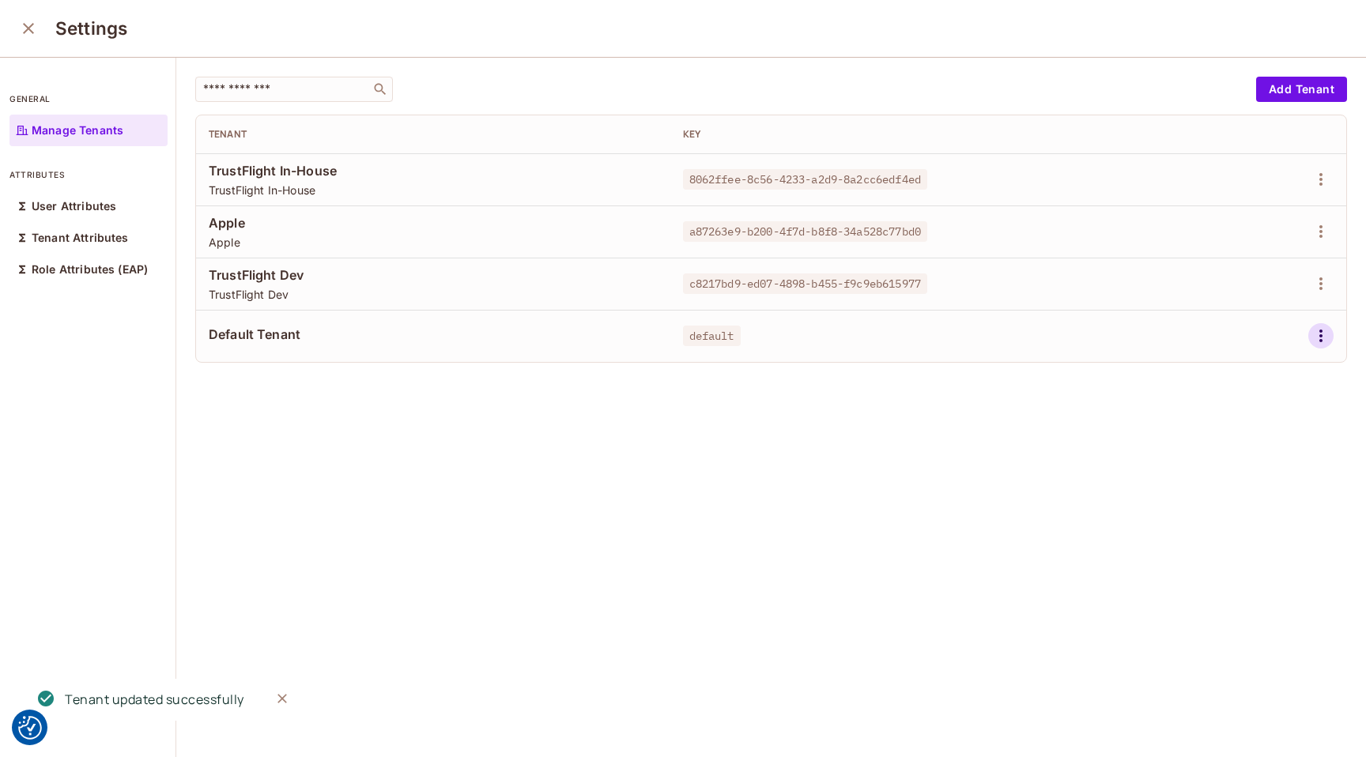
click at [1324, 337] on icon "button" at bounding box center [1320, 335] width 19 height 19
click at [1264, 399] on div "Edit Attributes" at bounding box center [1266, 407] width 78 height 16
